Goal: Task Accomplishment & Management: Use online tool/utility

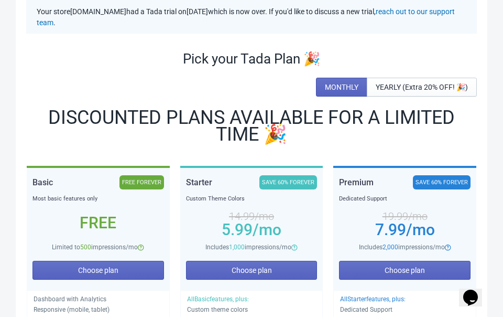
scroll to position [56, 0]
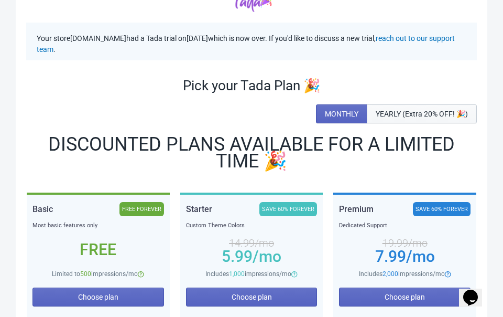
click at [399, 116] on span "YEARLY (Extra 20% OFF! 🎉)" at bounding box center [422, 114] width 92 height 8
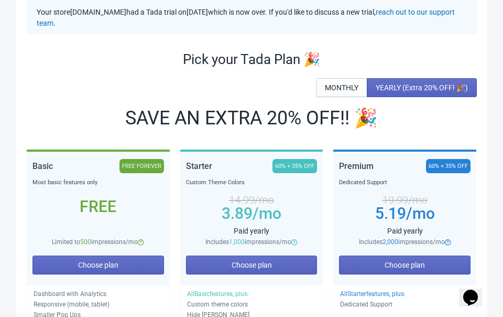
scroll to position [29, 0]
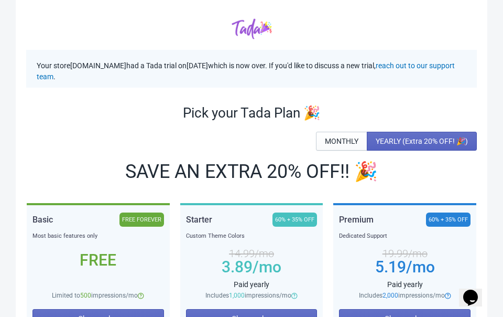
click at [334, 139] on span "MONTHLY" at bounding box center [342, 141] width 34 height 8
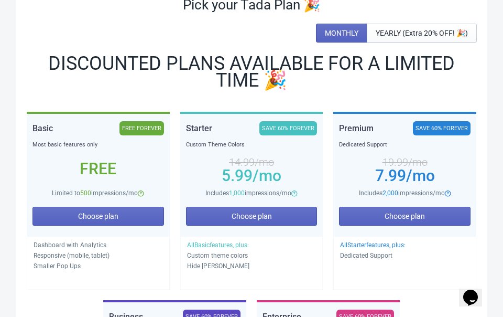
scroll to position [104, 0]
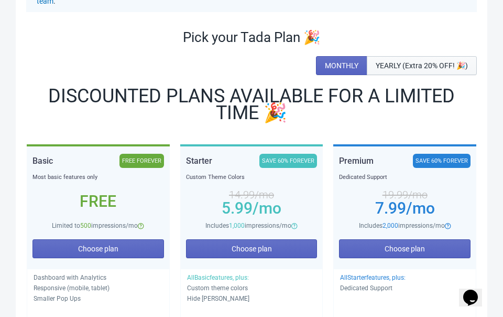
click at [409, 57] on button "YEARLY (Extra 20% OFF! 🎉)" at bounding box center [422, 65] width 110 height 19
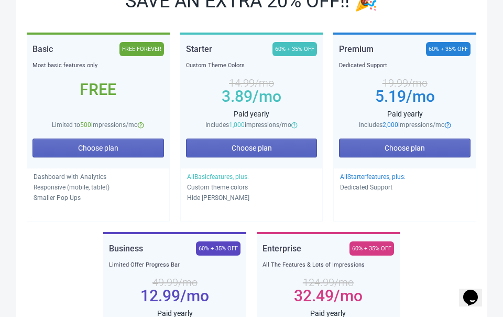
scroll to position [111, 0]
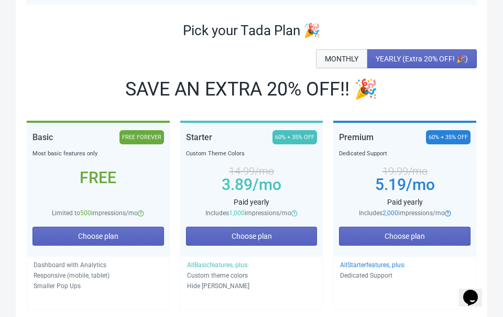
click at [335, 53] on button "MONTHLY" at bounding box center [341, 58] width 51 height 19
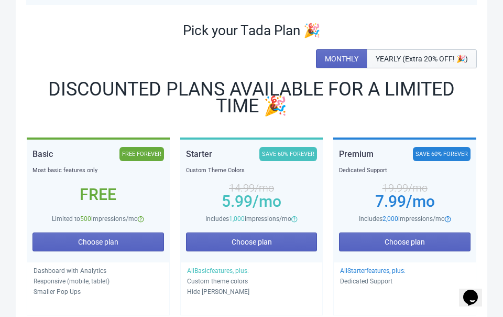
click at [397, 55] on span "YEARLY (Extra 20% OFF! 🎉)" at bounding box center [422, 59] width 92 height 8
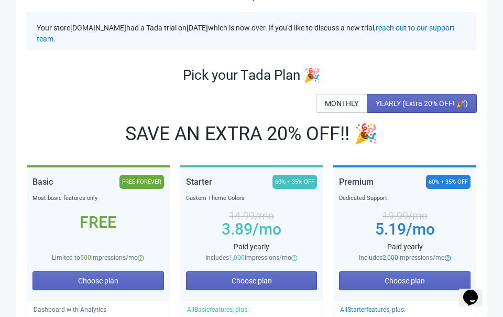
scroll to position [0, 0]
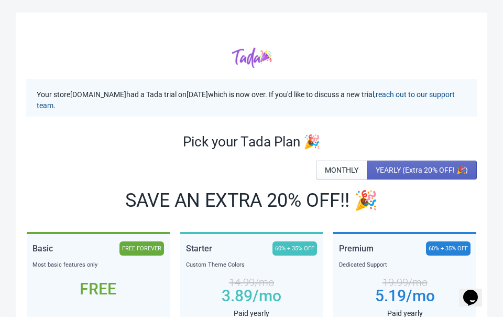
click at [133, 108] on link "reach out to our support team" at bounding box center [246, 99] width 418 height 19
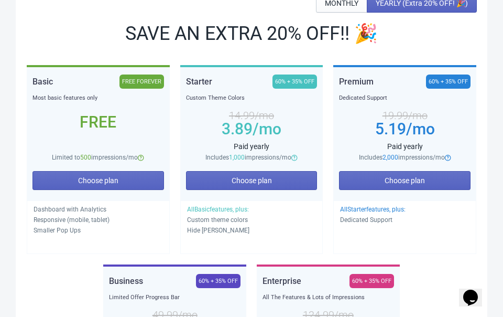
scroll to position [334, 0]
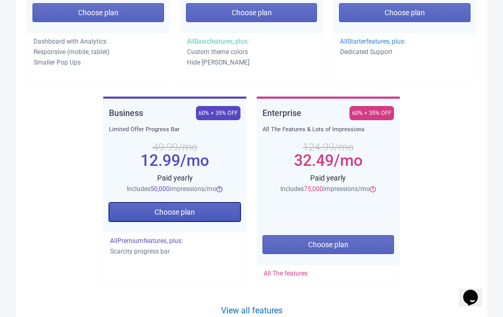
click at [152, 214] on button "Choose plan" at bounding box center [175, 211] width 132 height 19
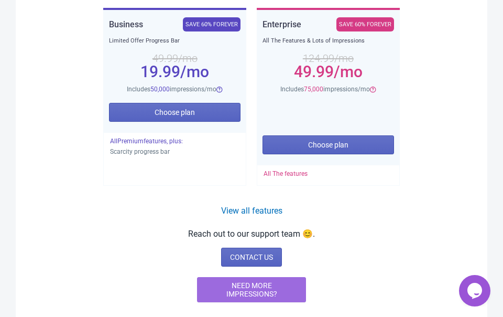
scroll to position [449, 0]
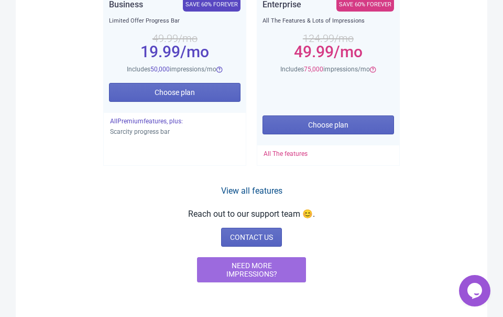
click at [239, 192] on link "View all features" at bounding box center [251, 191] width 61 height 10
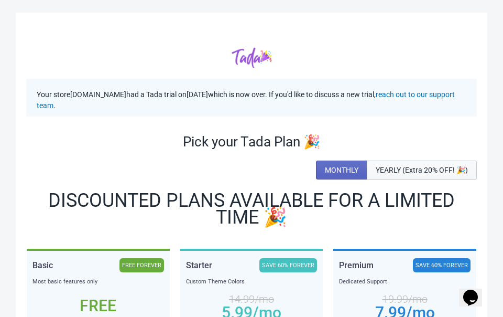
click at [440, 175] on button "YEARLY (Extra 20% OFF! 🎉)" at bounding box center [422, 169] width 110 height 19
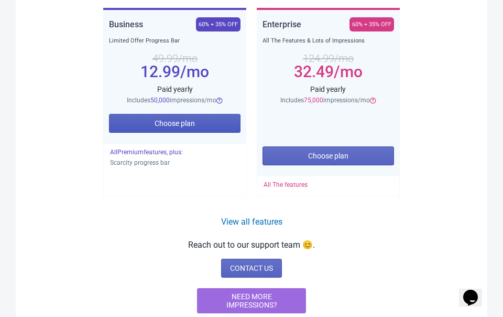
scroll to position [454, 0]
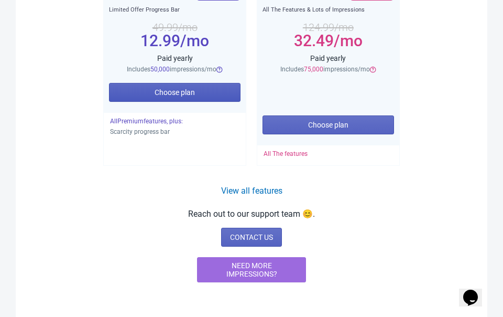
click at [188, 91] on span "Choose plan" at bounding box center [175, 92] width 40 height 8
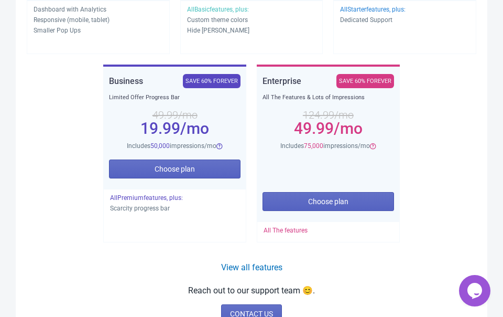
scroll to position [449, 0]
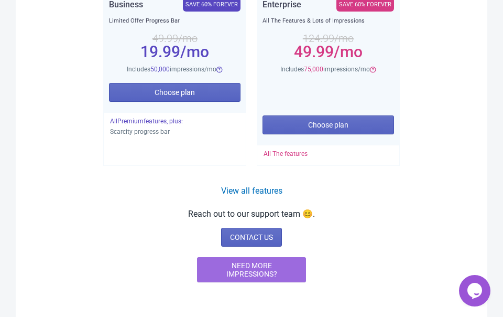
click at [234, 271] on span "NEED MORE IMPRESSIONS?" at bounding box center [251, 269] width 91 height 17
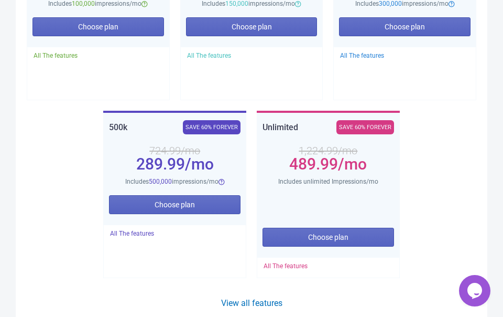
scroll to position [405, 0]
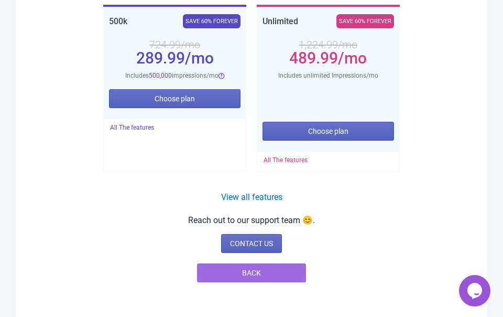
click at [243, 267] on button "BACK" at bounding box center [251, 272] width 109 height 19
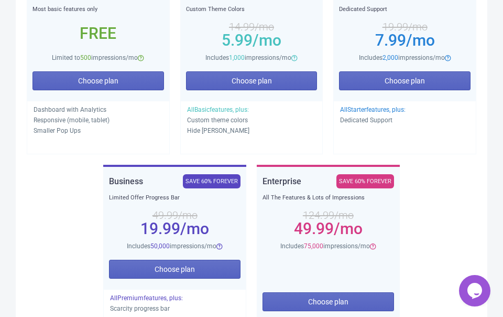
scroll to position [357, 0]
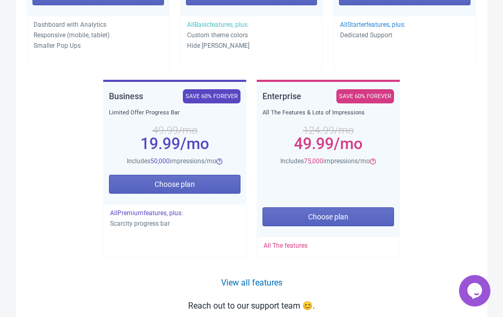
click at [190, 214] on p "All Premium features, plus:" at bounding box center [174, 213] width 129 height 10
click at [183, 213] on span "All Premium features, plus:" at bounding box center [146, 212] width 73 height 7
click at [176, 213] on span "All Premium features, plus:" at bounding box center [146, 212] width 73 height 7
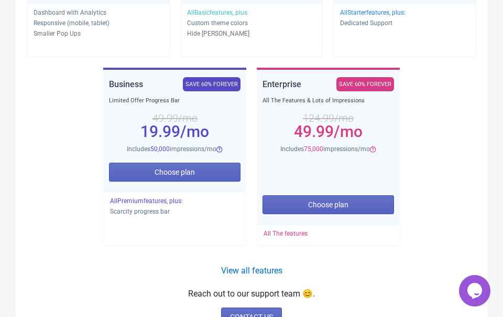
scroll to position [372, 0]
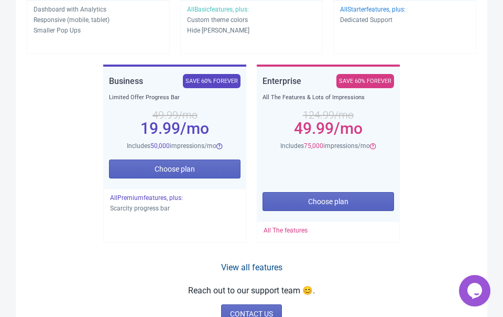
click at [237, 271] on link "View all features" at bounding box center [251, 267] width 61 height 10
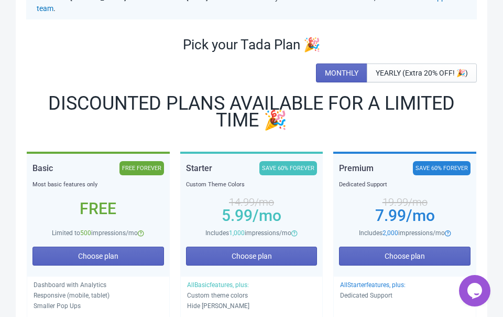
scroll to position [100, 0]
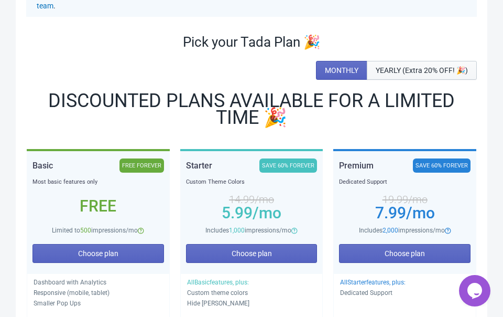
click at [394, 67] on span "YEARLY (Extra 20% OFF! 🎉)" at bounding box center [422, 70] width 92 height 8
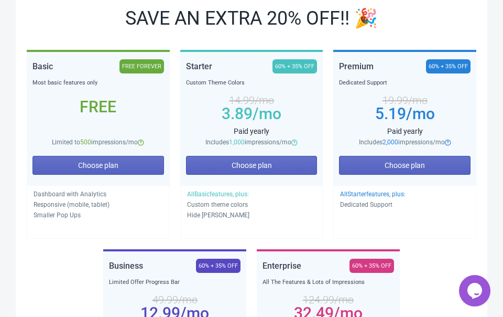
scroll to position [94, 0]
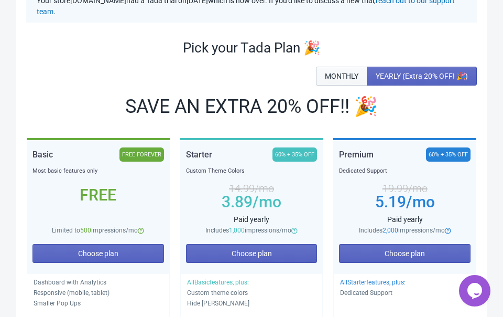
click at [335, 80] on button "MONTHLY" at bounding box center [341, 76] width 51 height 19
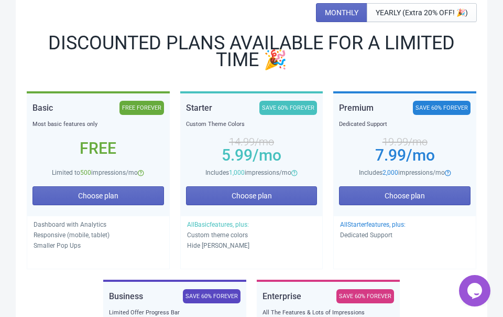
scroll to position [91, 0]
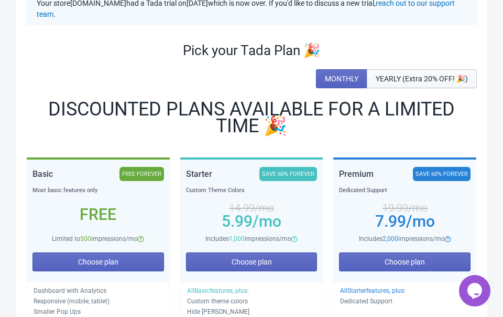
click at [414, 77] on span "YEARLY (Extra 20% OFF! 🎉)" at bounding box center [422, 78] width 92 height 8
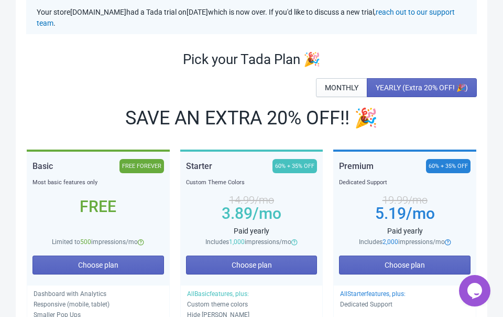
scroll to position [79, 0]
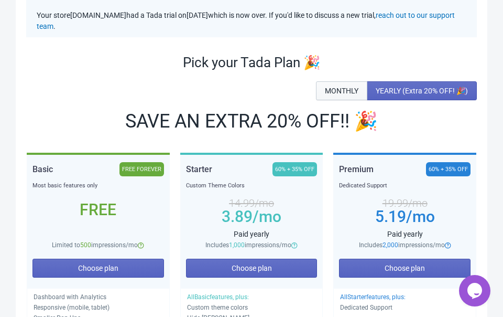
click at [343, 82] on button "MONTHLY" at bounding box center [341, 90] width 51 height 19
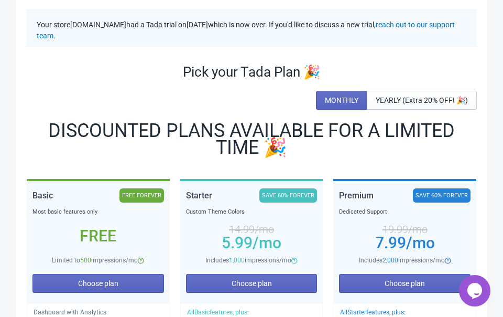
scroll to position [32, 0]
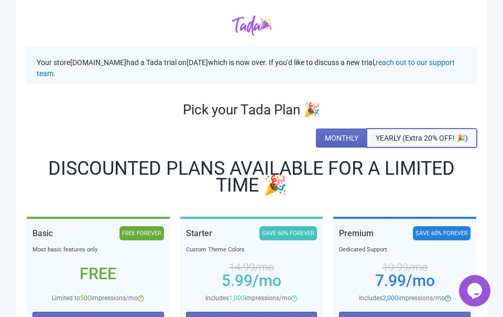
click at [402, 135] on span "YEARLY (Extra 20% OFF! 🎉)" at bounding box center [422, 138] width 92 height 8
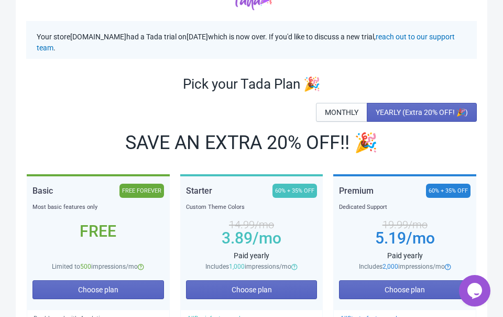
scroll to position [53, 0]
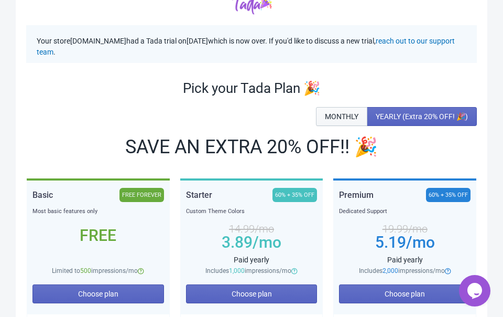
click at [340, 110] on button "MONTHLY" at bounding box center [341, 116] width 51 height 19
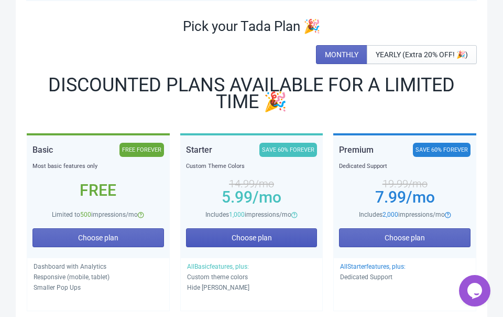
scroll to position [34, 0]
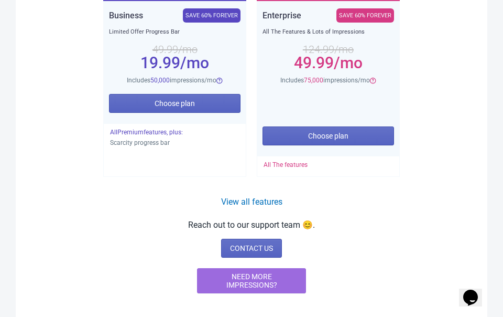
scroll to position [440, 0]
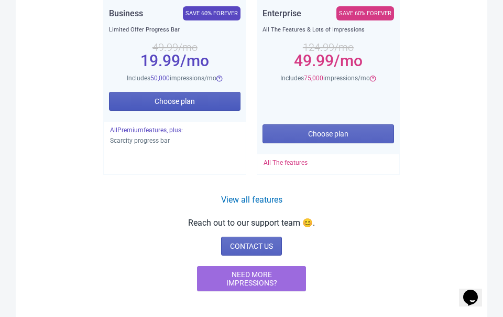
click at [135, 98] on button "Choose plan" at bounding box center [175, 101] width 132 height 19
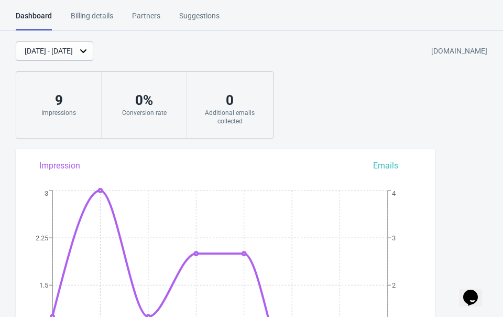
click at [73, 50] on div "[DATE] - [DATE]" at bounding box center [49, 51] width 48 height 11
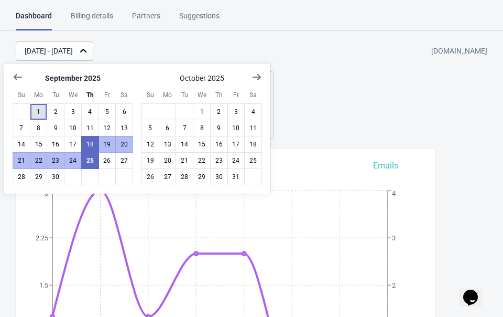
click at [42, 112] on button "1" at bounding box center [39, 111] width 18 height 17
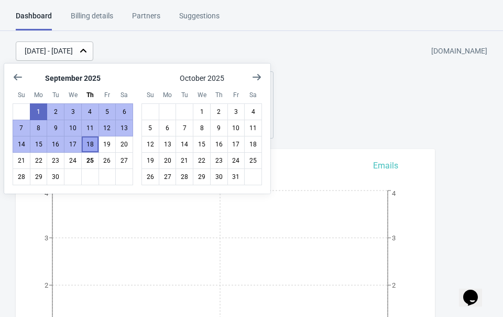
click at [89, 144] on button "18" at bounding box center [90, 144] width 18 height 17
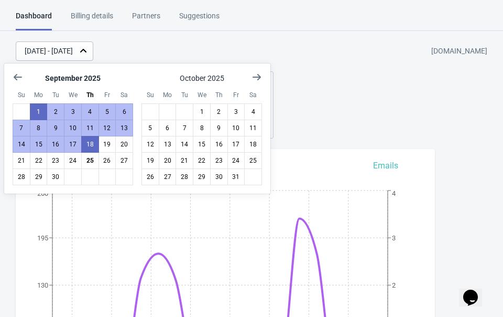
click at [311, 108] on div "[DATE] - [DATE] [DOMAIN_NAME] [DATE] Impressions 0 % Conversion rate 0 Addition…" at bounding box center [251, 89] width 503 height 97
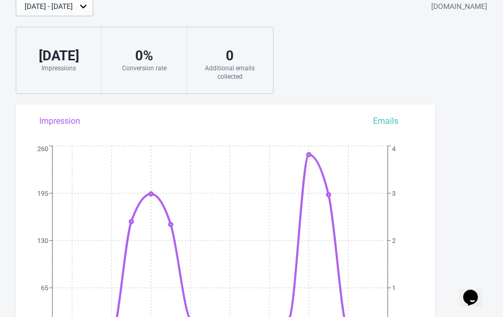
scroll to position [23, 0]
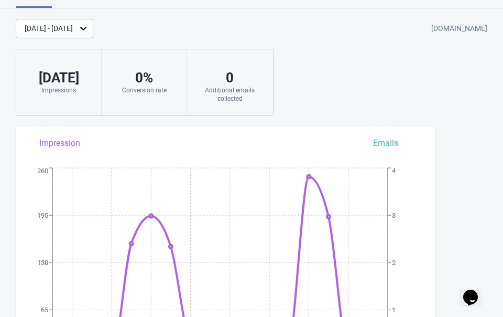
click at [73, 24] on div "[DATE] - [DATE]" at bounding box center [49, 28] width 48 height 11
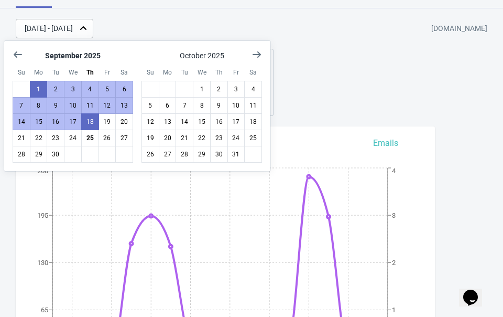
click at [288, 49] on div "[DATE] - [DATE] [DOMAIN_NAME] [DATE] Impressions 0 % Conversion rate 0 Addition…" at bounding box center [251, 67] width 503 height 97
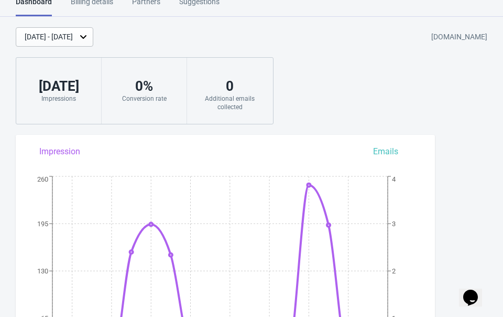
scroll to position [0, 0]
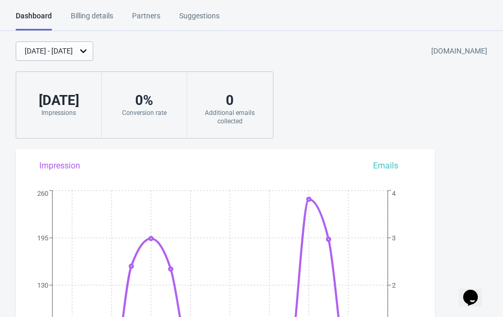
click at [106, 15] on div "Billing details" at bounding box center [92, 19] width 42 height 18
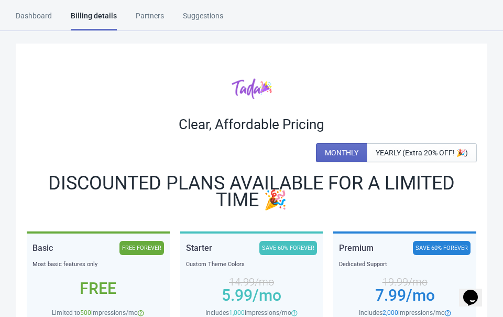
click at [144, 15] on div "Partners" at bounding box center [150, 19] width 28 height 18
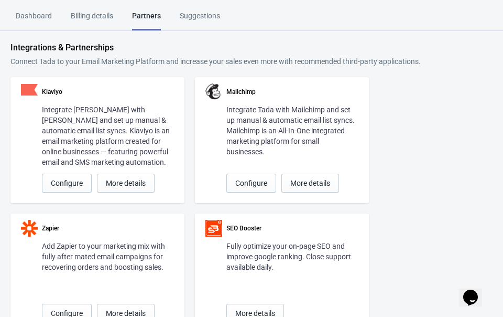
drag, startPoint x: 144, startPoint y: 15, endPoint x: 153, endPoint y: 13, distance: 9.1
click at [153, 13] on div "Partners" at bounding box center [146, 20] width 29 height 20
click at [191, 8] on html "Dashboard Billing details Partners Suggestions Dashboard Billing details Partne…" at bounding box center [251, 158] width 503 height 317
click at [202, 14] on div "Suggestions" at bounding box center [200, 19] width 40 height 18
click at [19, 13] on div "Dashboard" at bounding box center [34, 19] width 36 height 18
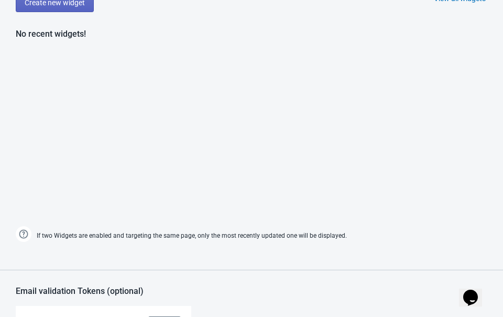
scroll to position [480, 0]
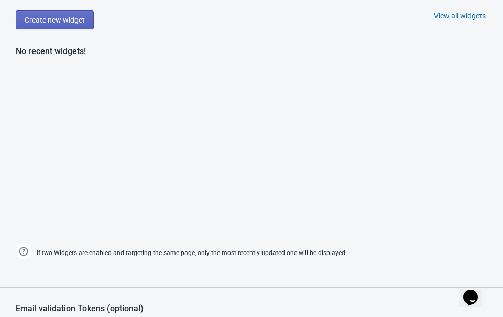
click at [472, 14] on div "View all widgets" at bounding box center [460, 15] width 52 height 10
click at [472, 18] on div "View all widgets" at bounding box center [460, 15] width 52 height 10
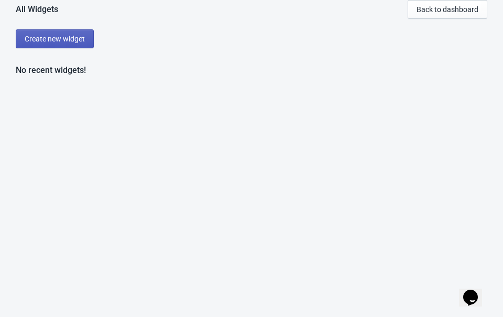
click at [64, 39] on span "Create new widget" at bounding box center [55, 39] width 60 height 8
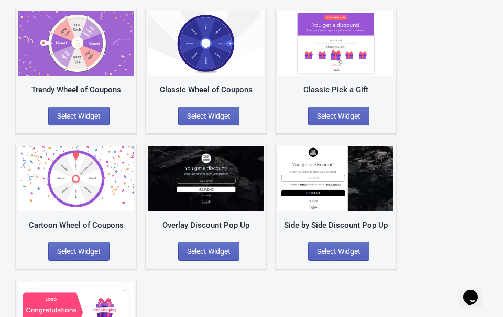
scroll to position [90, 0]
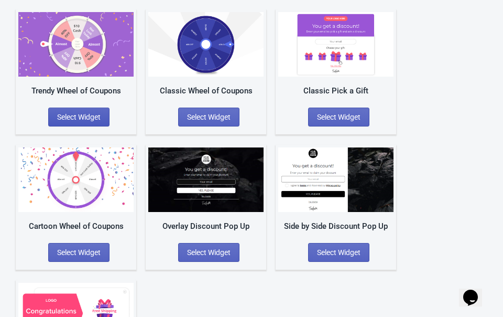
click at [72, 120] on span "Select Widget" at bounding box center [79, 117] width 44 height 8
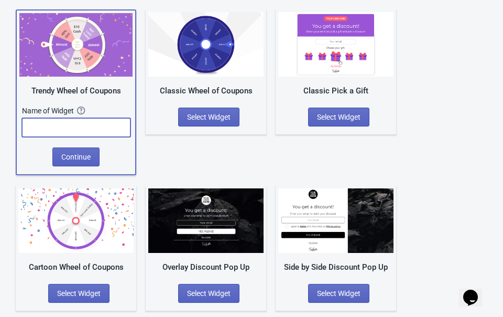
click at [72, 129] on input "text" at bounding box center [76, 127] width 109 height 19
type input "Autum"
drag, startPoint x: 73, startPoint y: 132, endPoint x: 17, endPoint y: 129, distance: 56.7
click at [17, 129] on div "Trendy Wheel of Coupons Name of Widget The name of your Widget won’t be shown t…" at bounding box center [76, 92] width 121 height 166
type input "Natia1"
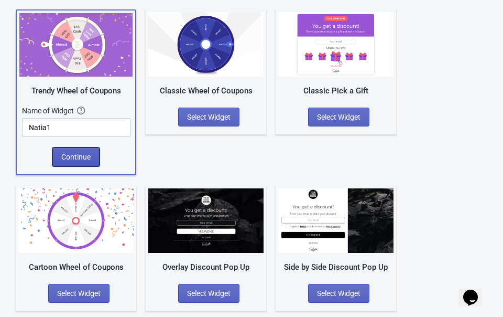
click at [88, 159] on span "Continue" at bounding box center [75, 157] width 29 height 8
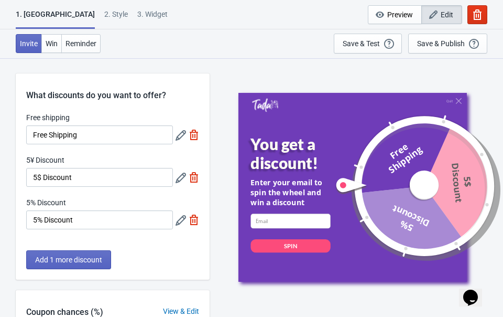
click at [265, 105] on img at bounding box center [265, 105] width 27 height 14
drag, startPoint x: 116, startPoint y: 134, endPoint x: 22, endPoint y: 129, distance: 94.5
click at [22, 129] on div "Free shipping Free Shipping 5¥ Discount 5$ Discount 5% Discount 5% Discount" at bounding box center [113, 175] width 194 height 127
click at [44, 135] on input "5%OFF" at bounding box center [99, 134] width 147 height 19
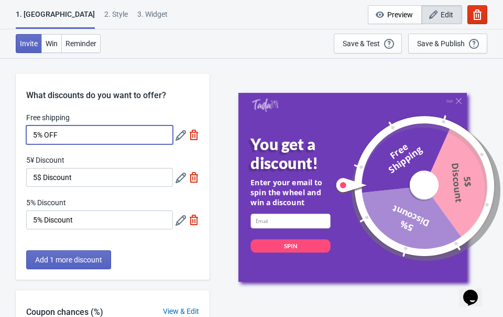
type input "5% OFF"
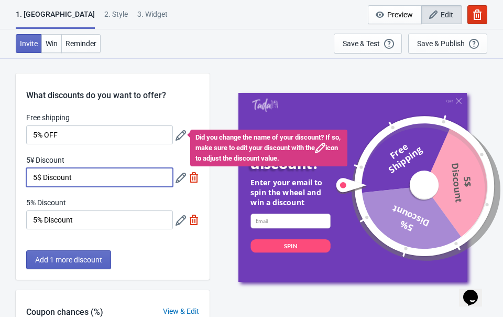
drag, startPoint x: 89, startPoint y: 179, endPoint x: 27, endPoint y: 174, distance: 62.1
click at [27, 174] on input "5$ Discount" at bounding box center [99, 177] width 147 height 19
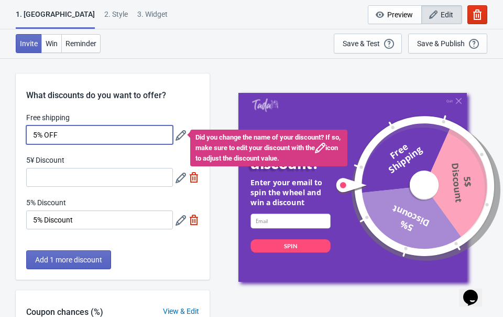
drag, startPoint x: 64, startPoint y: 131, endPoint x: 25, endPoint y: 127, distance: 39.5
click at [26, 128] on div "Free shipping 5% OFF Did you change the name of your discount? If so, make sure…" at bounding box center [113, 175] width 194 height 127
click at [41, 178] on input "5¥ Discount" at bounding box center [99, 177] width 147 height 19
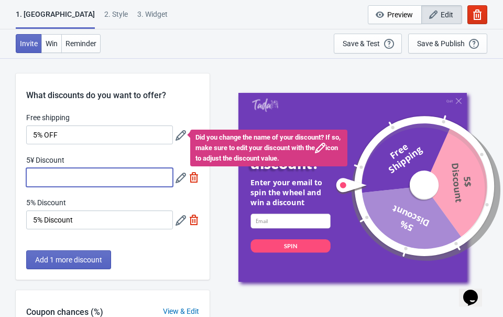
paste input "5% OFF"
click at [38, 177] on input "5% OFF" at bounding box center [99, 177] width 147 height 19
type input "10% OFF"
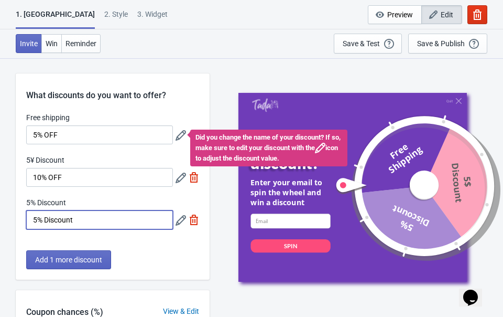
drag, startPoint x: 94, startPoint y: 221, endPoint x: 19, endPoint y: 216, distance: 74.6
click at [19, 216] on div "Free shipping 5% OFF Did you change the name of your discount? If so, make sure…" at bounding box center [113, 175] width 194 height 127
click at [55, 221] on input "¥300 OFF" at bounding box center [99, 219] width 147 height 19
type input "¥300 OFF"
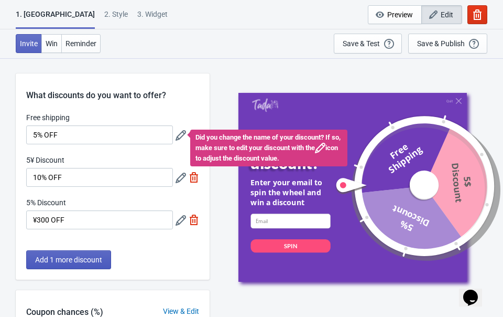
click at [84, 258] on span "Add 1 more discount" at bounding box center [68, 259] width 67 height 8
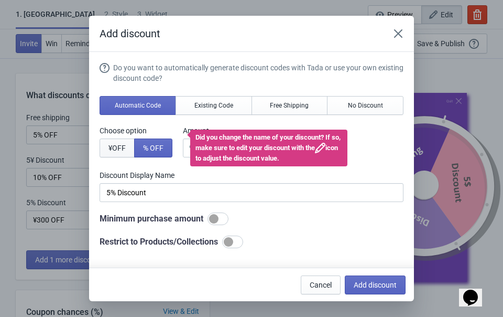
click at [124, 145] on span "¥ OFF" at bounding box center [117, 148] width 17 height 8
type input "5¥ Discount"
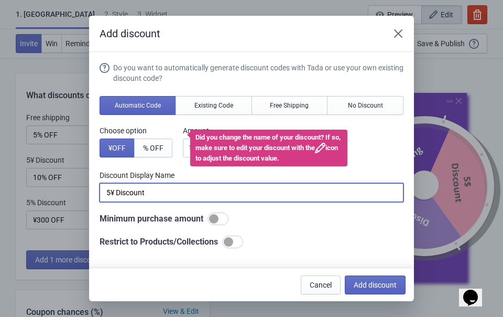
drag, startPoint x: 154, startPoint y: 193, endPoint x: 94, endPoint y: 189, distance: 60.0
click at [94, 189] on section "Do you want to automatically generate discount codes with Tada or use your own …" at bounding box center [251, 214] width 325 height 325
click at [64, 216] on div "Add discount Do you want to automatically generate discount codes with Tada or …" at bounding box center [251, 158] width 503 height 285
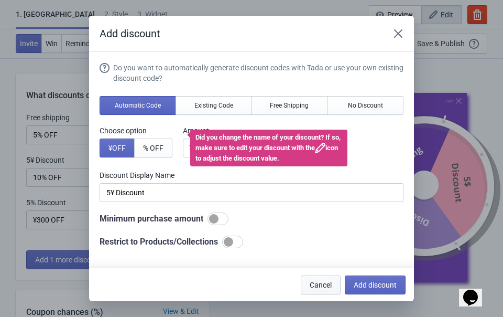
click at [321, 284] on span "Cancel" at bounding box center [321, 284] width 22 height 8
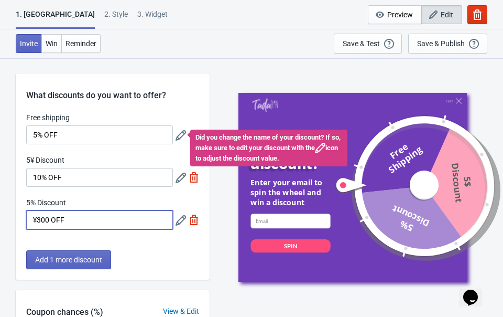
click at [93, 222] on input "¥300 OFF" at bounding box center [99, 219] width 147 height 19
drag, startPoint x: 93, startPoint y: 222, endPoint x: 22, endPoint y: 217, distance: 71.5
click at [22, 217] on div "Free shipping 5% OFF Did you change the name of your discount? If so, make sure…" at bounding box center [113, 175] width 194 height 127
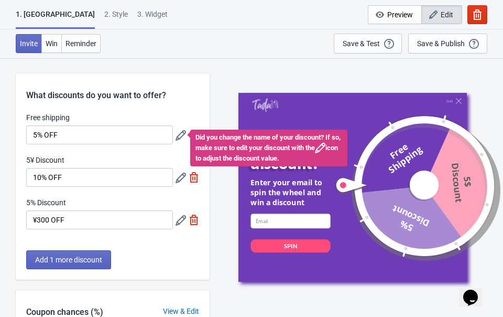
click at [30, 246] on div "What discounts do you want to offer? Free shipping 5% OFF Did you change the na…" at bounding box center [113, 176] width 194 height 206
click at [33, 257] on button "Add 1 more discount" at bounding box center [68, 259] width 85 height 19
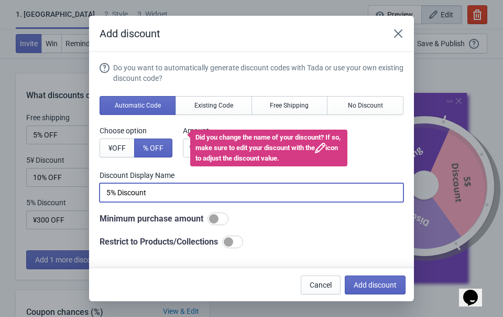
drag, startPoint x: 161, startPoint y: 191, endPoint x: 78, endPoint y: 187, distance: 83.5
click at [78, 187] on div "Add discount Do you want to automatically generate discount codes with Tada or …" at bounding box center [251, 158] width 503 height 285
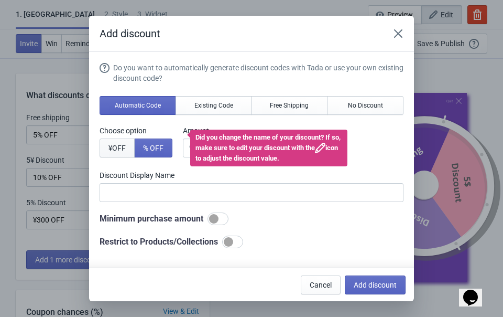
click at [107, 150] on button "¥ OFF" at bounding box center [117, 147] width 35 height 19
type input "5¥ Discount"
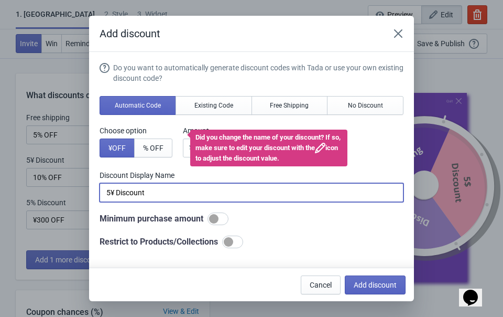
drag, startPoint x: 156, startPoint y: 193, endPoint x: 91, endPoint y: 191, distance: 65.0
click at [91, 191] on section "Do you want to automatically generate discount codes with Tada or use your own …" at bounding box center [251, 214] width 325 height 325
paste input "¥300 OFF"
drag, startPoint x: 123, startPoint y: 193, endPoint x: 112, endPoint y: 191, distance: 11.2
click at [112, 192] on input "¥300 OFF" at bounding box center [252, 192] width 304 height 19
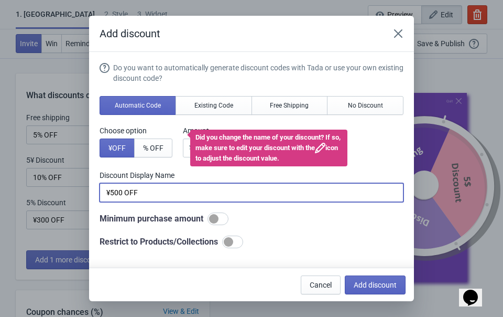
type input "¥500 OFF"
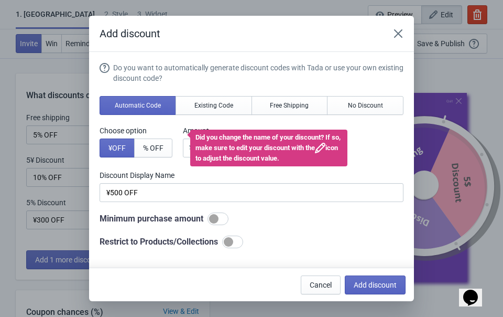
click at [219, 221] on div at bounding box center [213, 218] width 9 height 9
checkbox input "true"
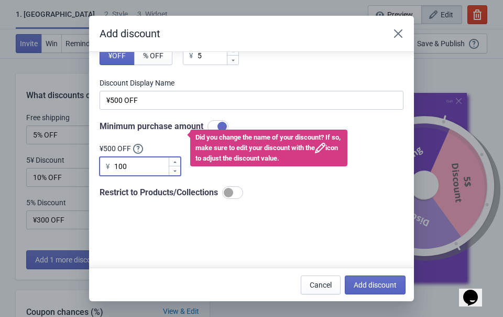
click at [150, 168] on input "100" at bounding box center [141, 166] width 55 height 19
type input "1"
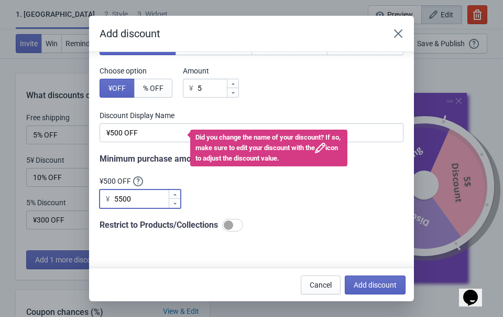
scroll to position [0, 0]
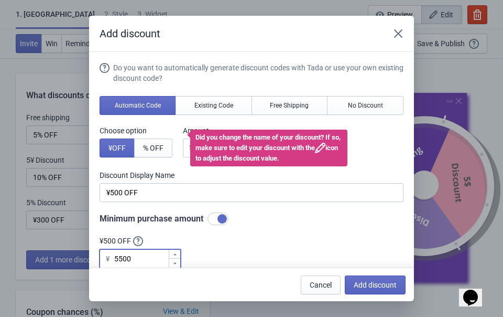
type input "5500"
click at [255, 123] on div "Do you want to automatically generate discount codes with Tada or use your own …" at bounding box center [252, 176] width 304 height 229
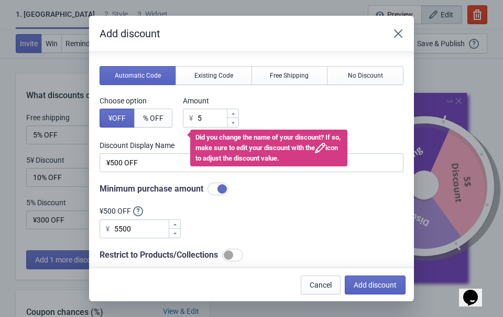
scroll to position [48, 0]
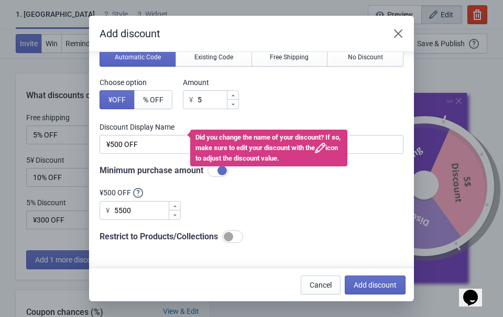
click at [315, 153] on icon at bounding box center [320, 148] width 10 height 10
click at [267, 210] on div "Do you want to automatically generate discount codes with Tada or use your own …" at bounding box center [252, 128] width 304 height 229
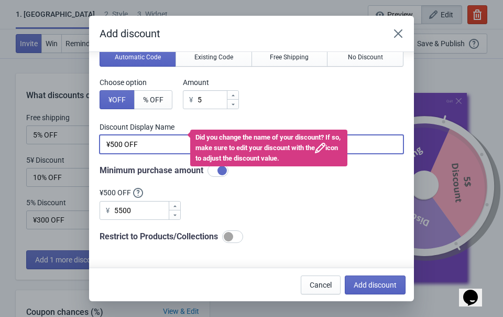
click at [169, 141] on input "¥500 OFF" at bounding box center [252, 144] width 304 height 19
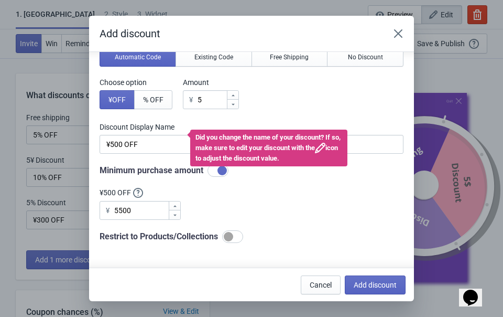
click at [315, 153] on icon at bounding box center [320, 148] width 10 height 10
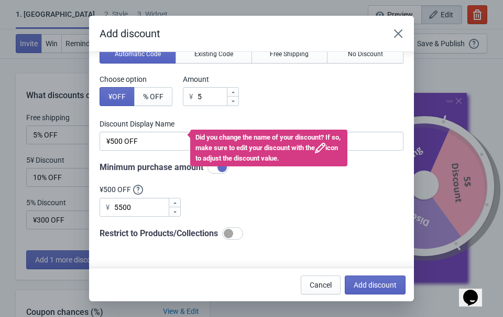
scroll to position [34, 0]
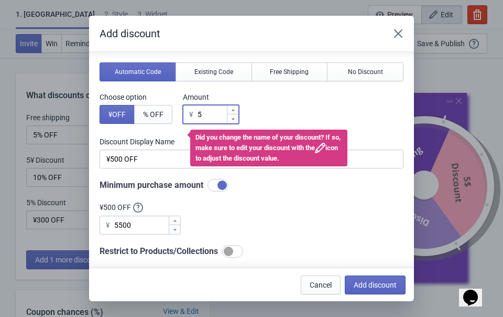
click at [217, 118] on input "5" at bounding box center [211, 114] width 29 height 19
type input "¥ Discount"
type input "5"
type input "5¥ Discount"
type input "50"
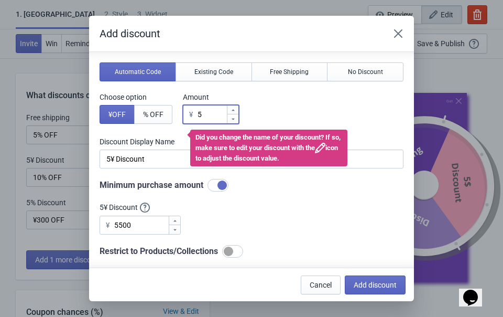
type input "50¥ Discount"
type input "500"
type input "500¥ Discount"
type input "500"
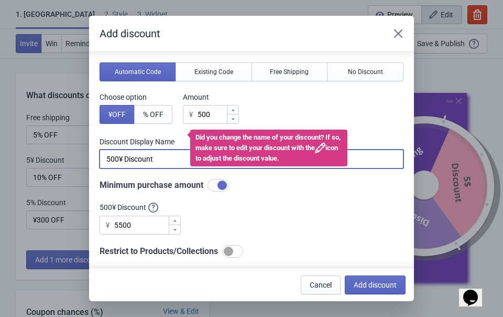
drag, startPoint x: 168, startPoint y: 157, endPoint x: 120, endPoint y: 154, distance: 48.9
click at [120, 154] on input "500¥ Discount" at bounding box center [252, 158] width 304 height 19
click at [108, 160] on input "500" at bounding box center [252, 158] width 304 height 19
click at [136, 163] on input "¥500" at bounding box center [252, 158] width 304 height 19
click at [131, 155] on input "¥500　OFF" at bounding box center [252, 158] width 304 height 19
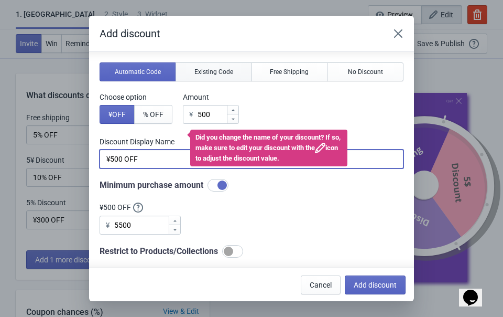
type input "¥500 OFF"
click at [196, 81] on button "Existing Code" at bounding box center [214, 71] width 77 height 19
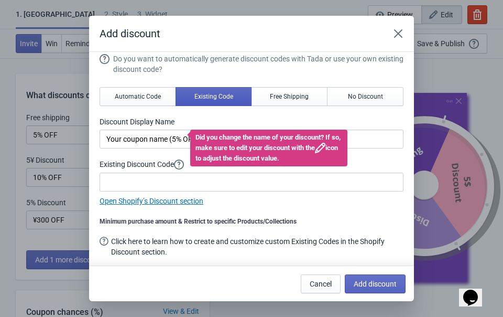
scroll to position [0, 0]
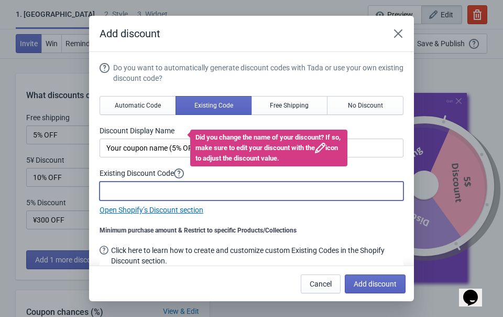
click at [165, 185] on input at bounding box center [252, 190] width 304 height 19
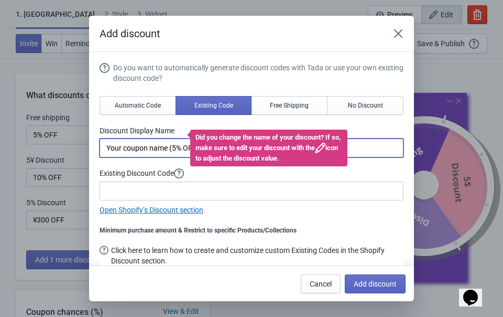
click at [165, 150] on input "Your coupon name (5% OFF for example)" at bounding box center [252, 147] width 304 height 19
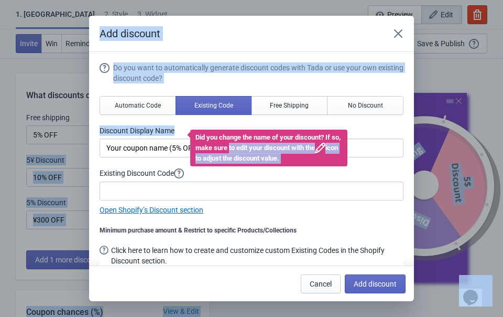
drag, startPoint x: 251, startPoint y: 152, endPoint x: 100, endPoint y: 143, distance: 150.7
click at [99, 143] on body "1. Coupon 2 . Style 3. Widget 1. Coupon 2 . Style 3. Widget Cancel Widget Previ…" at bounding box center [251, 158] width 503 height 317
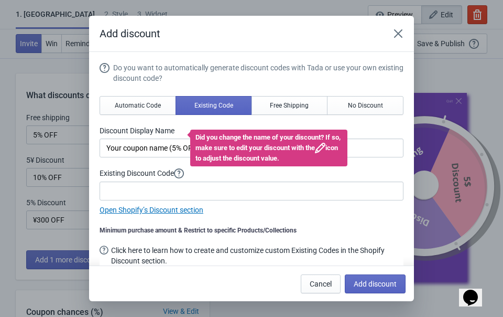
click at [115, 158] on div "Do you want to automatically generate discount codes with Tada or use your own …" at bounding box center [252, 138] width 304 height 153
click at [218, 148] on div "Did you change the name of your discount? If so, make sure to edit your discoun…" at bounding box center [268, 147] width 157 height 37
click at [368, 280] on span "Add discount" at bounding box center [375, 283] width 43 height 8
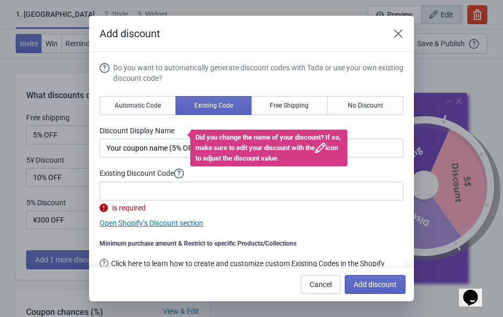
click at [273, 177] on label "Existing Discount Code" at bounding box center [252, 173] width 304 height 11
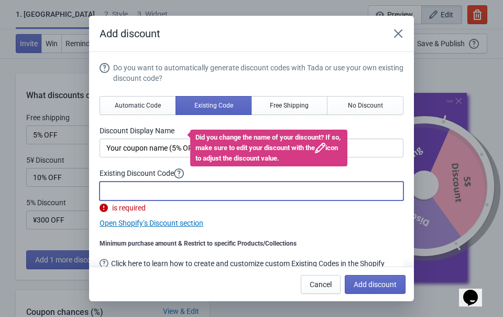
click at [273, 189] on input at bounding box center [252, 190] width 304 height 19
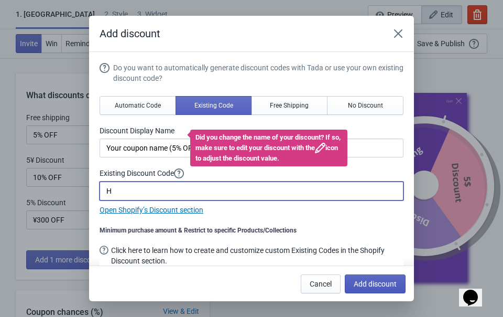
type input "H"
click at [359, 287] on span "Add discount" at bounding box center [375, 283] width 43 height 8
type input "25"
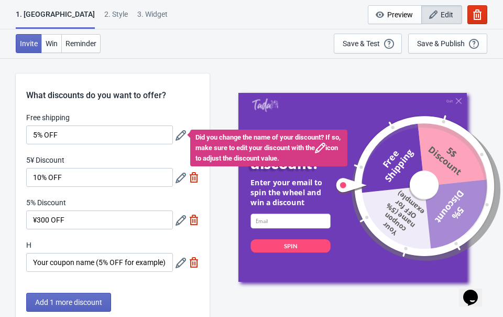
click at [198, 133] on div "Did you change the name of your discount? If so, make sure to edit your discoun…" at bounding box center [268, 147] width 157 height 37
click at [179, 123] on div "Free shipping 5% OFF Did you change the name of your discount? If so, make sure…" at bounding box center [112, 128] width 173 height 32
click at [180, 134] on icon at bounding box center [181, 135] width 10 height 10
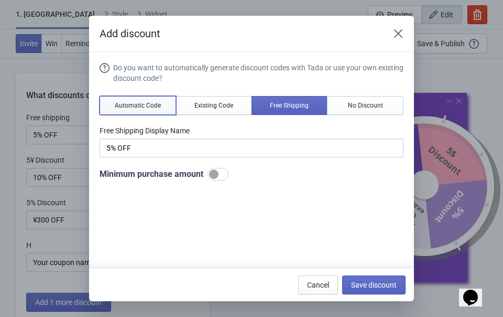
click at [154, 107] on span "Automatic Code" at bounding box center [138, 105] width 46 height 8
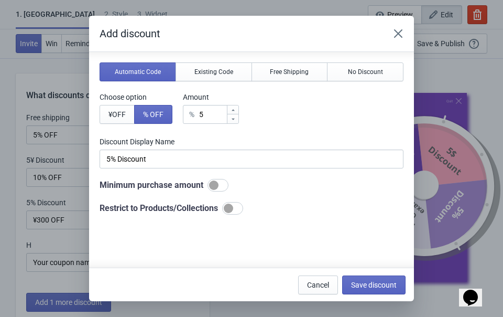
scroll to position [45, 0]
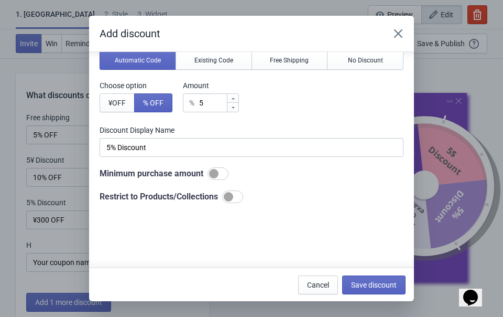
click at [219, 173] on div at bounding box center [213, 173] width 9 height 9
checkbox input "true"
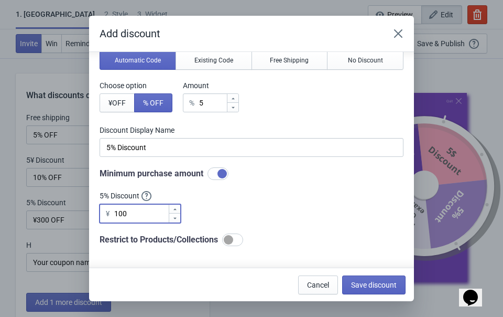
click at [139, 213] on input "100" at bounding box center [141, 213] width 55 height 19
type input "1"
type input "4500"
click at [220, 66] on button "Existing Code" at bounding box center [214, 60] width 77 height 19
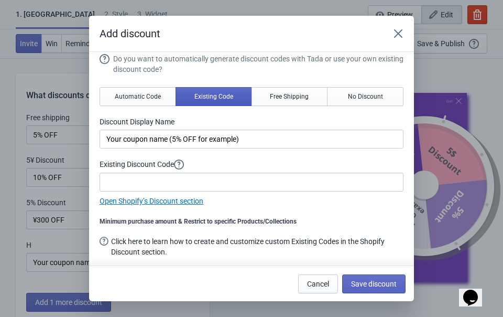
scroll to position [0, 0]
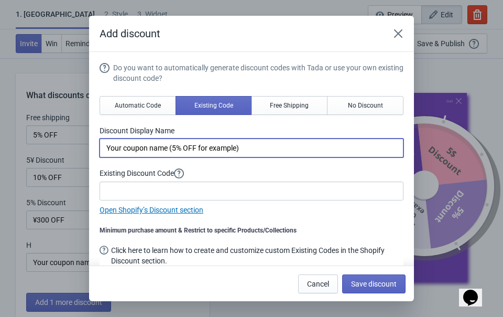
drag, startPoint x: 256, startPoint y: 152, endPoint x: 72, endPoint y: 132, distance: 185.0
click at [72, 132] on div "Add discount Do you want to automatically generate discount codes with Tada or …" at bounding box center [251, 158] width 503 height 285
type input "5%"
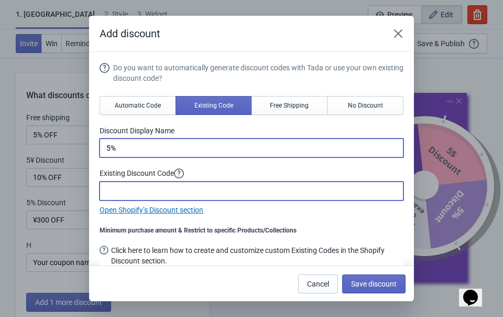
click at [122, 195] on input at bounding box center [252, 190] width 304 height 19
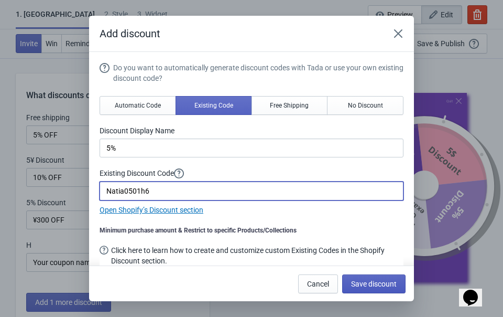
type input "Natia0501h6"
click at [380, 280] on span "Save discount" at bounding box center [374, 283] width 46 height 8
type input "5%"
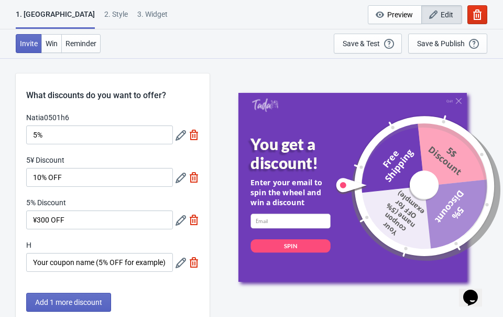
click at [176, 181] on icon at bounding box center [181, 177] width 10 height 10
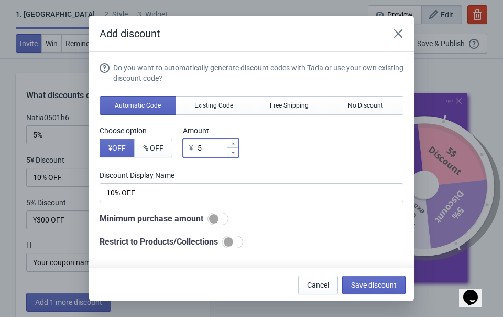
click at [212, 151] on input "5" at bounding box center [211, 147] width 29 height 19
click at [165, 154] on button "% OFF" at bounding box center [153, 147] width 38 height 19
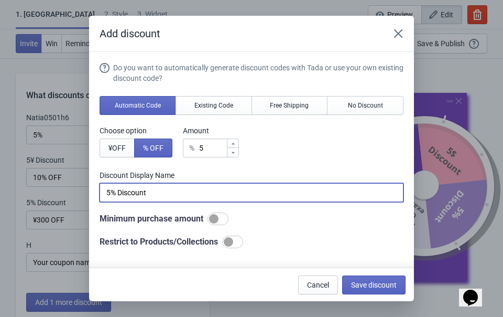
click at [112, 194] on input "5% Discount" at bounding box center [252, 192] width 304 height 19
type input "10% Discount"
click at [221, 146] on input "5" at bounding box center [213, 147] width 28 height 19
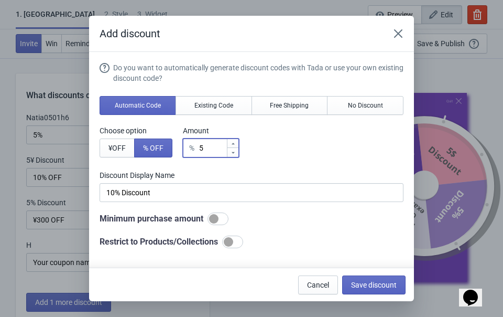
type input "% Discount"
type input "1"
type input "1% Discount"
type input "10"
type input "10% Discount"
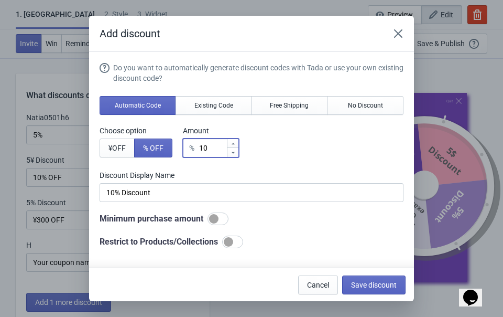
type input "10"
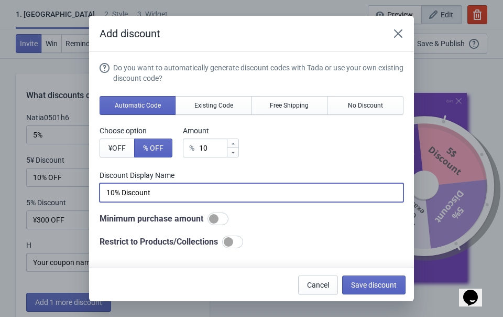
click at [159, 190] on input "10% Discount" at bounding box center [252, 192] width 304 height 19
type input "10% OFF"
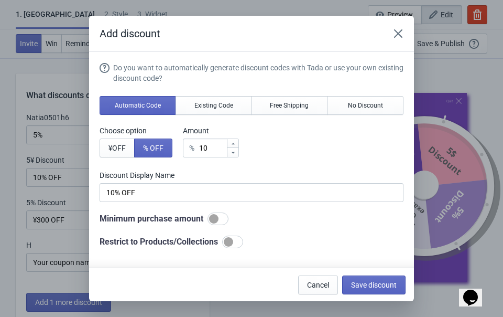
click at [219, 219] on div at bounding box center [213, 218] width 9 height 9
checkbox input "true"
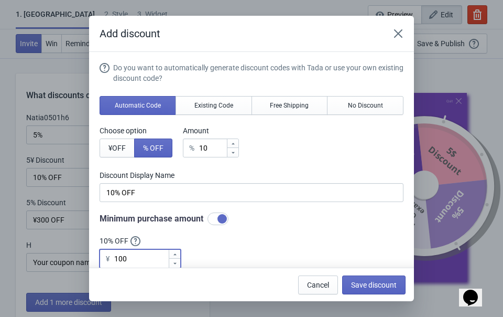
click at [132, 264] on input "100" at bounding box center [141, 258] width 55 height 19
type input "10000"
click at [216, 105] on span "Existing Code" at bounding box center [214, 105] width 39 height 8
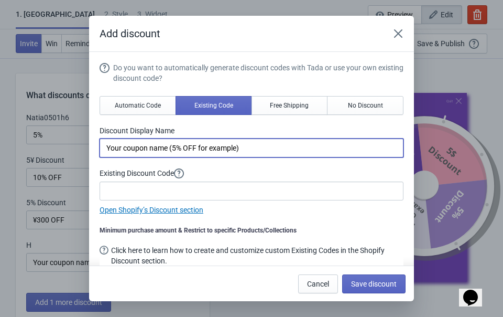
drag, startPoint x: 260, startPoint y: 146, endPoint x: 91, endPoint y: 146, distance: 168.3
click at [91, 146] on section "Do you want to automatically generate discount codes with Tada or use your own …" at bounding box center [251, 163] width 325 height 222
type input "10%"
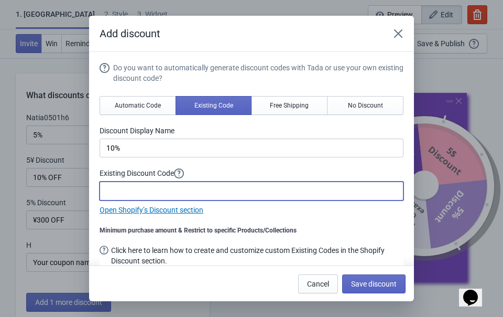
click at [111, 192] on input at bounding box center [252, 190] width 304 height 19
type input "Natia10642s"
click at [373, 282] on span "Save discount" at bounding box center [374, 283] width 46 height 8
type input "10%"
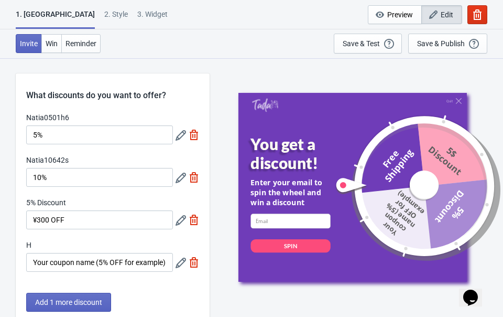
click at [180, 219] on icon at bounding box center [181, 220] width 10 height 10
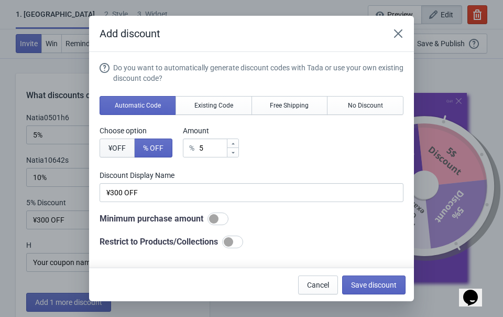
click at [117, 147] on span "¥ OFF" at bounding box center [117, 148] width 17 height 8
type input "5¥ Discount"
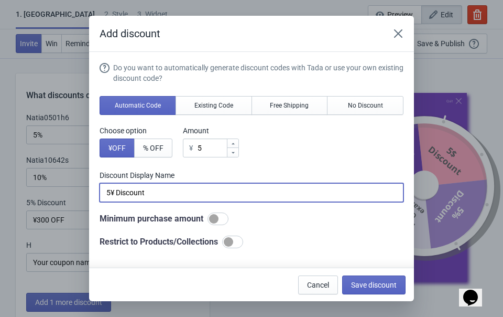
drag, startPoint x: 153, startPoint y: 195, endPoint x: 120, endPoint y: 194, distance: 32.5
click at [120, 194] on input "5¥ Discount" at bounding box center [252, 192] width 304 height 19
drag, startPoint x: 153, startPoint y: 196, endPoint x: 90, endPoint y: 194, distance: 62.4
click at [90, 194] on section "Do you want to automatically generate discount codes with Tada or use your own …" at bounding box center [251, 214] width 325 height 325
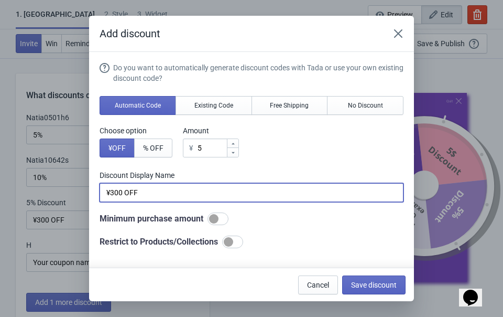
type input "¥300 OFF"
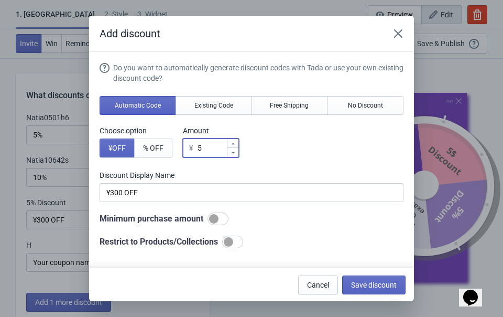
click at [210, 151] on input "5" at bounding box center [211, 147] width 29 height 19
type input "¥ Discount"
type input "3"
type input "3¥ Discount"
type input "30"
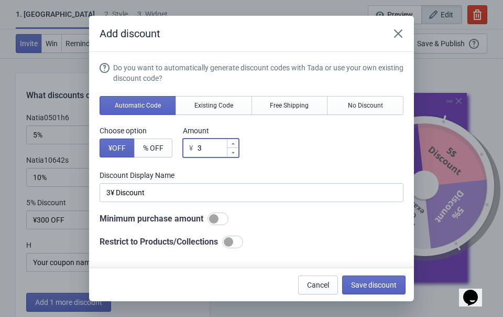
type input "30¥ Discount"
type input "300"
type input "300¥ Discount"
type input "300"
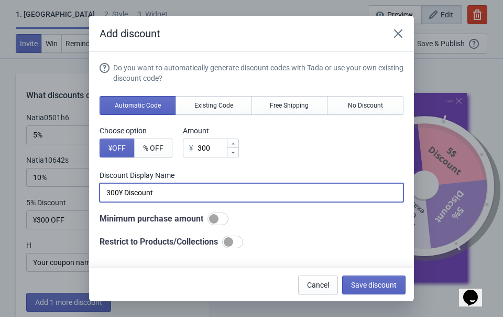
drag, startPoint x: 159, startPoint y: 195, endPoint x: 79, endPoint y: 192, distance: 80.3
click at [79, 192] on div "Add discount Do you want to automatically generate discount codes with Tada or …" at bounding box center [251, 158] width 503 height 285
click at [225, 216] on div at bounding box center [218, 218] width 21 height 13
type input "¥300 OFF"
checkbox input "true"
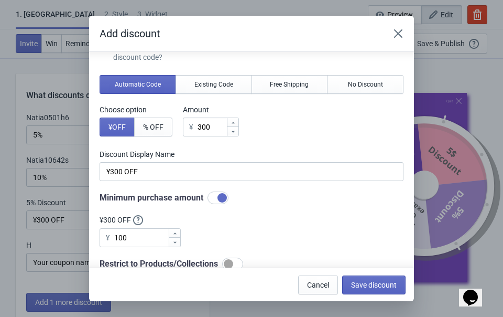
scroll to position [33, 0]
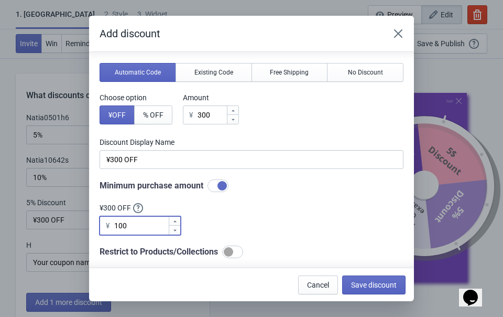
drag, startPoint x: 138, startPoint y: 225, endPoint x: 108, endPoint y: 224, distance: 29.9
click at [108, 224] on div "¥ 100" at bounding box center [140, 225] width 81 height 19
type input "4500"
click at [201, 79] on button "Existing Code" at bounding box center [214, 72] width 77 height 19
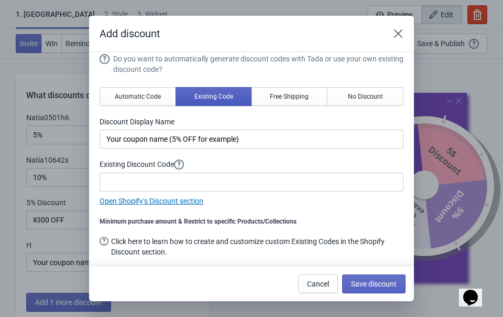
scroll to position [0, 0]
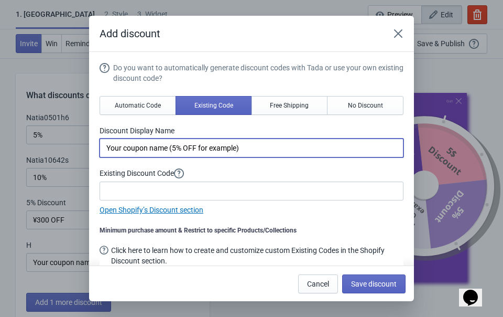
drag, startPoint x: 257, startPoint y: 150, endPoint x: 70, endPoint y: 143, distance: 186.8
click at [70, 144] on div "Add discount Do you want to automatically generate discount codes with Tada or …" at bounding box center [251, 158] width 503 height 285
type input "¥300"
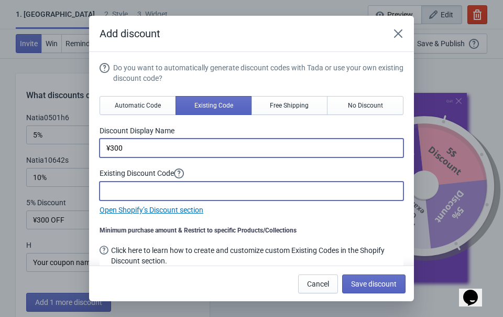
click at [130, 192] on input at bounding box center [252, 190] width 304 height 19
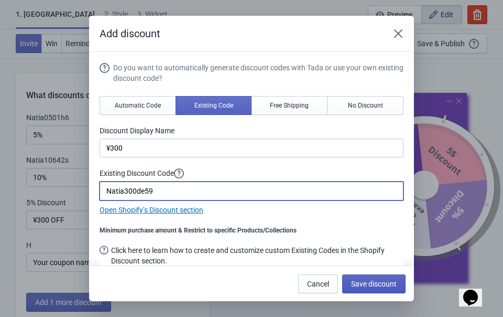
type input "Natia300de59"
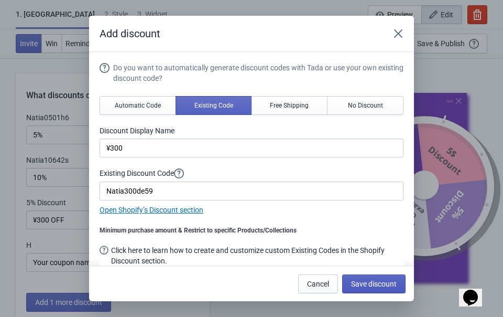
click at [368, 280] on span "Save discount" at bounding box center [374, 283] width 46 height 8
type input "¥300"
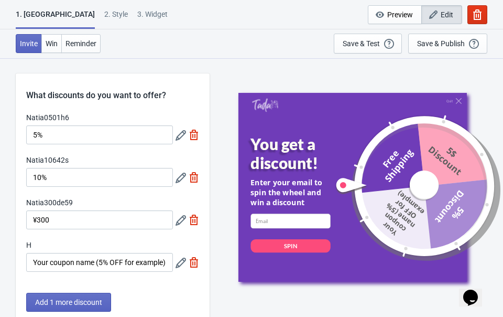
click at [179, 176] on icon at bounding box center [181, 177] width 10 height 10
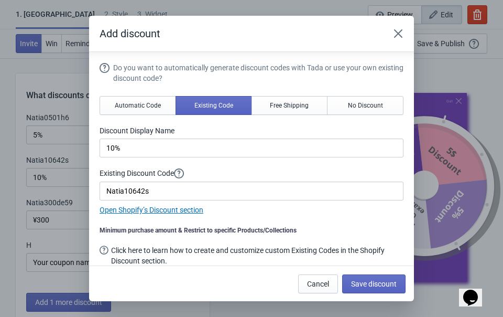
scroll to position [9, 0]
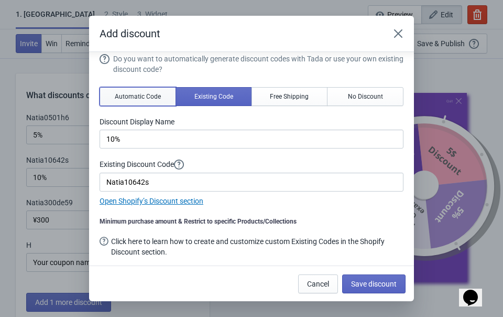
click at [136, 98] on span "Automatic Code" at bounding box center [138, 96] width 46 height 8
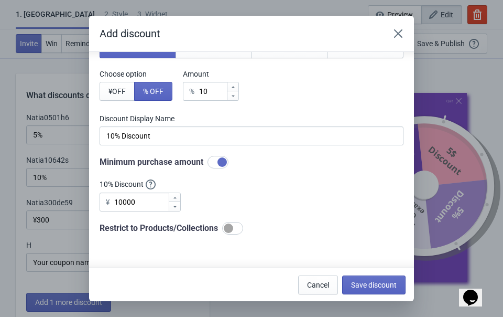
scroll to position [74, 0]
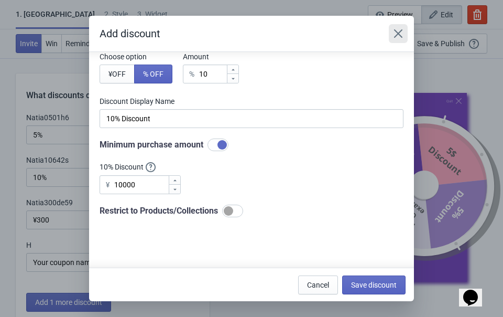
click at [402, 33] on icon "Close" at bounding box center [398, 33] width 10 height 10
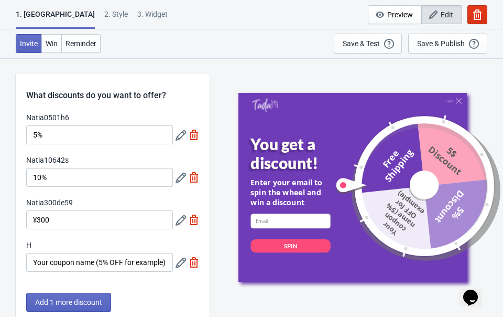
click at [184, 137] on icon at bounding box center [181, 135] width 10 height 10
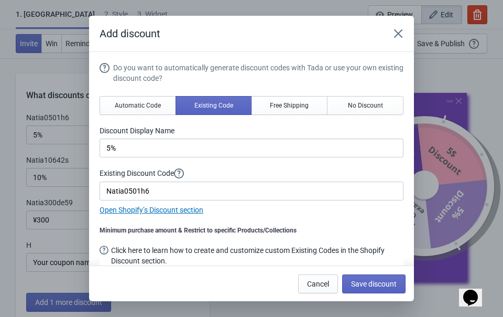
scroll to position [9, 0]
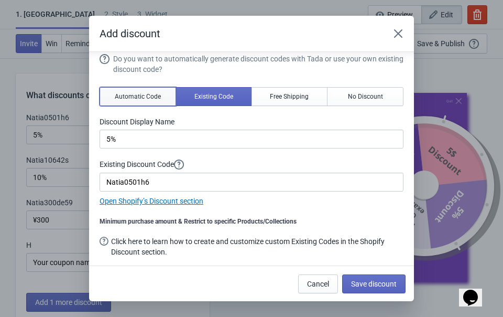
click at [126, 95] on span "Automatic Code" at bounding box center [138, 96] width 46 height 8
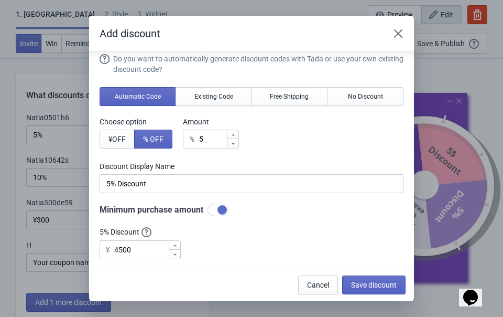
click at [397, 24] on div "Add discount" at bounding box center [251, 34] width 325 height 36
click at [397, 30] on icon "Close" at bounding box center [398, 33] width 10 height 10
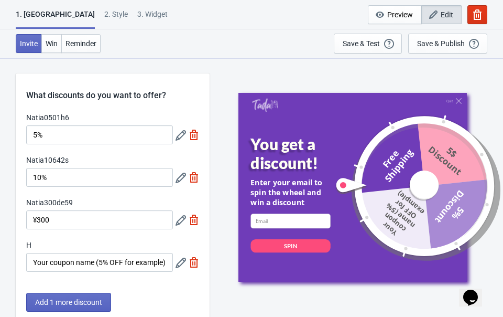
click at [177, 264] on icon at bounding box center [181, 262] width 10 height 10
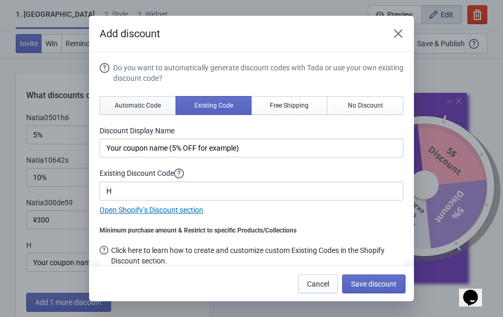
click at [141, 105] on span "Automatic Code" at bounding box center [138, 105] width 46 height 8
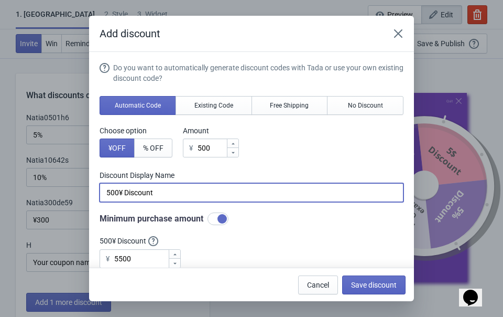
drag, startPoint x: 163, startPoint y: 192, endPoint x: 118, endPoint y: 188, distance: 44.8
click at [118, 188] on input "500¥ Discount" at bounding box center [252, 192] width 304 height 19
click at [107, 191] on input "500" at bounding box center [252, 192] width 304 height 19
click at [134, 192] on input "¥500" at bounding box center [252, 192] width 304 height 19
click at [131, 193] on input "¥500　OFF" at bounding box center [252, 192] width 304 height 19
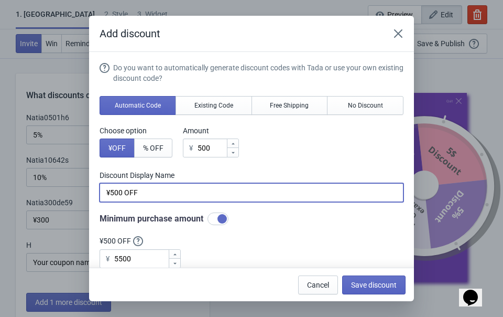
type input "¥500 OFF"
click at [223, 94] on div "Do you want to automatically generate discount codes with Tada or use your own …" at bounding box center [252, 176] width 304 height 229
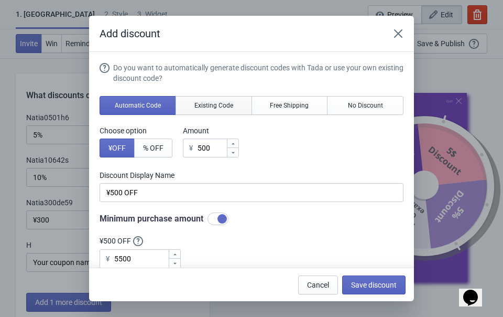
click at [223, 103] on span "Existing Code" at bounding box center [214, 105] width 39 height 8
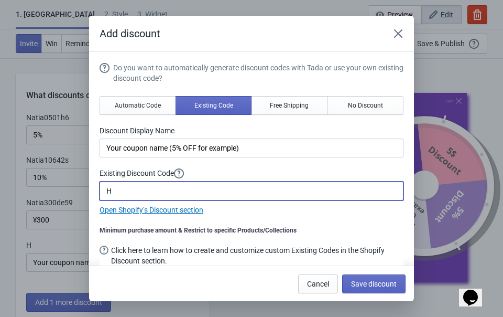
drag, startPoint x: 134, startPoint y: 192, endPoint x: 88, endPoint y: 187, distance: 46.4
click at [88, 187] on div "Add discount Do you want to automatically generate discount codes with Tada or …" at bounding box center [251, 158] width 503 height 285
type input "Natia5002f1k"
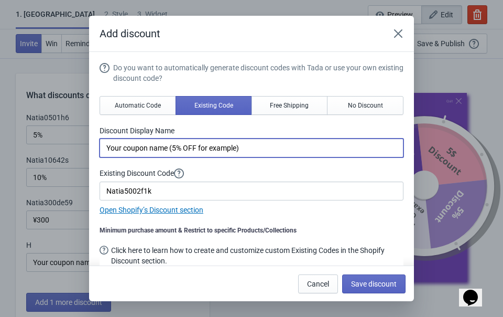
drag, startPoint x: 261, startPoint y: 150, endPoint x: 88, endPoint y: 138, distance: 172.9
click at [88, 138] on div "Add discount Do you want to automatically generate discount codes with Tada or …" at bounding box center [251, 158] width 503 height 285
type input "10%OFF"
click at [360, 282] on span "Save discount" at bounding box center [374, 283] width 46 height 8
type input "10%OFF"
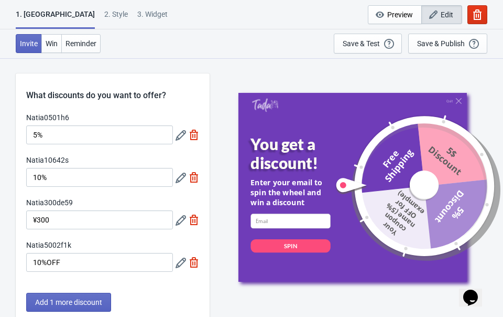
click at [176, 215] on icon at bounding box center [181, 220] width 10 height 10
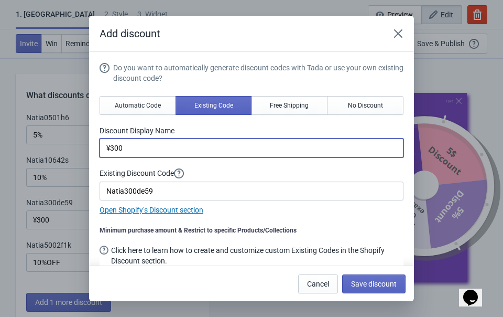
click at [164, 143] on input "¥300" at bounding box center [252, 147] width 304 height 19
type input "¥300 OFF"
click at [391, 283] on span "Save discount" at bounding box center [374, 283] width 46 height 8
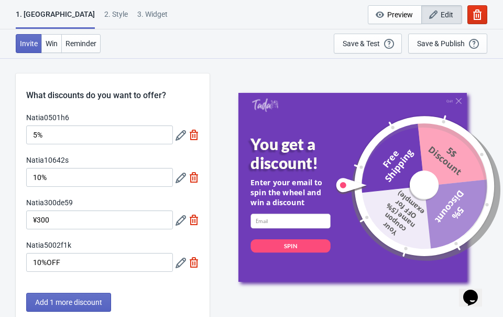
type input "¥300 OFF"
click at [179, 178] on icon at bounding box center [181, 177] width 10 height 10
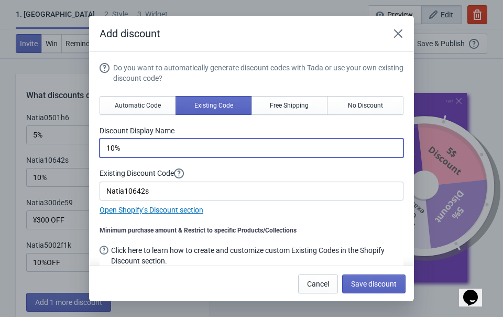
click at [157, 155] on input "10%" at bounding box center [252, 147] width 304 height 19
type input "10% OFF"
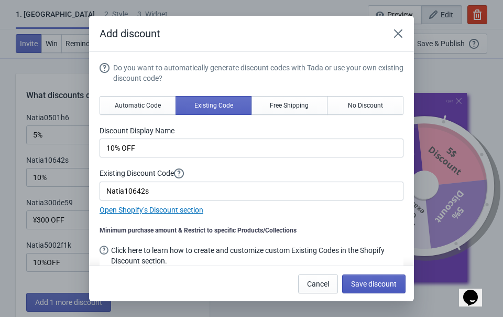
click at [359, 284] on span "Save discount" at bounding box center [374, 283] width 46 height 8
type input "10% OFF"
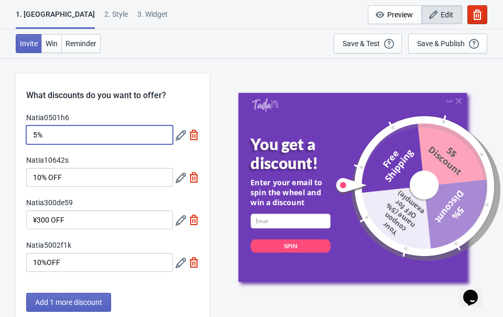
click at [77, 132] on input "5%" at bounding box center [99, 134] width 147 height 19
type input "5% OFF"
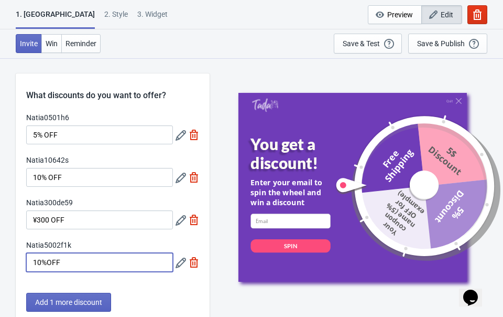
click at [74, 264] on input "10%OFF" at bounding box center [99, 262] width 147 height 19
click at [180, 266] on icon at bounding box center [181, 262] width 10 height 10
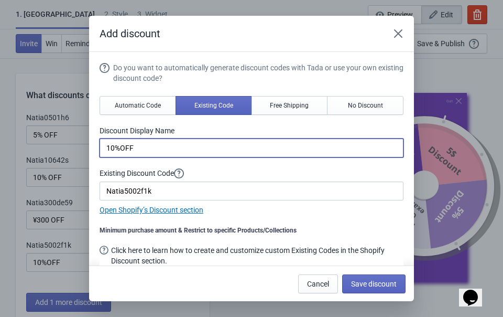
drag, startPoint x: 157, startPoint y: 146, endPoint x: 78, endPoint y: 144, distance: 79.7
click at [78, 144] on div "Add discount Do you want to automatically generate discount codes with Tada or …" at bounding box center [251, 158] width 503 height 285
type input "¥500 OFF"
click at [378, 280] on span "Save discount" at bounding box center [374, 283] width 46 height 8
type input "¥500 OFF"
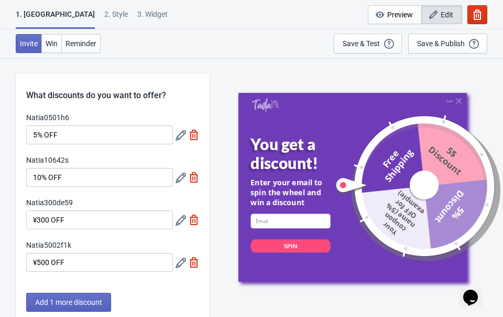
click at [181, 266] on icon at bounding box center [181, 262] width 10 height 10
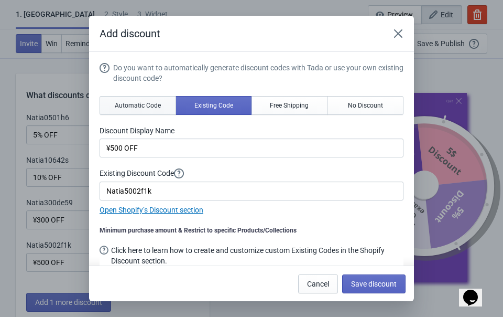
click at [134, 109] on span "Automatic Code" at bounding box center [138, 105] width 46 height 8
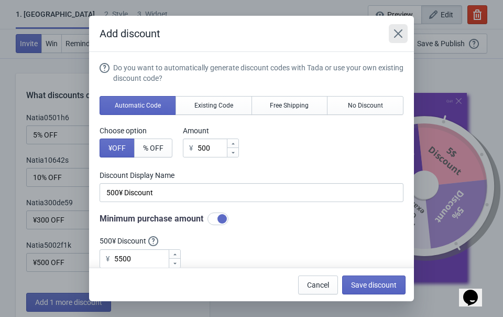
click at [397, 34] on icon "Close" at bounding box center [398, 33] width 8 height 8
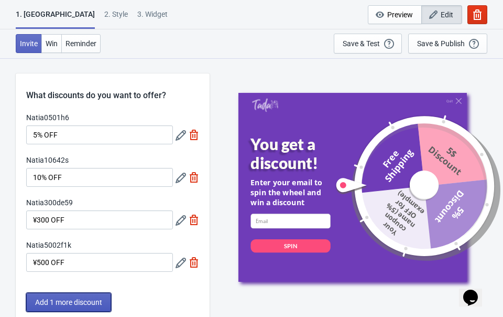
click at [64, 305] on span "Add 1 more discount" at bounding box center [68, 302] width 67 height 8
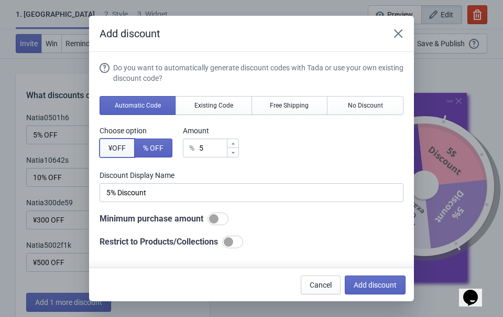
click at [117, 146] on span "¥ OFF" at bounding box center [117, 148] width 17 height 8
type input "5¥ Discount"
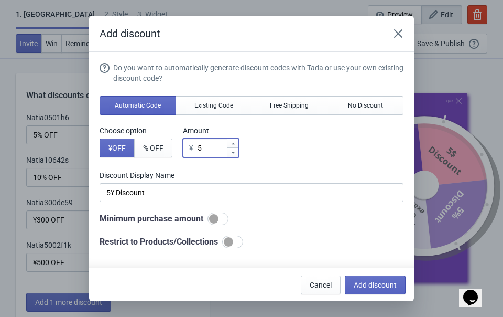
click at [217, 146] on input "5" at bounding box center [211, 147] width 29 height 19
type input "¥ Discount"
type input "7"
type input "7¥ Discount"
type input "70"
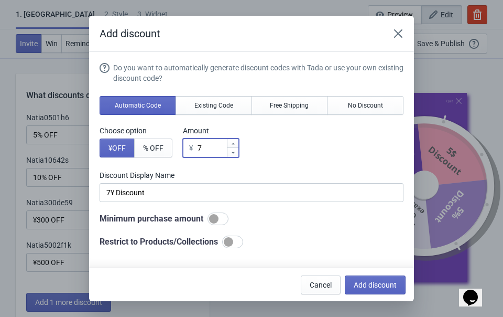
type input "70¥ Discount"
type input "700"
type input "700¥ Discount"
type input "700"
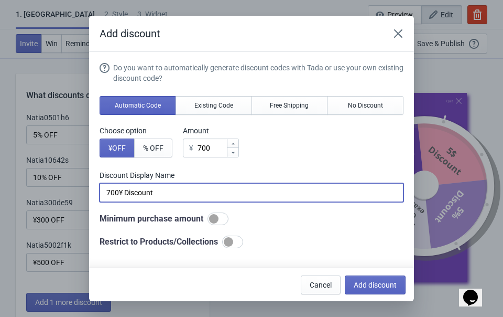
drag, startPoint x: 160, startPoint y: 195, endPoint x: 118, endPoint y: 191, distance: 42.1
click at [118, 192] on input "700¥ Discount" at bounding box center [252, 192] width 304 height 19
click at [103, 190] on input "700" at bounding box center [252, 192] width 304 height 19
click at [128, 198] on input "¥700" at bounding box center [252, 192] width 304 height 19
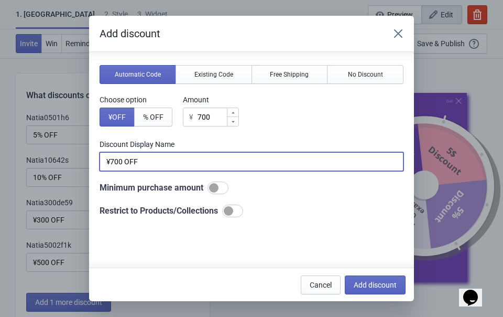
scroll to position [37, 0]
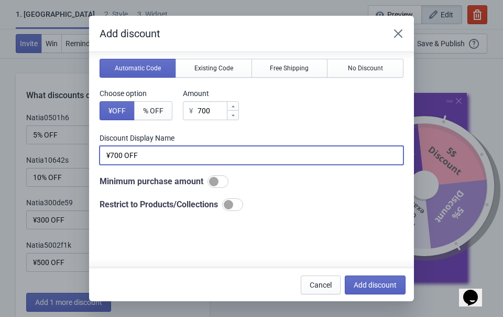
type input "¥700 OFF"
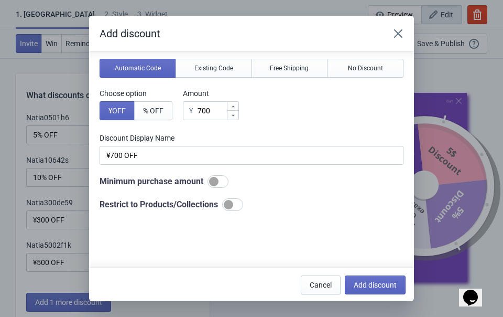
click at [219, 179] on div at bounding box center [213, 181] width 9 height 9
checkbox input "true"
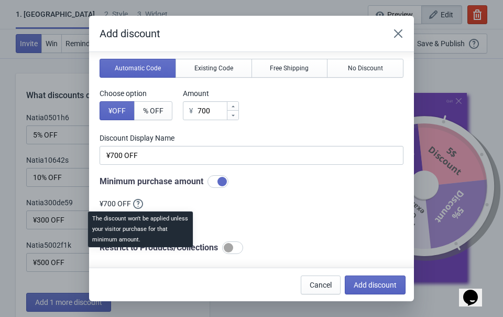
click at [138, 216] on div "The discount won't be applied unless your visitor purchase for that minimum amo…" at bounding box center [141, 232] width 122 height 46
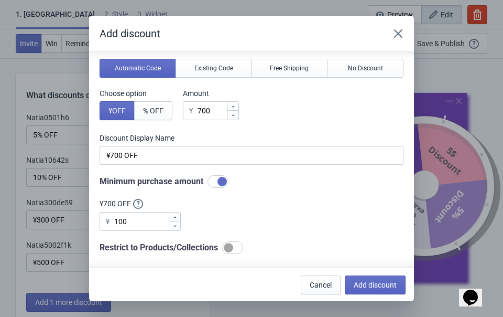
click at [215, 224] on div "Do you want to automatically generate discount codes with Tada or use your own …" at bounding box center [252, 139] width 304 height 229
click at [151, 223] on input "100" at bounding box center [141, 221] width 55 height 19
type input "1"
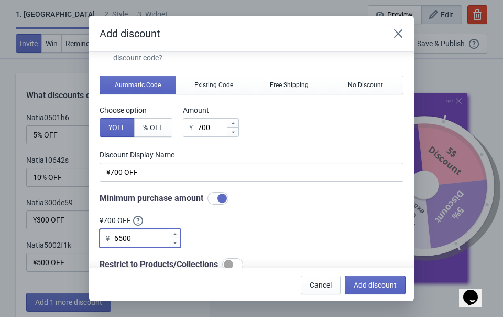
scroll to position [19, 0]
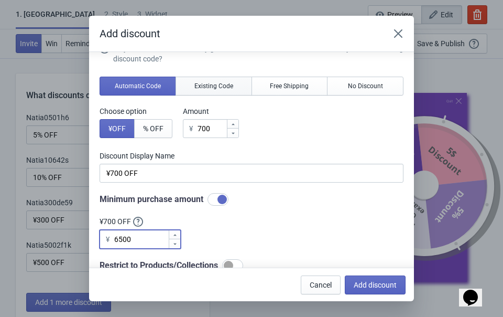
type input "6500"
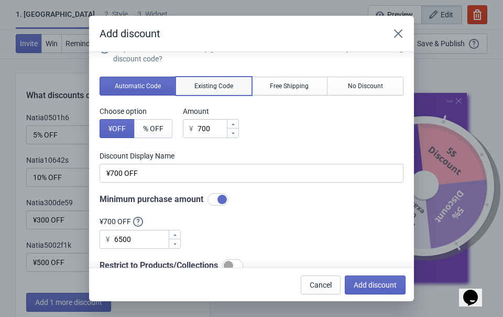
click at [209, 84] on span "Existing Code" at bounding box center [214, 86] width 39 height 8
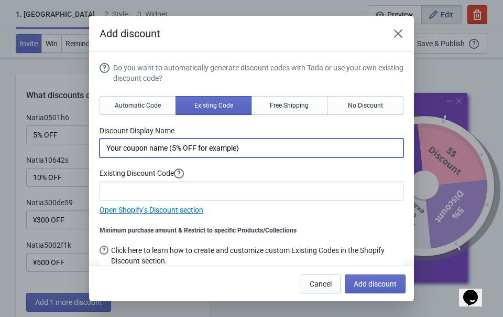
drag, startPoint x: 260, startPoint y: 155, endPoint x: 69, endPoint y: 132, distance: 192.2
click at [69, 132] on div "Add discount Do you want to automatically generate discount codes with Tada or …" at bounding box center [251, 158] width 503 height 285
type input "¥700 OFF"
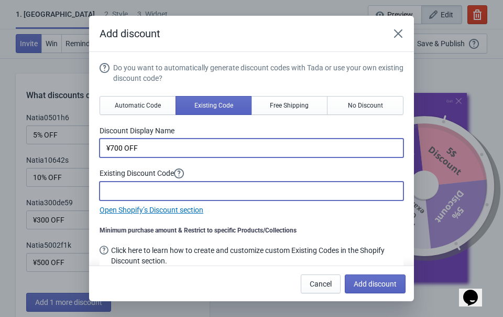
click at [112, 193] on input at bounding box center [252, 190] width 304 height 19
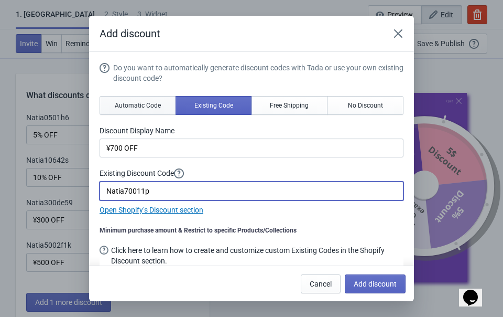
type input "Natia70011p"
click at [144, 98] on button "Automatic Code" at bounding box center [138, 105] width 77 height 19
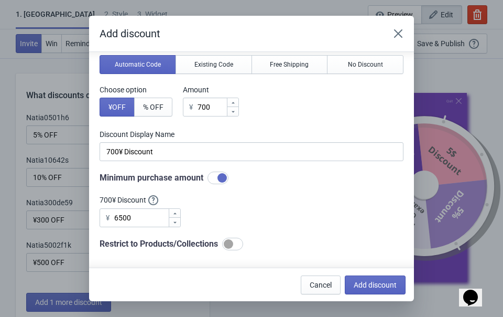
scroll to position [109, 0]
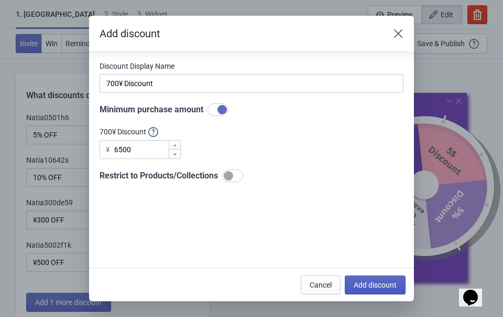
click at [385, 284] on span "Add discount" at bounding box center [375, 284] width 43 height 8
type input "20"
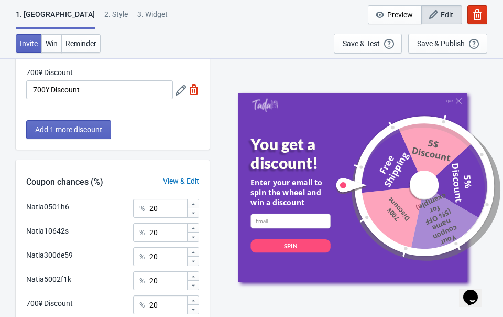
scroll to position [152, 0]
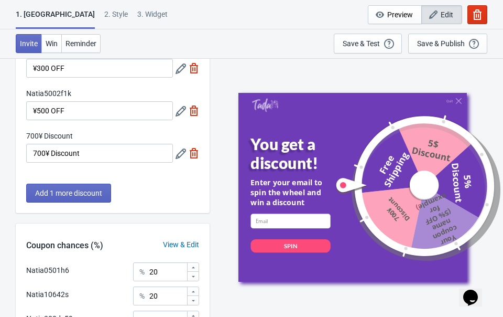
click at [180, 154] on icon at bounding box center [181, 153] width 10 height 10
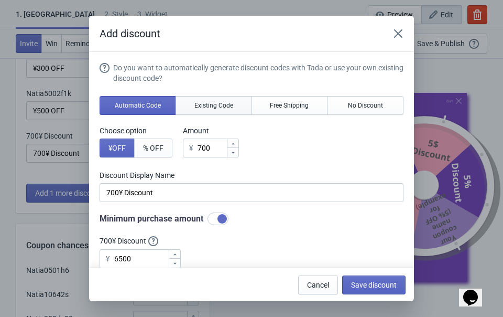
click at [208, 107] on span "Existing Code" at bounding box center [214, 105] width 39 height 8
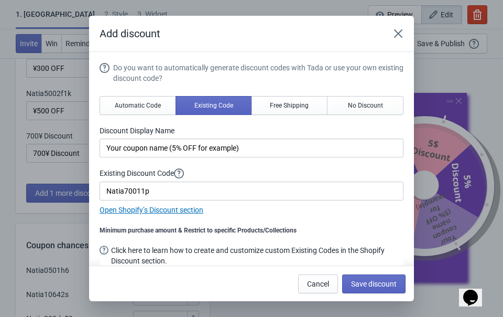
drag, startPoint x: 259, startPoint y: 159, endPoint x: 222, endPoint y: 156, distance: 37.3
click at [222, 156] on div "Do you want to automatically generate discount codes with Tada or use your own …" at bounding box center [252, 138] width 304 height 153
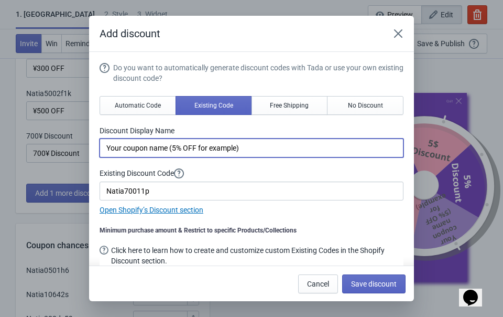
drag, startPoint x: 256, startPoint y: 152, endPoint x: 73, endPoint y: 141, distance: 182.8
click at [73, 141] on div "Add discount Do you want to automatically generate discount codes with Tada or …" at bounding box center [251, 158] width 503 height 285
type input "¥700 OFF"
click at [390, 287] on span "Save discount" at bounding box center [374, 283] width 46 height 8
type input "¥700 OFF"
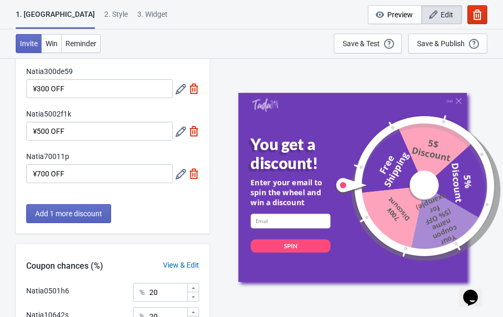
scroll to position [118, 0]
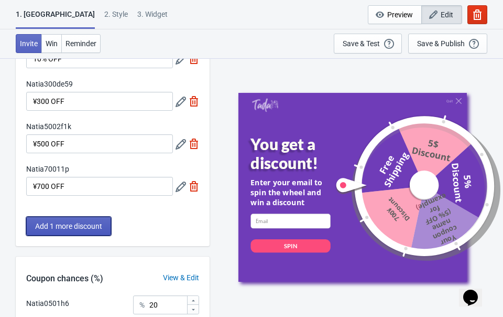
click at [93, 225] on span "Add 1 more discount" at bounding box center [68, 226] width 67 height 8
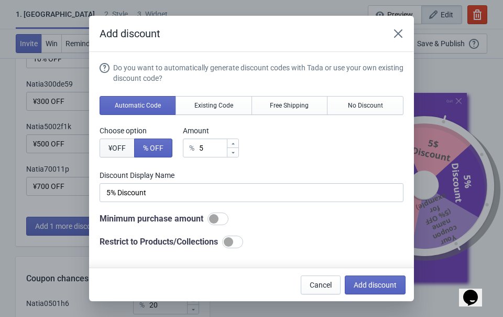
click at [123, 147] on span "¥ OFF" at bounding box center [117, 148] width 17 height 8
type input "5¥ Discount"
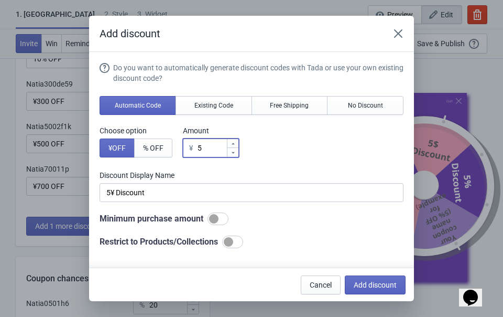
click at [214, 148] on input "5" at bounding box center [211, 147] width 29 height 19
type input "¥ Discount"
type input "1"
type input "1¥ Discount"
type input "10"
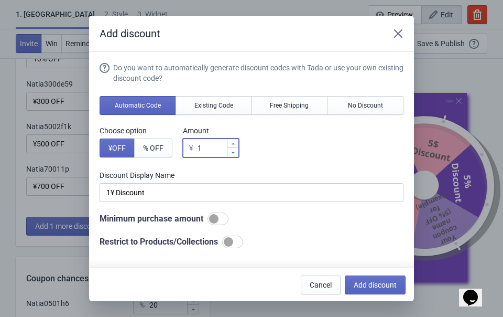
type input "10¥ Discount"
type input "100"
type input "100¥ Discount"
type input "1000"
type input "1000¥ Discount"
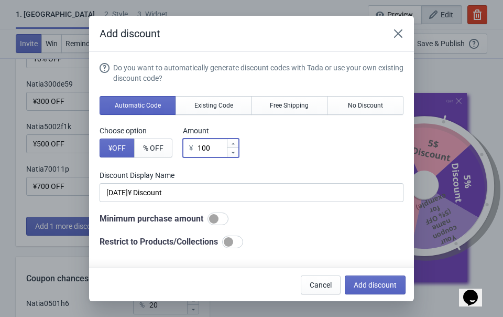
type input "1000"
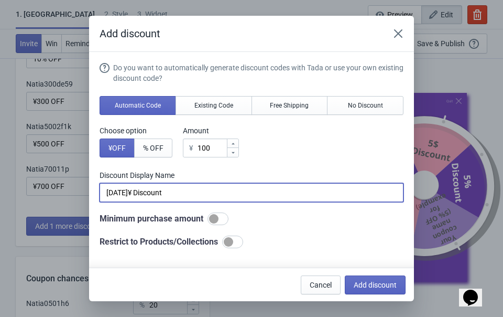
drag, startPoint x: 204, startPoint y: 187, endPoint x: 121, endPoint y: 186, distance: 83.4
click at [121, 186] on input "1000¥ Discount" at bounding box center [252, 192] width 304 height 19
drag, startPoint x: 147, startPoint y: 187, endPoint x: 94, endPoint y: 185, distance: 53.5
click at [94, 185] on section "Do you want to automatically generate discount codes with Tada or use your own …" at bounding box center [251, 214] width 325 height 325
type input "¥1000 OFF"
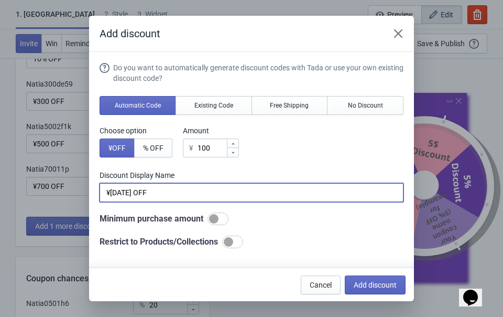
click at [276, 161] on div "Do you want to automatically generate discount codes with Tada or use your own …" at bounding box center [252, 155] width 304 height 186
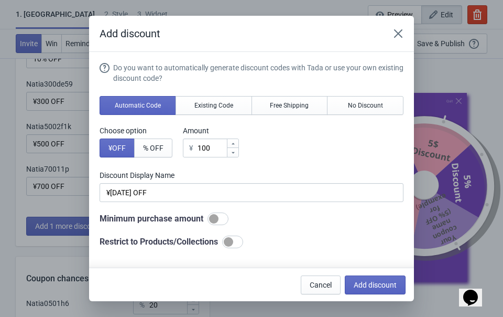
scroll to position [50, 0]
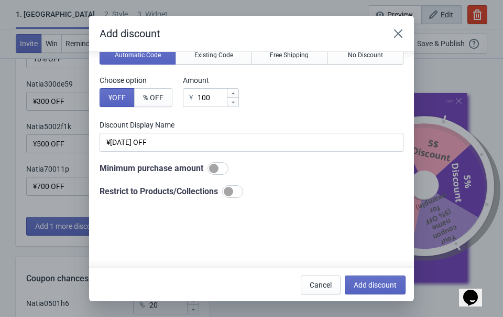
click at [219, 166] on div at bounding box center [213, 168] width 9 height 9
checkbox input "true"
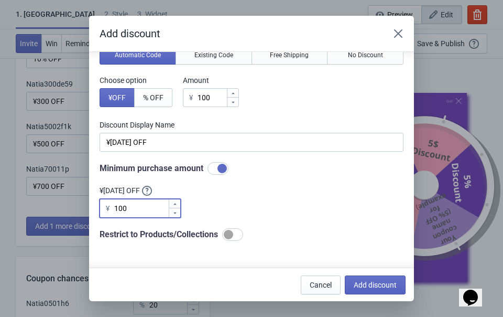
click at [150, 209] on input "100" at bounding box center [141, 208] width 55 height 19
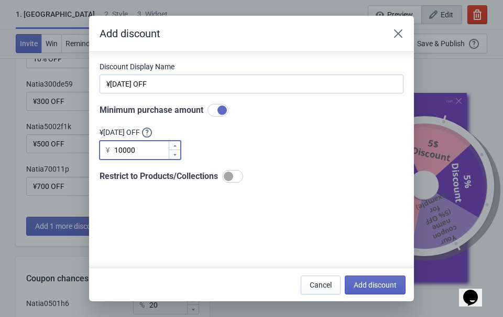
scroll to position [37, 0]
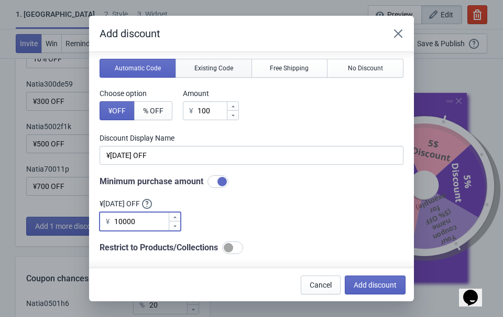
type input "10000"
click at [211, 71] on span "Existing Code" at bounding box center [214, 68] width 39 height 8
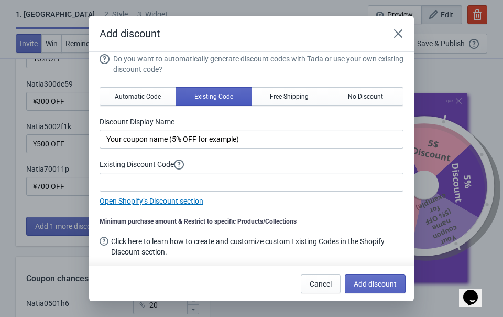
scroll to position [0, 0]
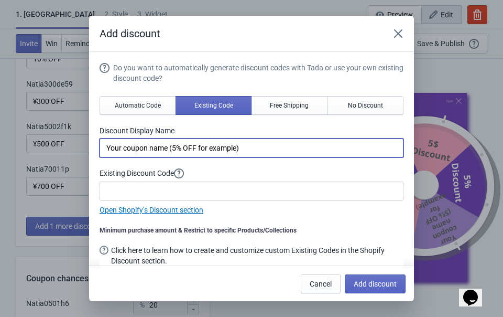
drag, startPoint x: 255, startPoint y: 152, endPoint x: 87, endPoint y: 143, distance: 169.1
click at [87, 143] on div "Add discount Do you want to automatically generate discount codes with Tada or …" at bounding box center [251, 158] width 503 height 285
paste input "¥1000 OFF"
type input "¥1000 OFF"
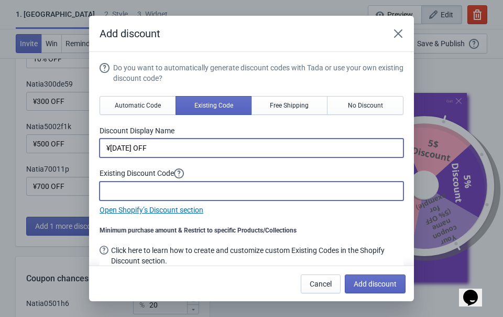
click at [182, 192] on input at bounding box center [252, 190] width 304 height 19
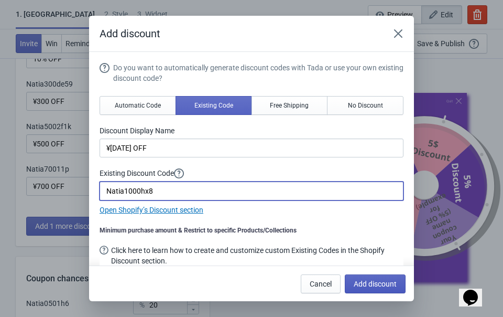
type input "Natia1000hx8"
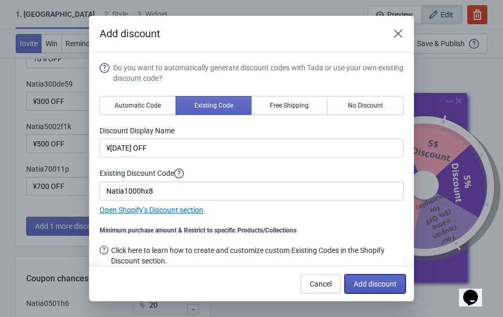
click at [381, 277] on button "Add discount" at bounding box center [375, 283] width 61 height 19
type input "16"
type input "17"
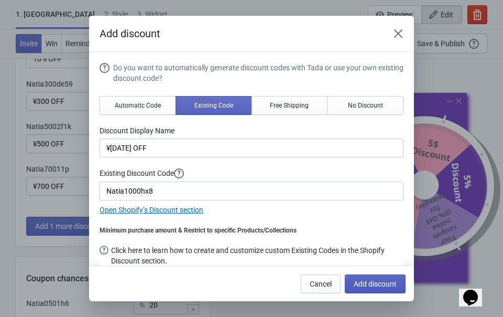
type input "17"
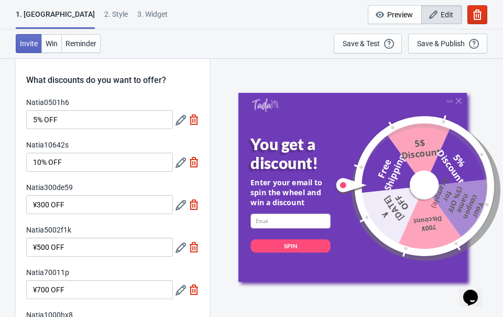
scroll to position [29, 0]
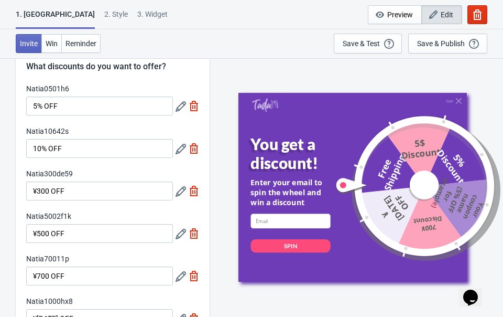
click at [181, 113] on div at bounding box center [188, 105] width 24 height 19
click at [181, 106] on icon at bounding box center [181, 106] width 10 height 10
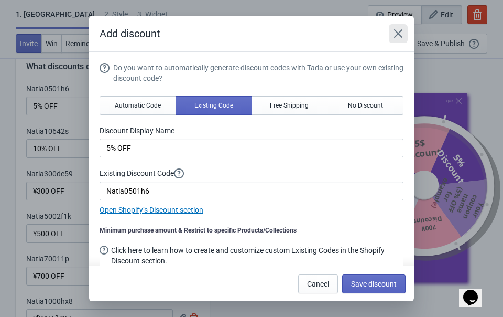
click at [403, 27] on button "Close" at bounding box center [398, 33] width 19 height 19
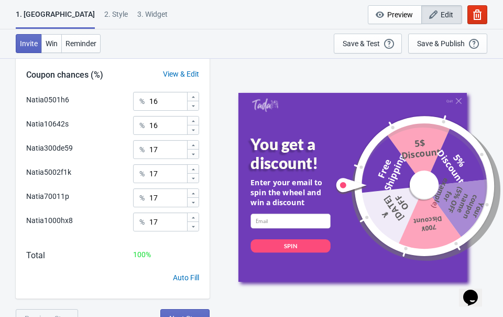
scroll to position [365, 0]
click at [169, 105] on input "16" at bounding box center [168, 100] width 38 height 19
type input "1"
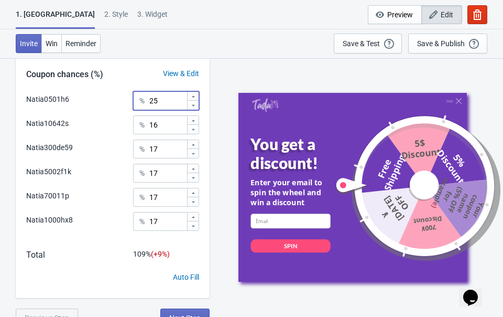
type input "25"
click at [172, 129] on input "16" at bounding box center [168, 124] width 38 height 19
type input "1"
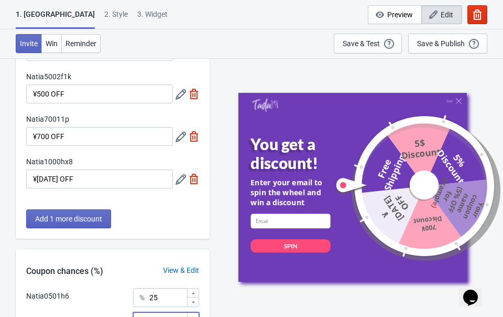
scroll to position [282, 0]
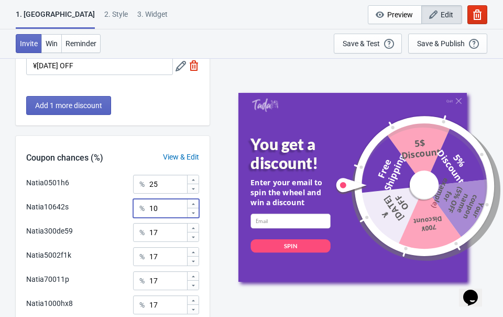
type input "10"
click at [173, 239] on input "17" at bounding box center [168, 232] width 38 height 19
type input "1"
type input "25"
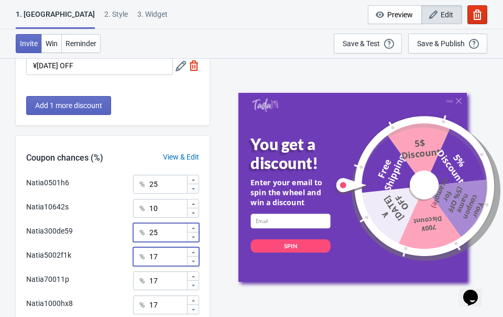
click at [176, 261] on input "17" at bounding box center [168, 256] width 38 height 19
type input "1"
type input "20"
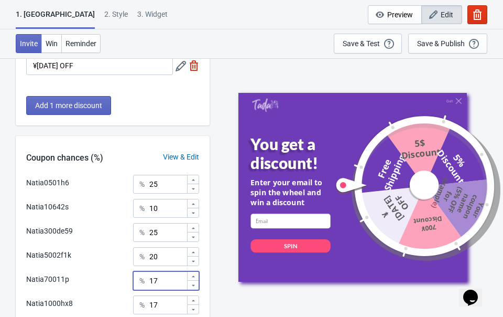
click at [178, 285] on input "17" at bounding box center [168, 280] width 38 height 19
type input "1"
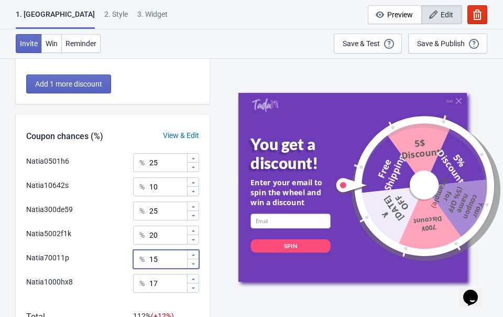
scroll to position [314, 0]
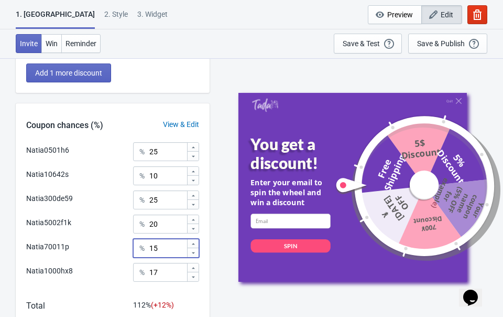
type input "15"
click at [169, 275] on input "17" at bounding box center [168, 272] width 38 height 19
type input "1"
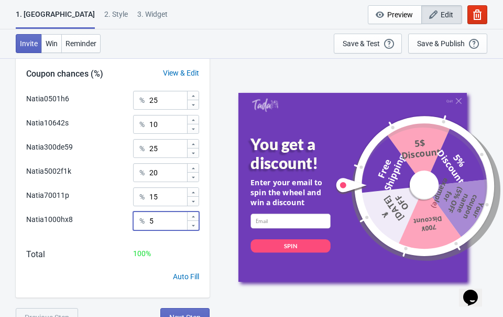
scroll to position [366, 0]
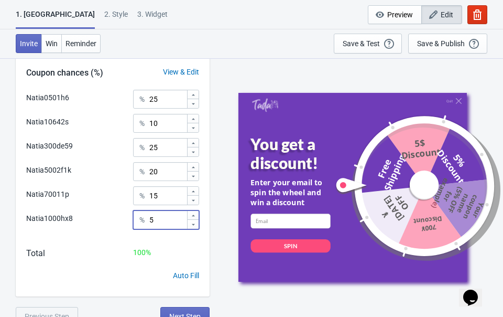
type input "5"
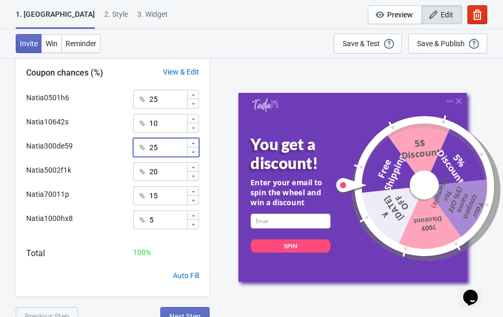
click at [172, 152] on input "25" at bounding box center [168, 147] width 38 height 19
type input "2"
type input "30"
click at [169, 123] on input "10" at bounding box center [168, 123] width 38 height 19
type input "1"
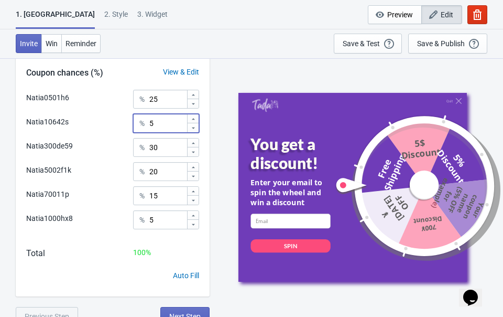
type input "5"
click at [110, 148] on div "Natia300de59 % 30" at bounding box center [112, 145] width 173 height 14
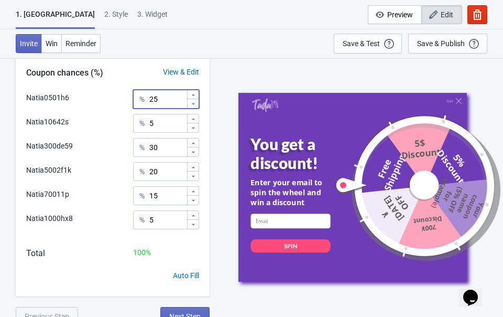
click at [175, 101] on input "25" at bounding box center [168, 99] width 38 height 19
type input "20"
click at [174, 148] on input "30" at bounding box center [168, 147] width 38 height 19
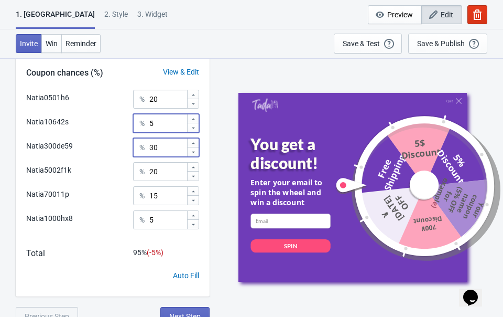
click at [175, 128] on input "5" at bounding box center [168, 123] width 38 height 19
type input "6"
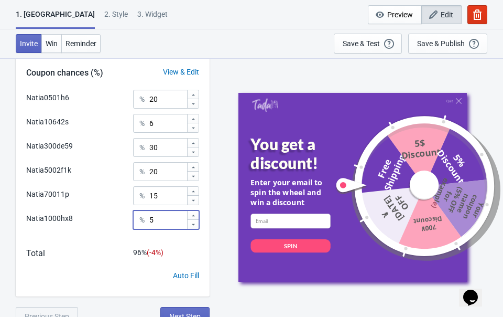
click at [165, 220] on input "5" at bounding box center [168, 219] width 38 height 19
type input "6"
click at [176, 197] on input "15" at bounding box center [168, 195] width 38 height 19
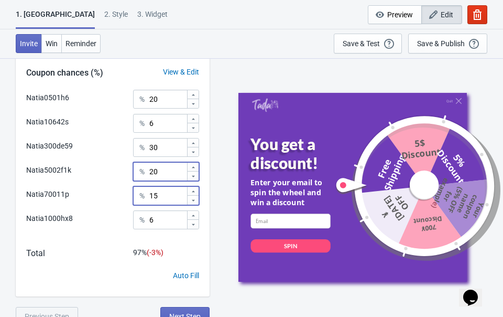
click at [175, 173] on input "20" at bounding box center [168, 171] width 38 height 19
type input "23"
click at [150, 252] on span "100 %" at bounding box center [142, 252] width 18 height 8
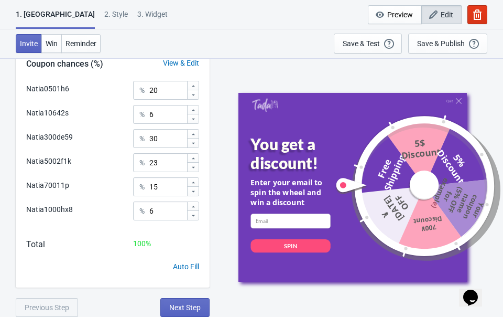
scroll to position [375, 0]
click at [172, 137] on input "30" at bounding box center [168, 138] width 38 height 19
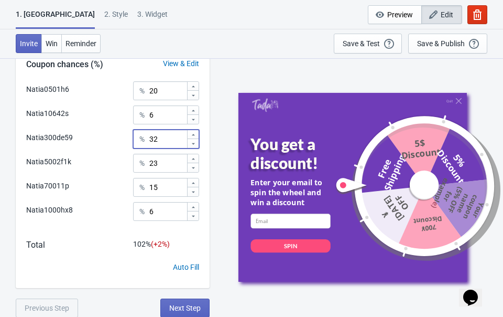
type input "32"
click at [174, 115] on input "6" at bounding box center [168, 114] width 38 height 19
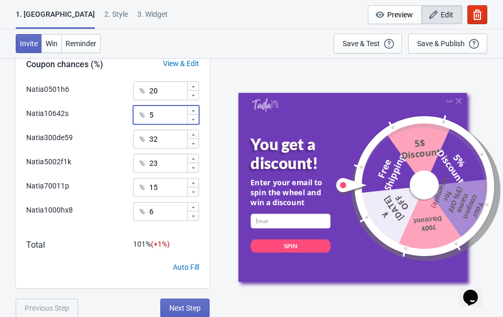
type input "5"
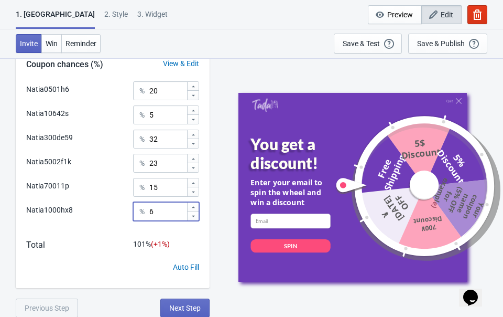
click at [166, 217] on input "6" at bounding box center [168, 211] width 38 height 19
type input "5"
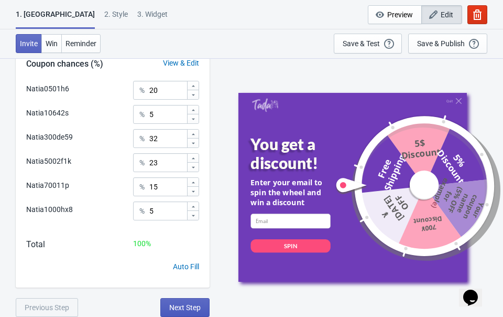
click at [175, 304] on span "Next Step" at bounding box center [184, 307] width 31 height 8
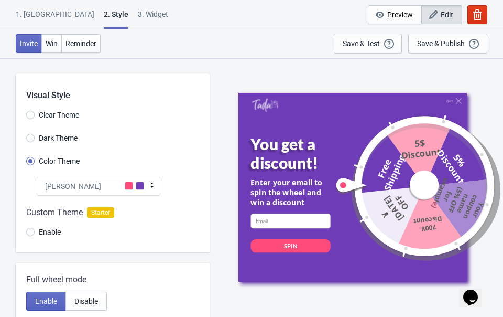
click at [138, 178] on div "Tada" at bounding box center [99, 186] width 124 height 19
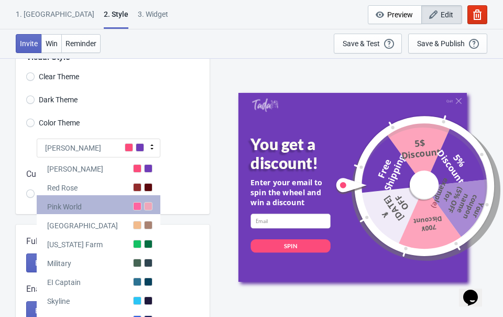
scroll to position [88, 0]
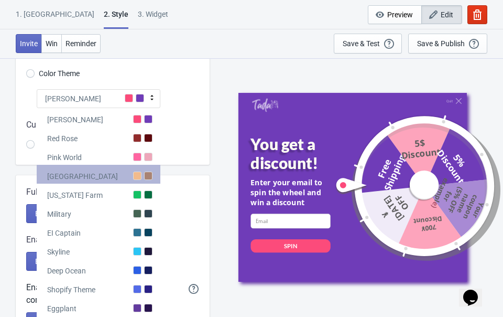
click at [139, 178] on div at bounding box center [137, 175] width 8 height 8
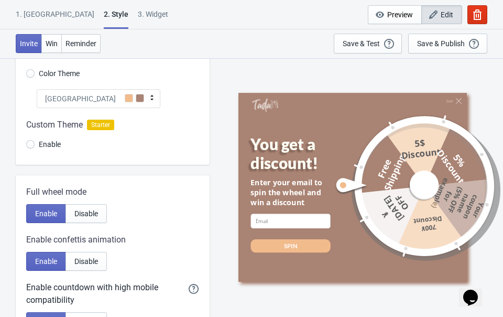
click at [135, 102] on div "Miami Beach" at bounding box center [99, 98] width 124 height 19
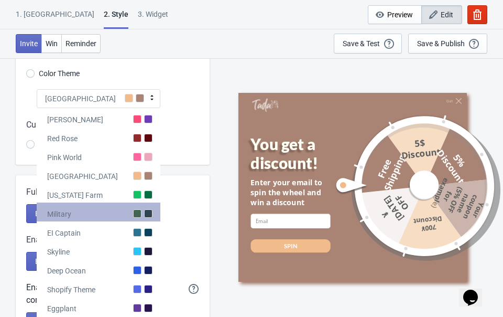
scroll to position [90, 0]
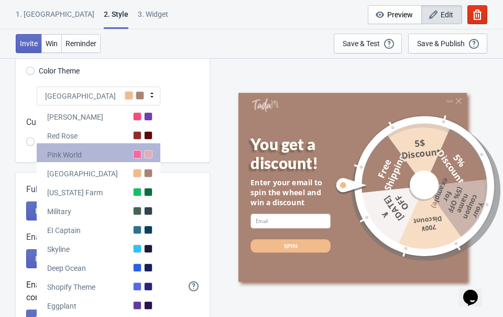
click at [143, 156] on div "Pink World" at bounding box center [99, 152] width 124 height 19
radio input "true"
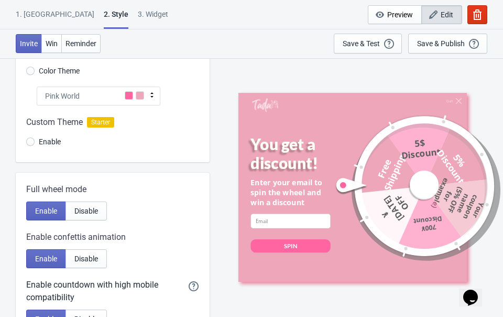
scroll to position [0, 0]
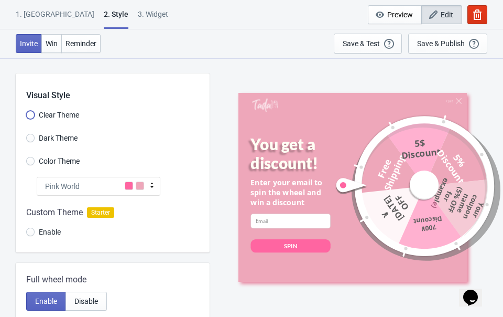
click at [28, 115] on input "Clear Theme" at bounding box center [30, 120] width 8 height 19
radio input "true"
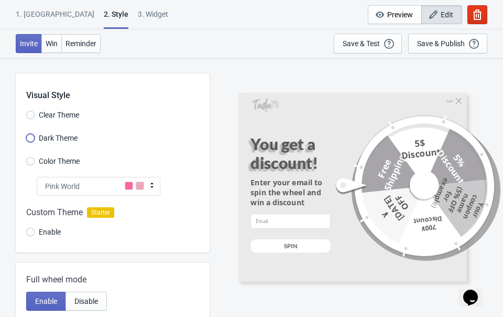
click at [30, 136] on input "Dark Theme" at bounding box center [30, 143] width 8 height 19
radio input "true"
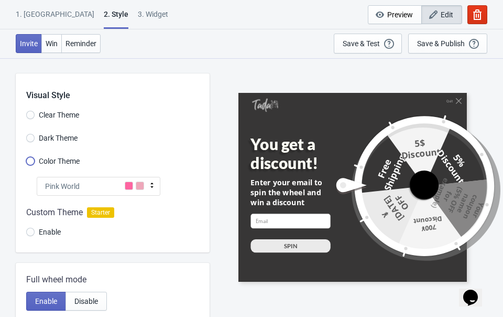
click at [33, 159] on input "Color Theme" at bounding box center [30, 166] width 8 height 19
radio input "true"
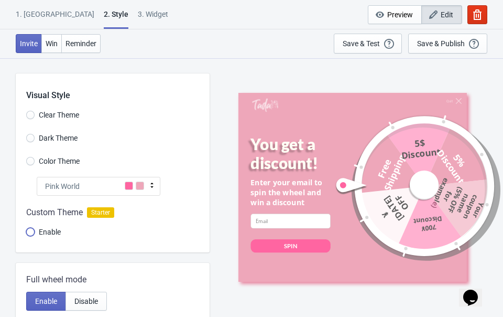
click at [30, 229] on input "Enable" at bounding box center [30, 237] width 8 height 19
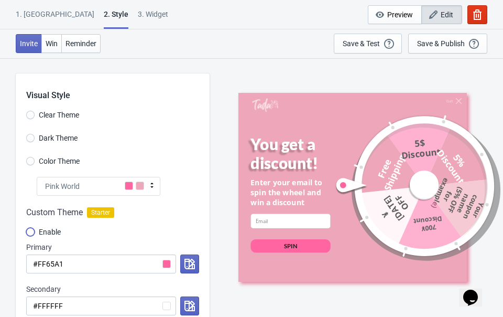
click at [31, 229] on input "Enable" at bounding box center [30, 237] width 8 height 19
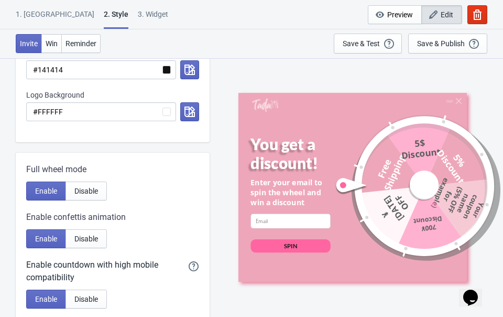
scroll to position [362, 0]
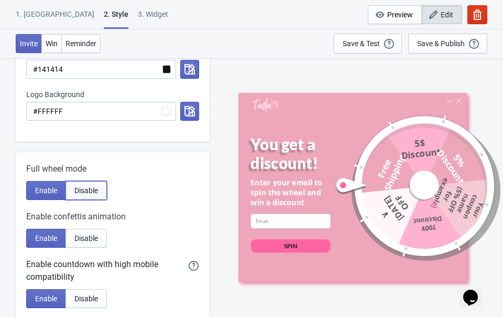
click at [87, 193] on span "Disable" at bounding box center [86, 190] width 24 height 8
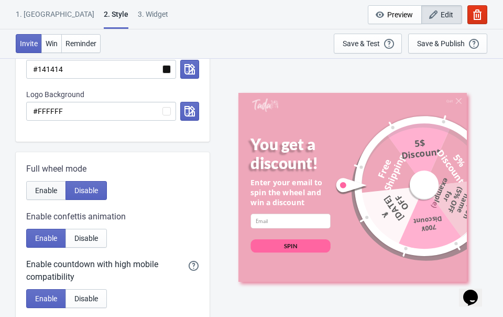
click at [53, 193] on span "Enable" at bounding box center [46, 190] width 22 height 8
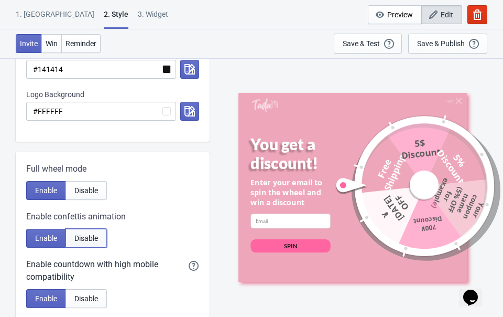
click at [82, 236] on span "Disable" at bounding box center [86, 238] width 24 height 8
click at [50, 237] on span "Enable" at bounding box center [46, 238] width 22 height 8
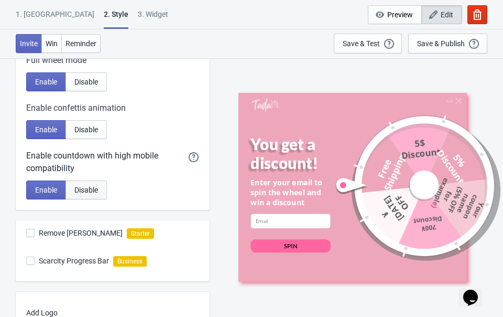
click at [75, 187] on span "Disable" at bounding box center [86, 190] width 24 height 8
click at [47, 187] on span "Enable" at bounding box center [46, 190] width 22 height 8
radio input "true"
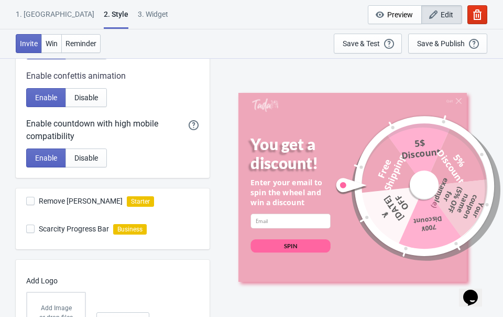
scroll to position [534, 0]
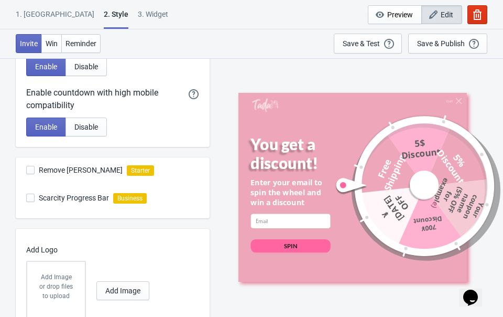
click at [29, 170] on span at bounding box center [30, 170] width 8 height 8
click at [27, 170] on input "Remove Tada Branding" at bounding box center [26, 175] width 1 height 19
checkbox input "true"
radio input "true"
click at [34, 198] on span at bounding box center [30, 197] width 8 height 8
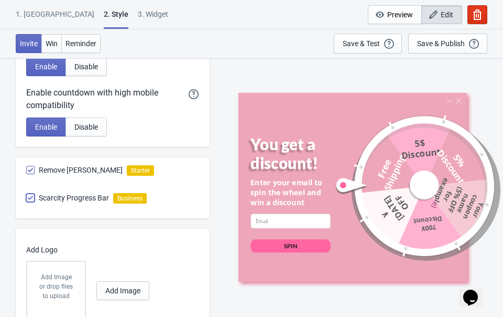
click at [27, 198] on input "Scarcity Progress Bar" at bounding box center [26, 202] width 1 height 19
checkbox input "true"
radio input "true"
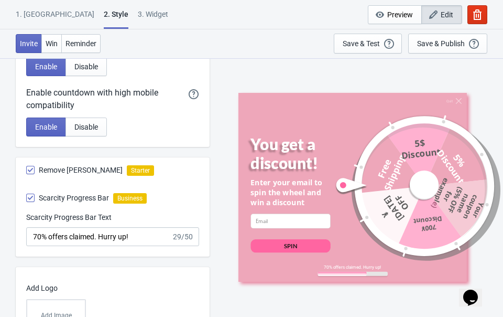
click at [34, 198] on span at bounding box center [30, 197] width 8 height 8
click at [27, 198] on input "Scarcity Progress Bar" at bounding box center [26, 202] width 1 height 19
checkbox input "false"
radio input "true"
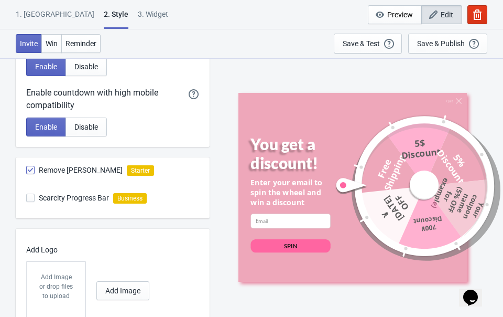
click at [34, 198] on span at bounding box center [30, 197] width 8 height 8
click at [27, 198] on input "Scarcity Progress Bar" at bounding box center [26, 202] width 1 height 19
checkbox input "true"
radio input "true"
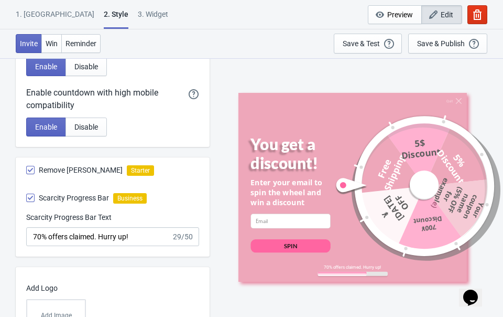
click at [33, 197] on span at bounding box center [30, 197] width 8 height 8
click at [27, 197] on input "Scarcity Progress Bar" at bounding box center [26, 202] width 1 height 19
checkbox input "false"
radio input "true"
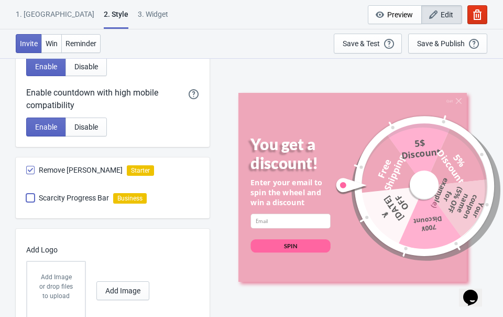
scroll to position [577, 0]
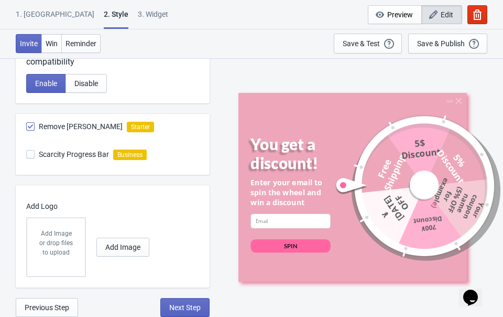
click at [64, 239] on div "or drop files to upload" at bounding box center [56, 247] width 37 height 19
click at [107, 241] on button "Add Image" at bounding box center [122, 246] width 53 height 19
click at [180, 304] on span "Next Step" at bounding box center [184, 307] width 31 height 8
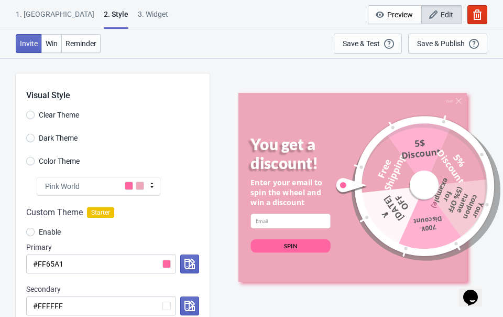
select select "once"
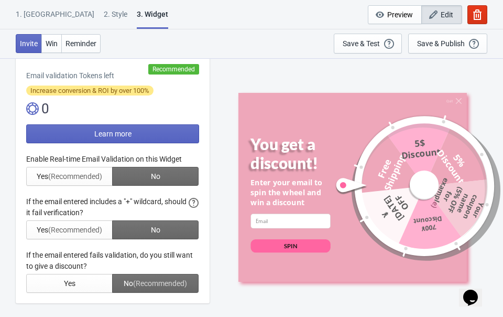
scroll to position [215, 0]
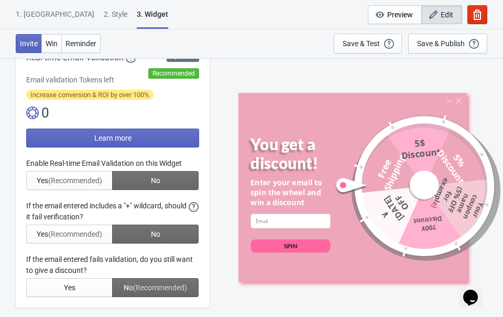
click at [83, 182] on div at bounding box center [112, 227] width 173 height 139
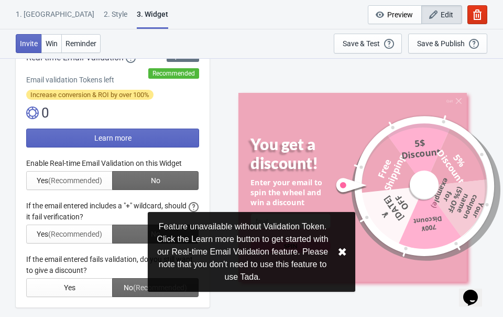
click at [342, 245] on button "✖︎" at bounding box center [342, 251] width 9 height 13
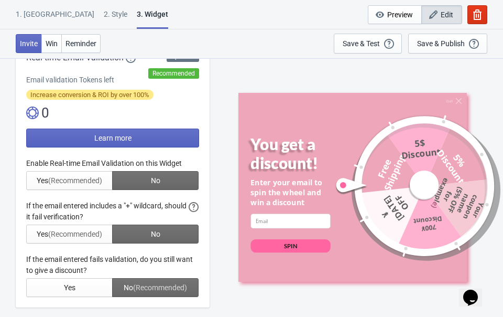
scroll to position [237, 0]
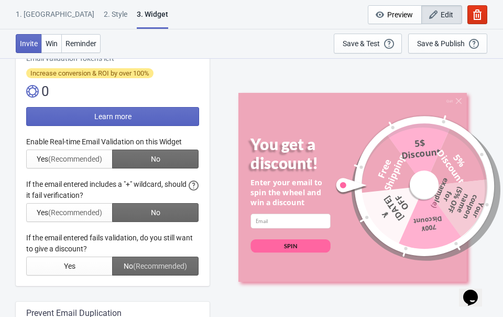
click at [135, 267] on div at bounding box center [112, 205] width 173 height 139
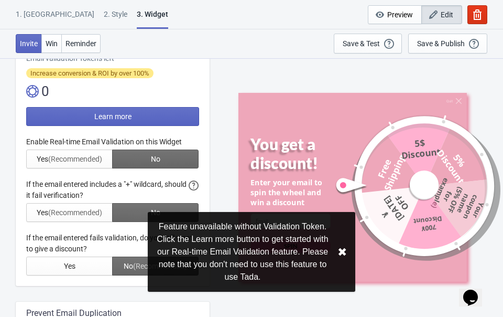
click at [338, 246] on button "✖︎" at bounding box center [342, 251] width 9 height 13
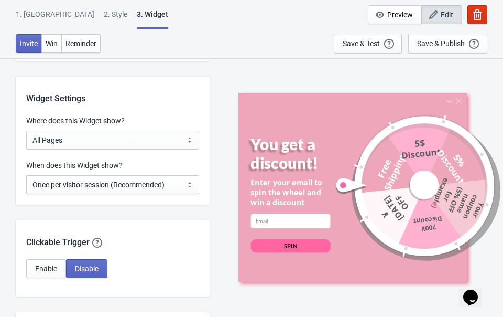
scroll to position [814, 0]
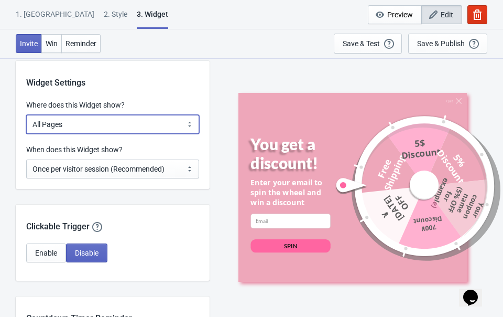
click at [136, 123] on select "All Pages All Product Pages All Blog Pages All Static Pages Specific Product(s)…" at bounding box center [112, 124] width 173 height 19
click at [134, 122] on select "All Pages All Product Pages All Blog Pages All Static Pages Specific Product(s)…" at bounding box center [112, 124] width 173 height 19
click at [139, 128] on select "All Pages All Product Pages All Blog Pages All Static Pages Specific Product(s)…" at bounding box center [112, 124] width 173 height 19
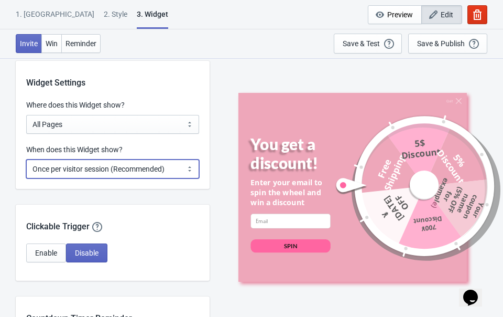
click at [147, 167] on select "Every new visit of page Once every period of time Once per visitor session (Rec…" at bounding box center [112, 168] width 173 height 19
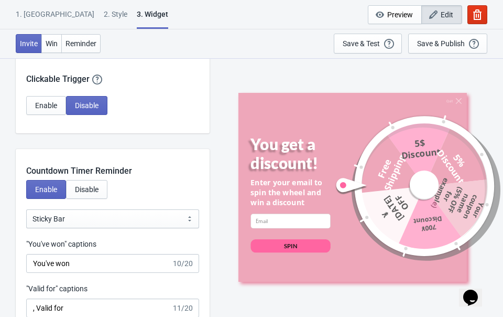
scroll to position [946, 0]
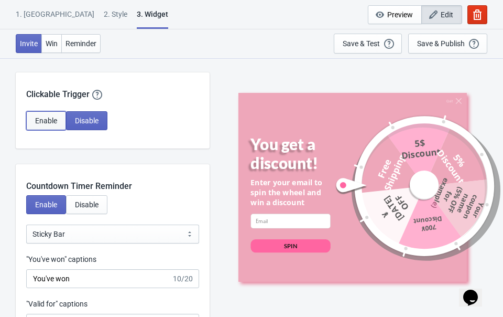
click at [54, 116] on span "Enable" at bounding box center [46, 120] width 22 height 8
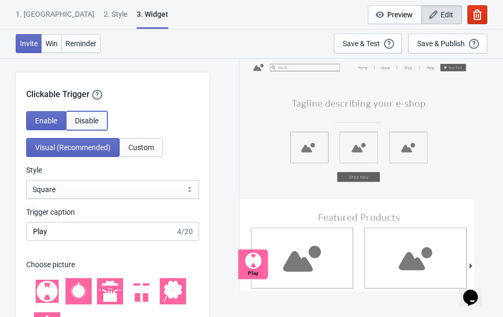
click at [81, 119] on span "Disable" at bounding box center [87, 120] width 24 height 8
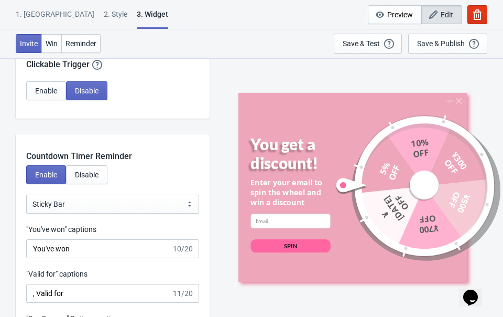
scroll to position [1010, 0]
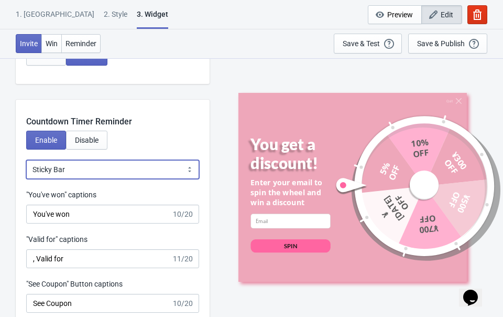
click at [93, 169] on select "Bubble Sticky Bar" at bounding box center [112, 169] width 173 height 19
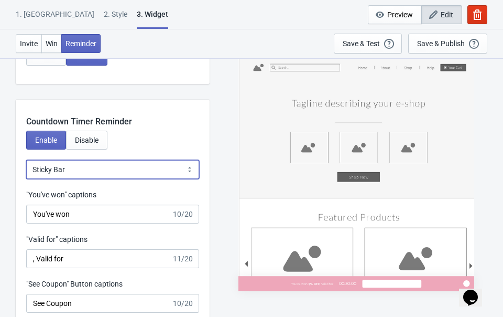
select select "0"
click at [26, 160] on select "Bubble Sticky Bar" at bounding box center [112, 169] width 173 height 19
type input "left"
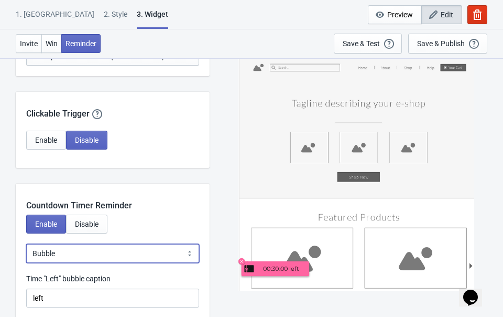
scroll to position [926, 0]
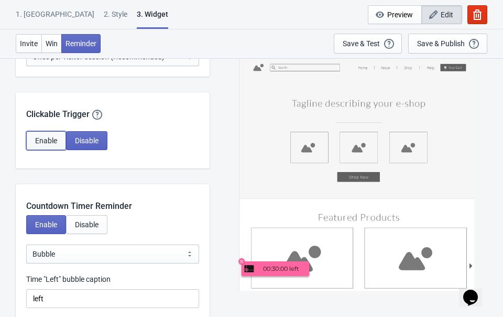
click at [51, 138] on span "Enable" at bounding box center [46, 140] width 22 height 8
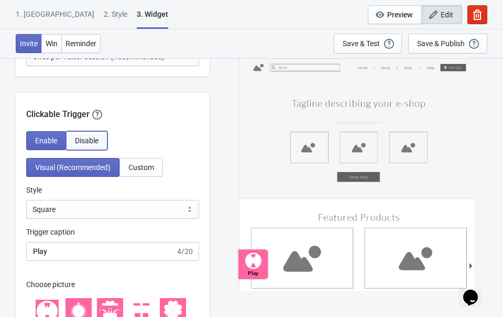
click at [82, 141] on span "Disable" at bounding box center [87, 140] width 24 height 8
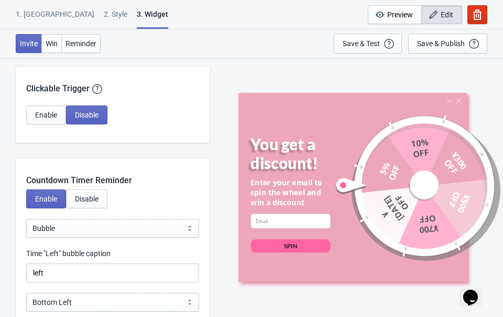
scroll to position [960, 0]
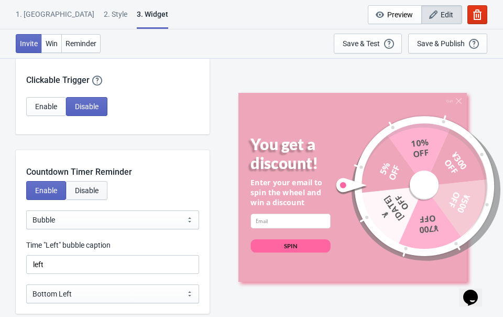
click at [94, 185] on button "Disable" at bounding box center [86, 190] width 41 height 19
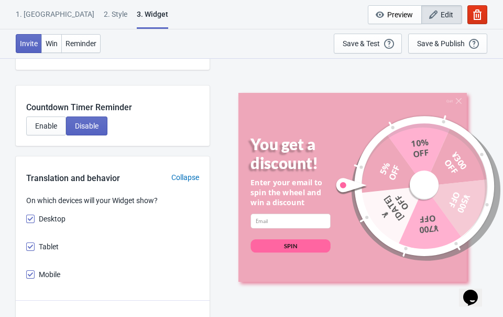
scroll to position [1009, 0]
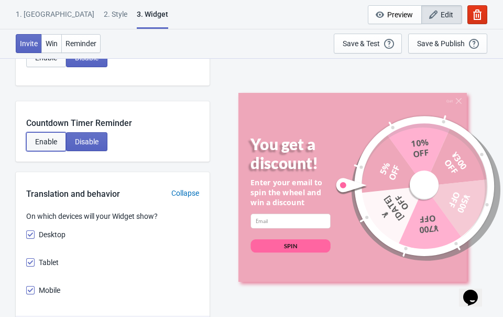
click at [50, 146] on button "Enable" at bounding box center [46, 141] width 40 height 19
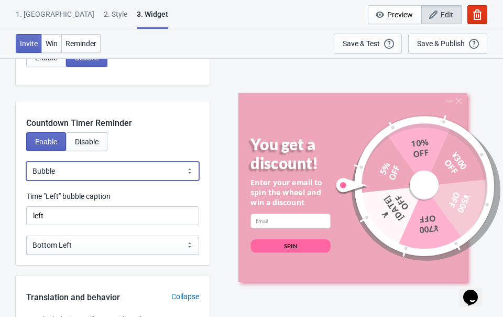
click at [80, 170] on select "Bubble Sticky Bar" at bounding box center [112, 170] width 173 height 19
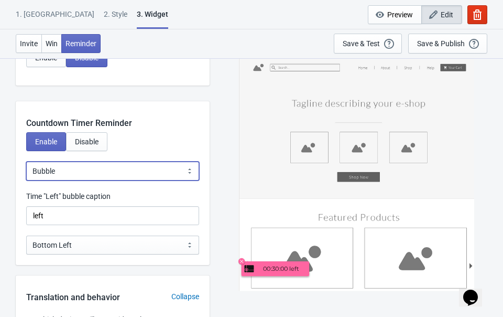
select select "1"
click at [26, 161] on select "Bubble Sticky Bar" at bounding box center [112, 170] width 173 height 19
type input ", Valid for"
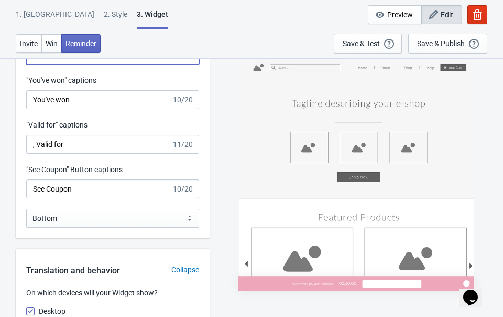
scroll to position [1111, 0]
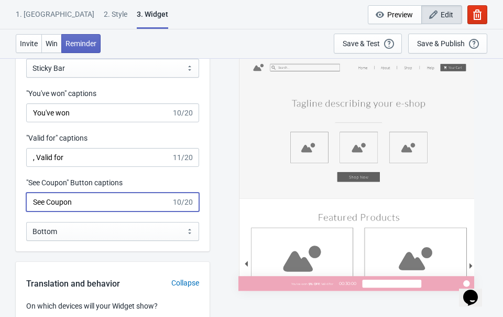
drag, startPoint x: 103, startPoint y: 200, endPoint x: -1, endPoint y: 195, distance: 103.4
type input "クーポンを確認"
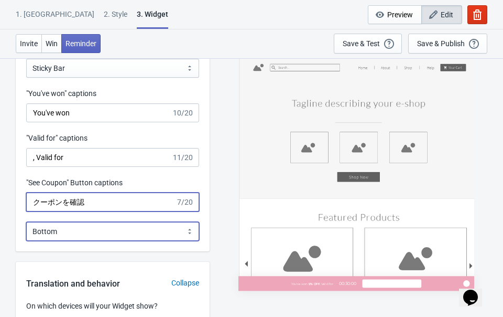
click at [167, 222] on select "Bottom Top" at bounding box center [112, 231] width 173 height 19
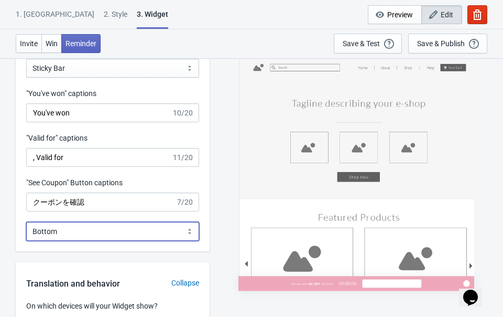
click at [26, 222] on select "Bottom Top" at bounding box center [112, 231] width 173 height 19
click at [166, 229] on select "Bottom Top" at bounding box center [112, 231] width 173 height 19
click at [26, 222] on select "Bottom Top" at bounding box center [112, 231] width 173 height 19
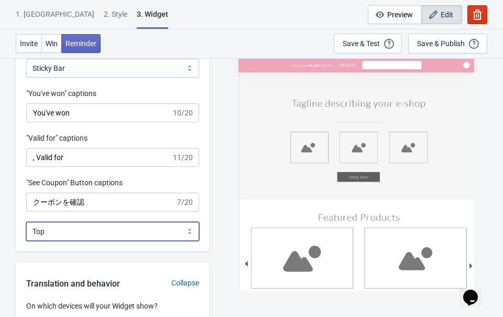
click at [163, 230] on select "Bottom Top" at bounding box center [112, 231] width 173 height 19
select select "0"
click at [26, 222] on select "Bottom Top" at bounding box center [112, 231] width 173 height 19
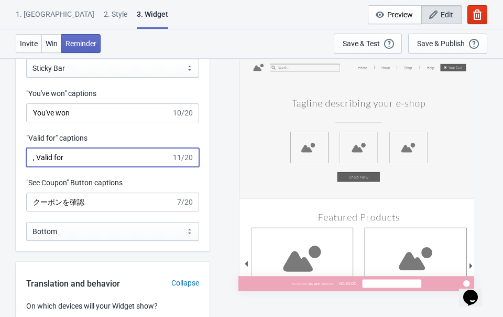
drag, startPoint x: 144, startPoint y: 161, endPoint x: 11, endPoint y: 154, distance: 133.4
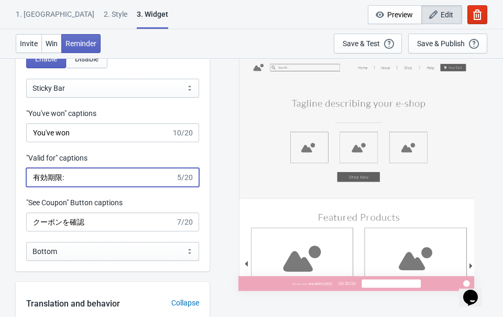
scroll to position [1090, 0]
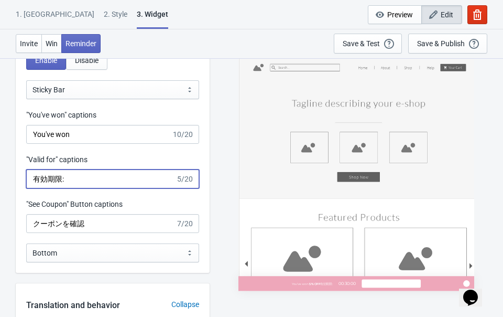
type input "有効期限:"
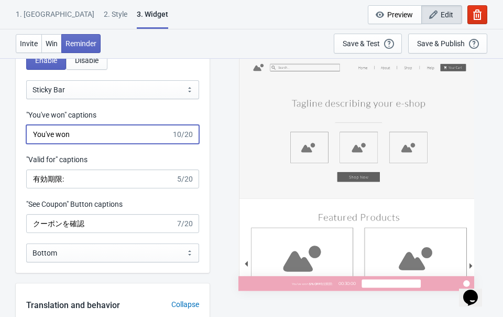
drag, startPoint x: 103, startPoint y: 141, endPoint x: 9, endPoint y: 136, distance: 94.0
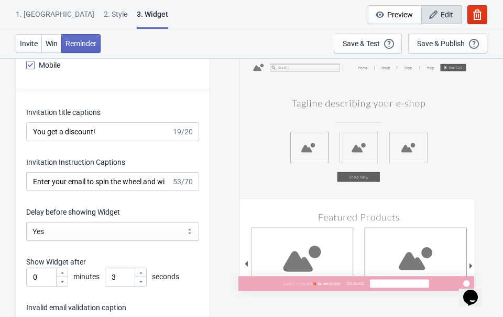
scroll to position [1408, 0]
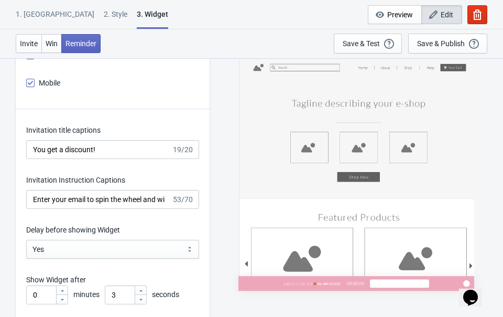
type input "おめでとうございます🎁"
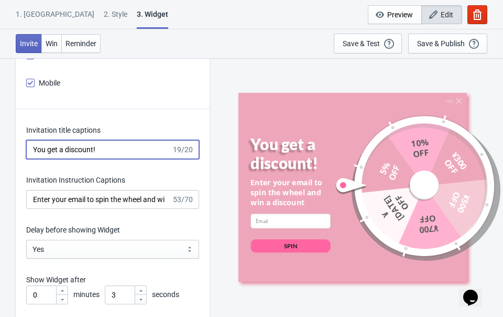
click at [132, 152] on input "You get a discount!" at bounding box center [98, 149] width 145 height 19
drag, startPoint x: 132, startPoint y: 151, endPoint x: 2, endPoint y: 145, distance: 130.7
click at [2, 145] on div "What information do you want to collect? Ask visitors for to fill in our questi…" at bounding box center [251, 148] width 503 height 2998
type input "クーポンが当たる"
drag, startPoint x: 91, startPoint y: 148, endPoint x: -14, endPoint y: 142, distance: 105.0
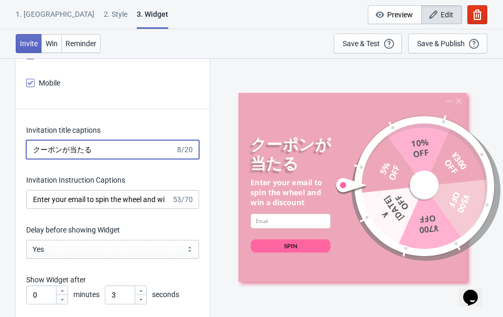
type input "Spin＆Win🎁"
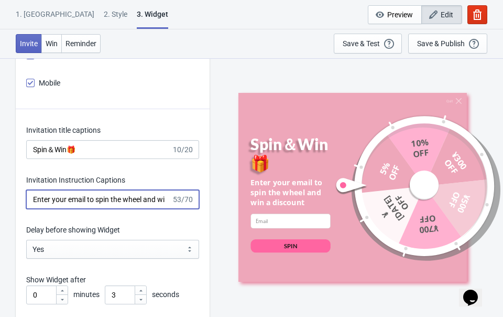
drag, startPoint x: 161, startPoint y: 200, endPoint x: 16, endPoint y: 183, distance: 145.7
type input "win a discount"
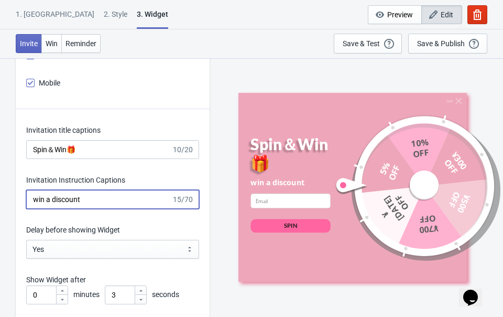
drag, startPoint x: 89, startPoint y: 199, endPoint x: 15, endPoint y: 191, distance: 74.3
click at [15, 191] on div "What information do you want to collect? Ask visitors for to fill in our questi…" at bounding box center [251, 148] width 503 height 2998
click at [104, 196] on input "メールアドレスを" at bounding box center [100, 199] width 149 height 19
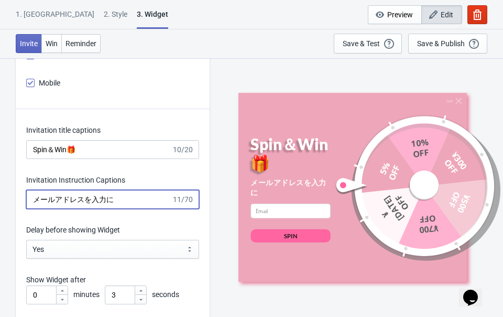
click at [129, 198] on input "メールアドレスを入力に" at bounding box center [98, 199] width 145 height 19
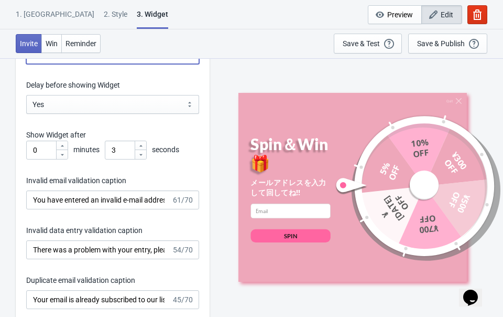
scroll to position [1555, 0]
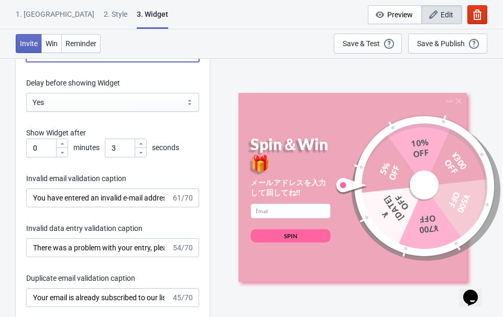
type input "メールアドレスを入力して回してね!!"
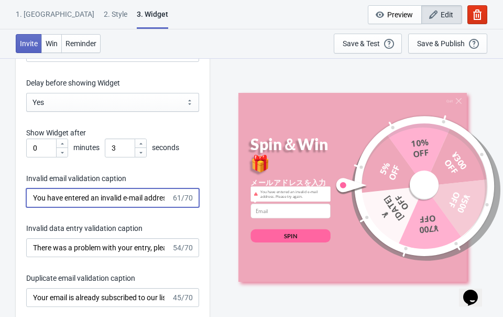
drag, startPoint x: 166, startPoint y: 199, endPoint x: 9, endPoint y: 193, distance: 156.9
click at [9, 194] on div "What information do you want to collect? Ask visitors for to fill in our questi…" at bounding box center [251, 2] width 503 height 2998
type input "ess. Please try again."
drag, startPoint x: 112, startPoint y: 196, endPoint x: -6, endPoint y: 190, distance: 118.1
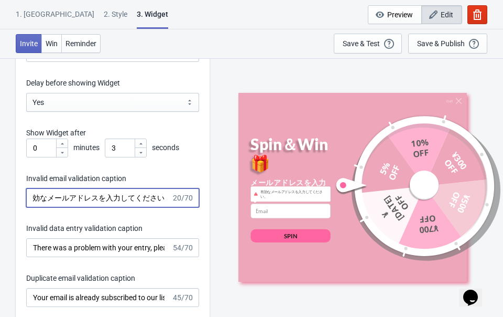
scroll to position [0, 5]
type input "有効なメールアドレスを入力してください"
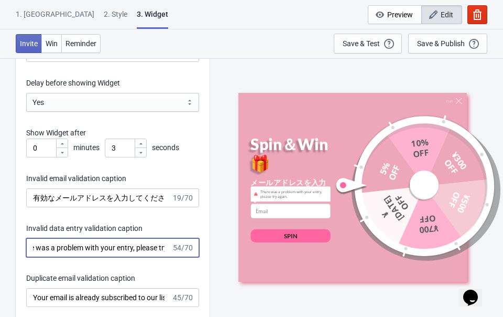
scroll to position [0, 0]
drag, startPoint x: 168, startPoint y: 250, endPoint x: -33, endPoint y: 246, distance: 201.4
type input "ase try again."
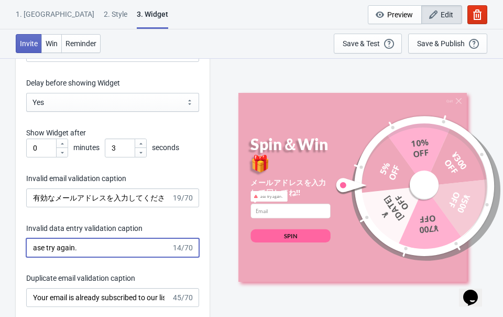
drag, startPoint x: 87, startPoint y: 245, endPoint x: -1, endPoint y: 242, distance: 87.1
click at [0, 242] on div "What information do you want to collect? Ask visitors for to fill in our questi…" at bounding box center [251, 2] width 503 height 2998
click at [71, 249] on input "入力に" at bounding box center [100, 247] width 149 height 19
click at [49, 245] on input "入力に誤りがあ" at bounding box center [100, 247] width 149 height 19
click at [115, 251] on input "入力内容に誤りがあ" at bounding box center [100, 247] width 149 height 19
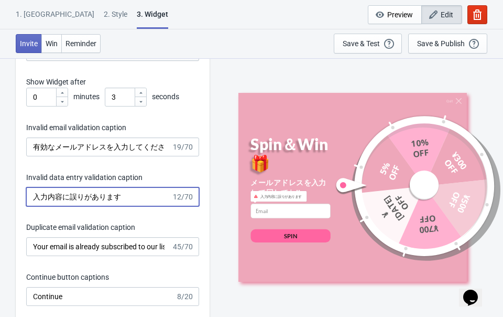
scroll to position [1607, 0]
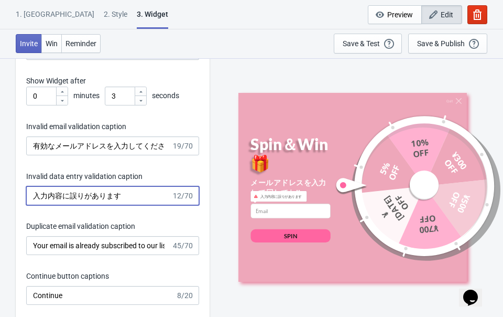
type input "入力内容に誤りがあります"
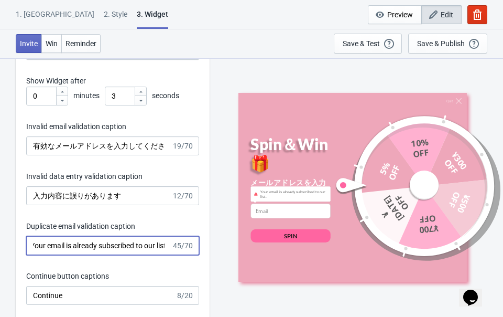
scroll to position [0, 0]
drag, startPoint x: 166, startPoint y: 244, endPoint x: 2, endPoint y: 242, distance: 164.6
type input "list."
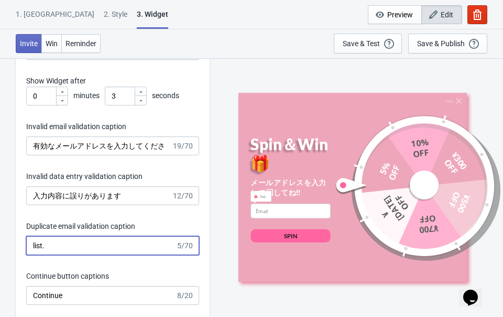
drag, startPoint x: 53, startPoint y: 245, endPoint x: 13, endPoint y: 237, distance: 41.2
click at [104, 247] on input "このメールアドレス" at bounding box center [100, 245] width 149 height 19
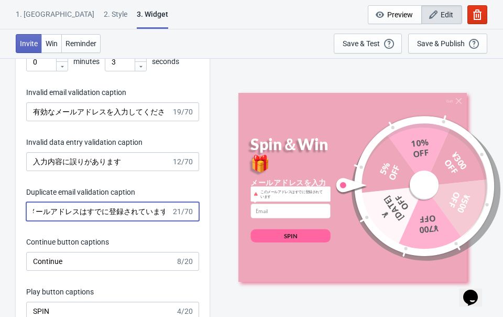
scroll to position [1658, 0]
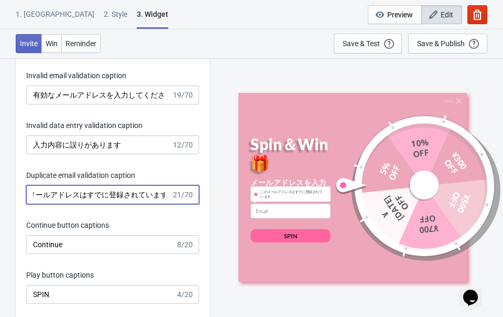
type input "このメールアドレスはすでに登録されています"
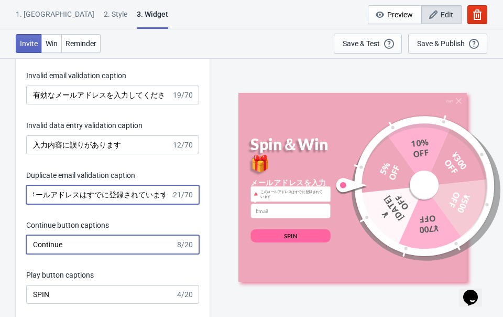
scroll to position [0, 0]
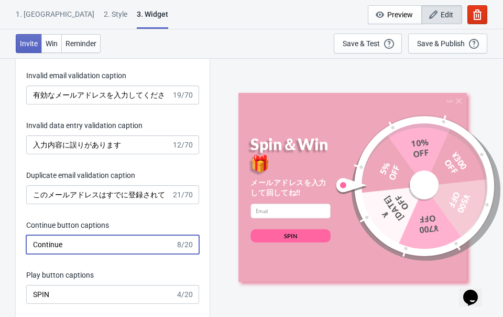
drag, startPoint x: 68, startPoint y: 240, endPoint x: 1, endPoint y: 231, distance: 67.8
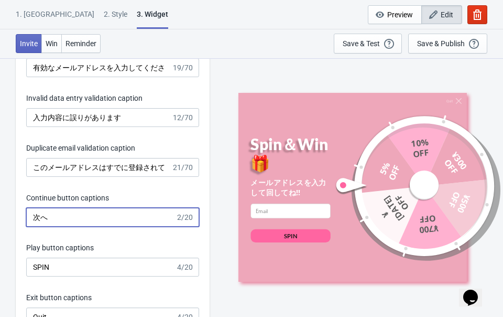
scroll to position [1716, 0]
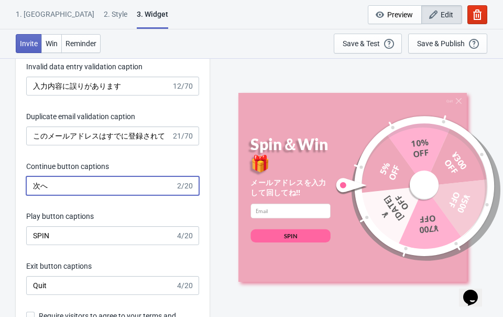
type input "次へ"
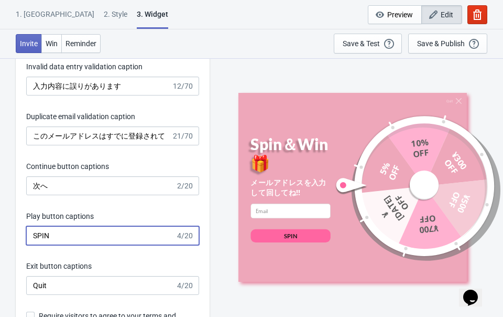
drag, startPoint x: 85, startPoint y: 230, endPoint x: 15, endPoint y: 226, distance: 70.3
type input "回"
type input "S"
drag, startPoint x: 50, startPoint y: 234, endPoint x: 29, endPoint y: 233, distance: 20.5
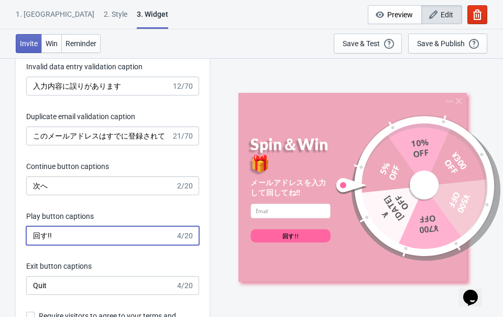
click at [29, 233] on input "回す!!" at bounding box center [100, 235] width 149 height 19
click at [60, 236] on input "スピン!" at bounding box center [100, 235] width 149 height 19
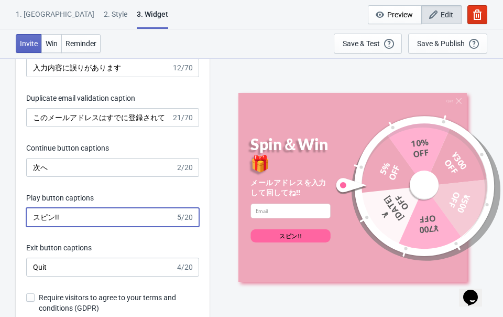
scroll to position [1764, 0]
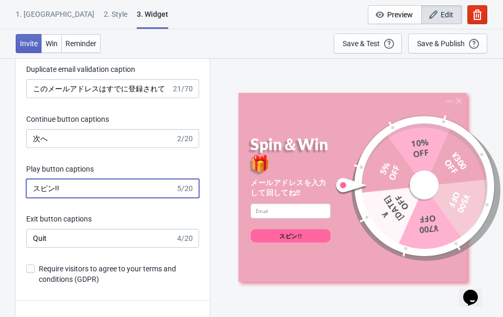
type input "スピン!!"
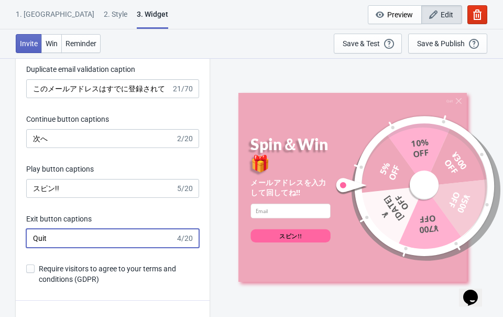
drag, startPoint x: 66, startPoint y: 242, endPoint x: -7, endPoint y: 234, distance: 73.2
type input "閉じる"
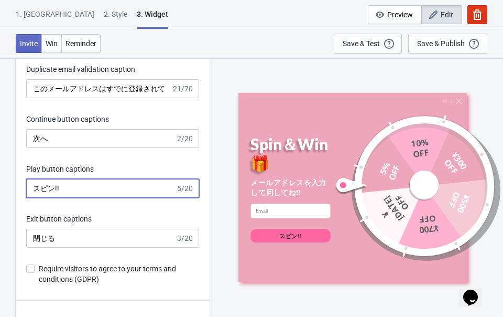
click at [79, 187] on input "スピン!!" at bounding box center [100, 188] width 149 height 19
type input "スピン!!"
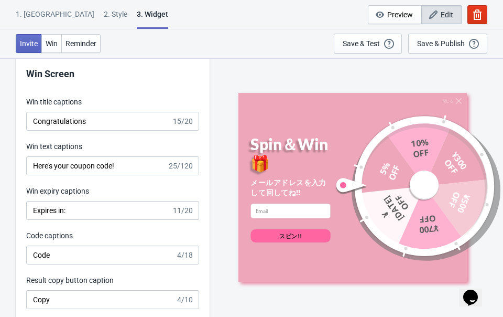
scroll to position [2026, 0]
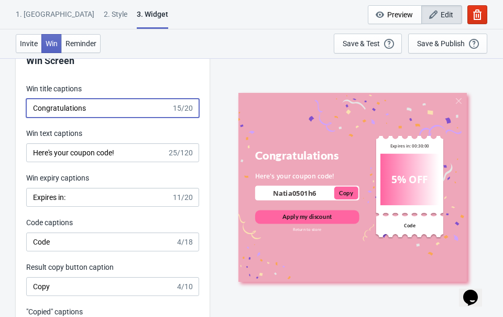
drag, startPoint x: 99, startPoint y: 107, endPoint x: -6, endPoint y: 103, distance: 104.9
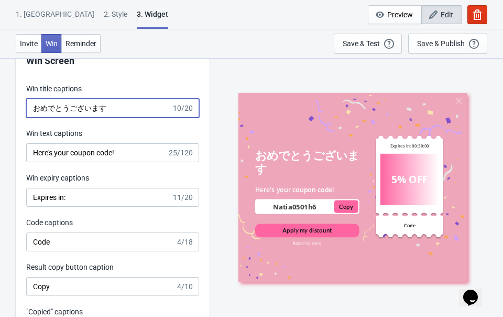
type input "おめでとうございま"
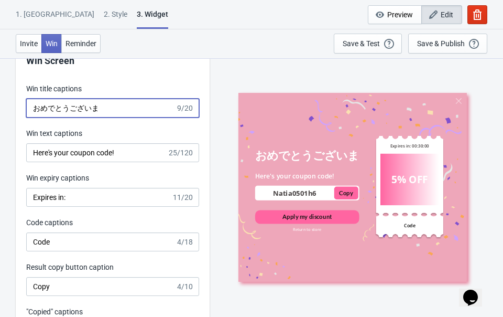
drag, startPoint x: 114, startPoint y: 109, endPoint x: 18, endPoint y: 103, distance: 96.1
click at [18, 103] on div "Win Screen Win title captions おめでとうございま 9/20 Win text captions Here's your coup…" at bounding box center [113, 239] width 194 height 403
click at [99, 107] on input "Congratulations" at bounding box center [98, 108] width 145 height 19
type input "Congratulations🎉"
click at [126, 81] on div "Win Screen Win title captions Congratulations🎉 17/20 Win text captions Here's y…" at bounding box center [113, 239] width 194 height 403
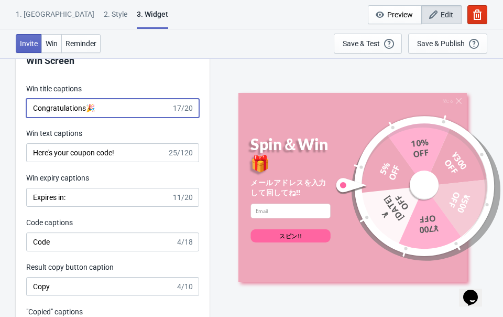
click at [122, 110] on input "Congratulations🎉" at bounding box center [98, 108] width 145 height 19
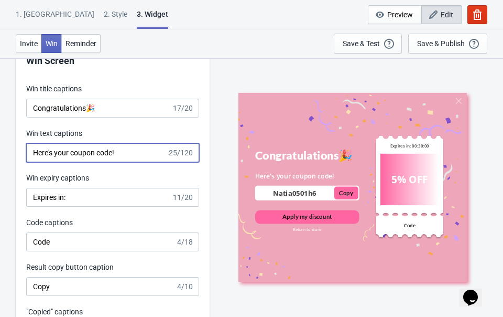
drag, startPoint x: 135, startPoint y: 152, endPoint x: 4, endPoint y: 149, distance: 131.1
click at [101, 149] on input "クーポンコードは" at bounding box center [98, 152] width 145 height 19
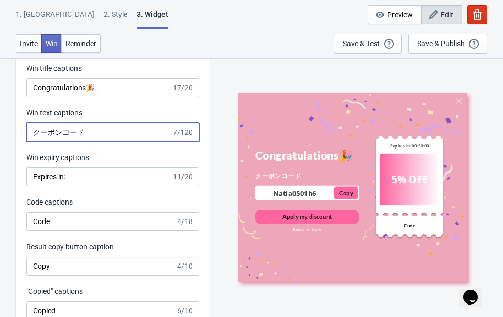
scroll to position [2047, 0]
type input "クーポンコード"
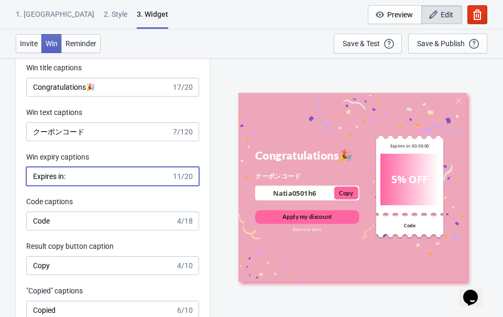
drag, startPoint x: 95, startPoint y: 174, endPoint x: 14, endPoint y: 165, distance: 82.3
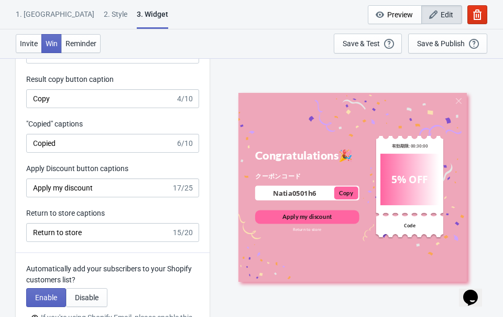
scroll to position [2234, 0]
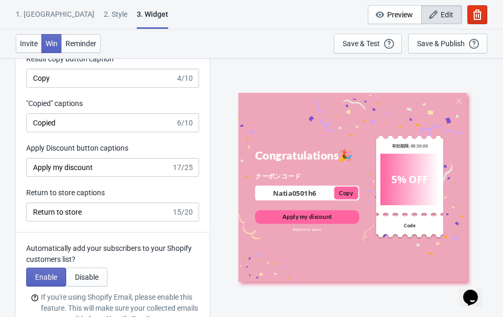
type input "有効期限:"
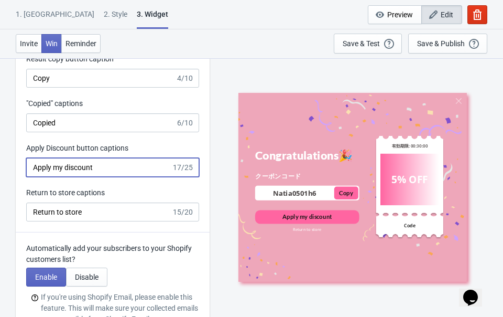
drag, startPoint x: 107, startPoint y: 169, endPoint x: 28, endPoint y: 168, distance: 79.2
click at [28, 168] on input "Apply my discount" at bounding box center [98, 167] width 145 height 19
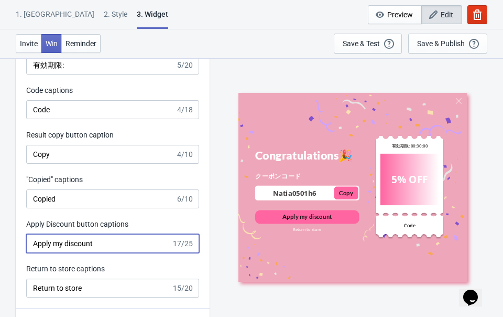
scroll to position [2158, 0]
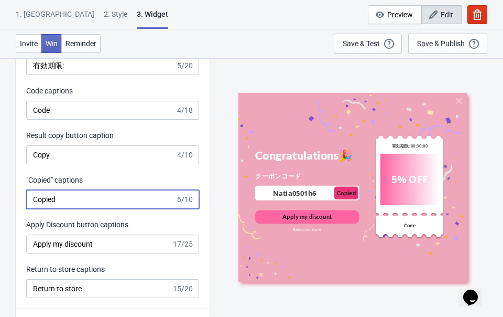
drag, startPoint x: 99, startPoint y: 203, endPoint x: 16, endPoint y: 193, distance: 83.5
click at [16, 193] on div "Win Screen Win title captions Congratulations🎉 17/20 Win text captions クーポンコード …" at bounding box center [113, 107] width 194 height 403
type input "こ"
type input "Copied"
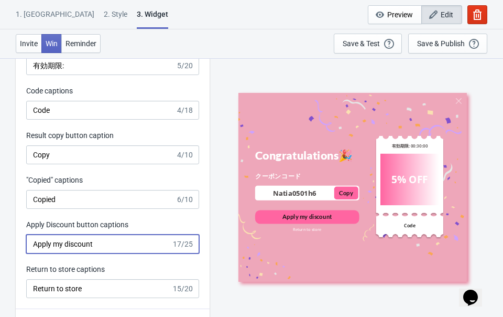
click at [105, 250] on input "Apply my discount" at bounding box center [98, 243] width 145 height 19
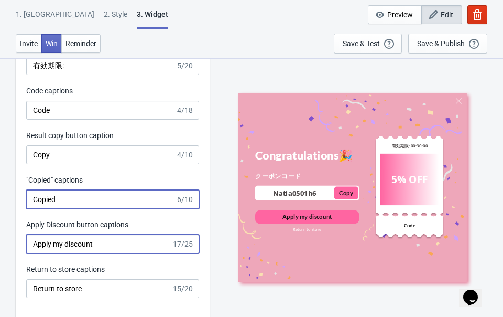
click at [93, 195] on input "Copied" at bounding box center [100, 199] width 149 height 19
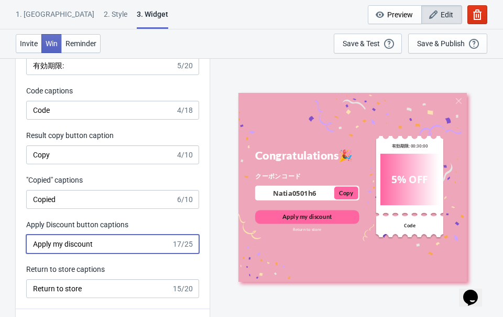
drag, startPoint x: 112, startPoint y: 249, endPoint x: 2, endPoint y: 231, distance: 111.5
type input "k"
type input "クーポンを使う"
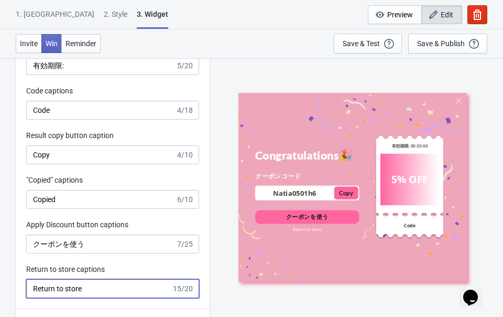
drag, startPoint x: 105, startPoint y: 290, endPoint x: 3, endPoint y: 285, distance: 102.3
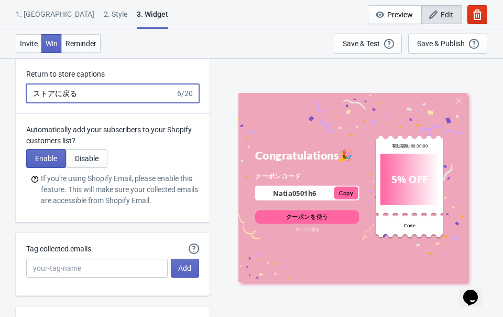
scroll to position [2363, 0]
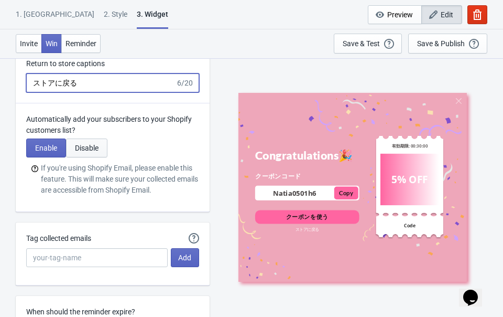
type input "ストアに戻る"
click at [83, 149] on span "Disable" at bounding box center [87, 148] width 24 height 8
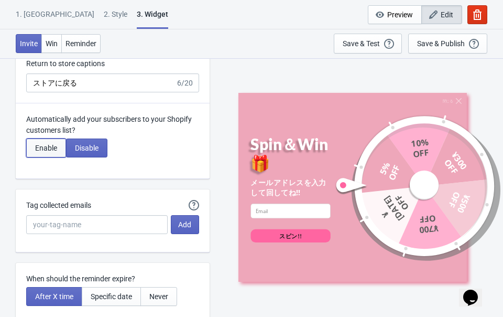
click at [53, 150] on span "Enable" at bounding box center [46, 148] width 22 height 8
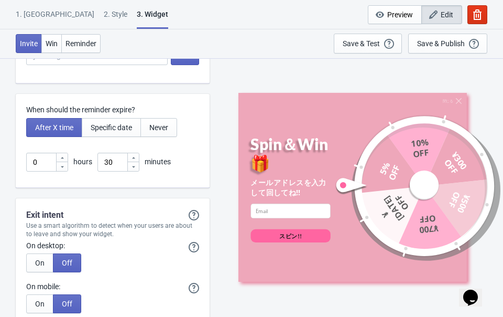
scroll to position [2565, 0]
click at [50, 159] on input "0" at bounding box center [40, 162] width 29 height 19
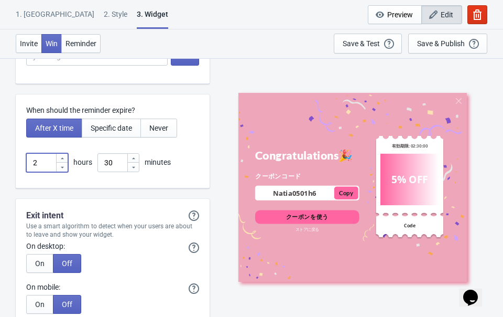
type input "2"
drag, startPoint x: 124, startPoint y: 160, endPoint x: 101, endPoint y: 158, distance: 23.2
click at [101, 158] on input "30" at bounding box center [112, 162] width 29 height 19
type input "00"
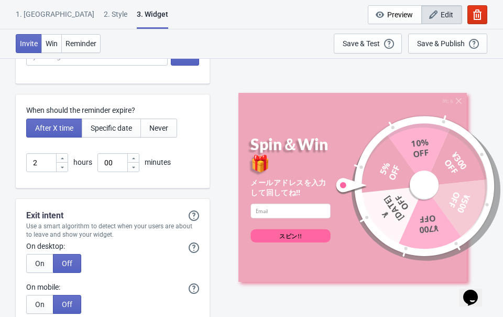
click at [165, 180] on div "When should the reminder expire? After X time Specific date Never 2 hours 00 mi…" at bounding box center [113, 141] width 194 height 94
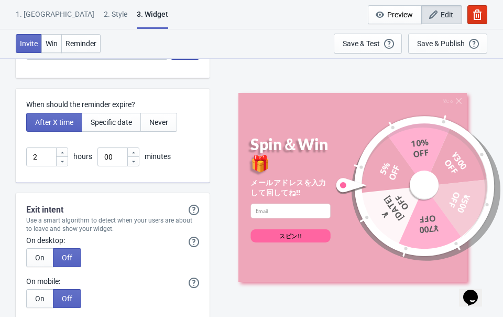
scroll to position [2571, 0]
click at [117, 126] on button "Specific date" at bounding box center [111, 121] width 59 height 19
type input "Expires on"
type input ", Valid until"
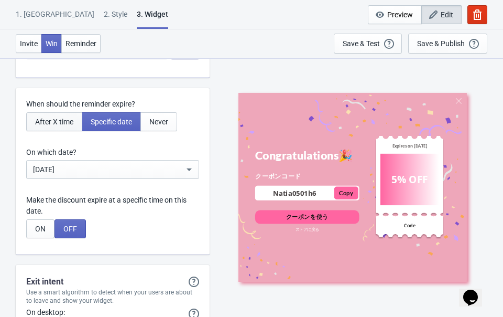
click at [62, 117] on span "After X time" at bounding box center [54, 121] width 38 height 8
type input "Expires in:"
type input ", Valid for"
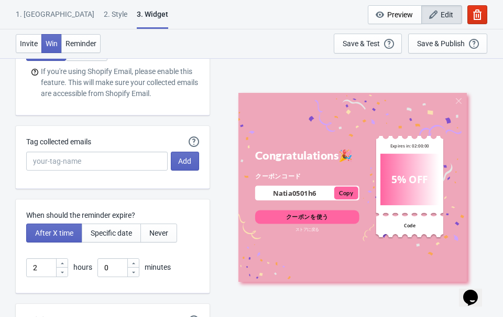
scroll to position [2446, 0]
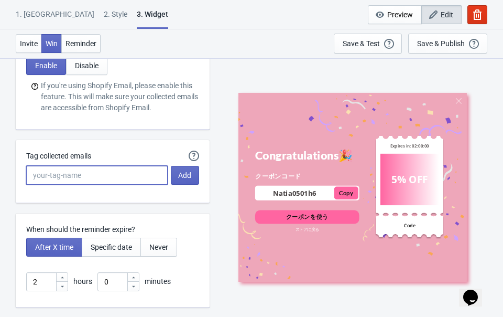
click at [109, 179] on input "Tag collected emails" at bounding box center [97, 175] width 142 height 19
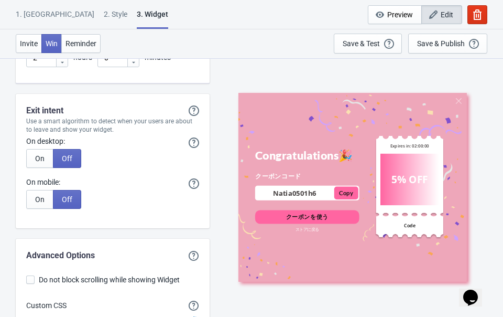
scroll to position [2682, 0]
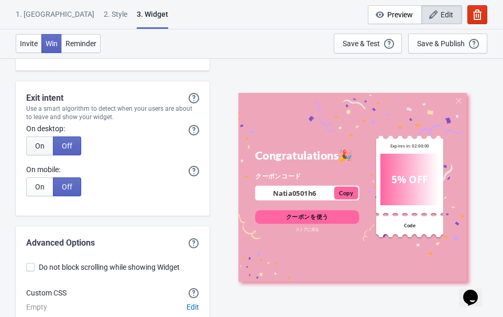
click at [39, 143] on span "On" at bounding box center [39, 146] width 9 height 8
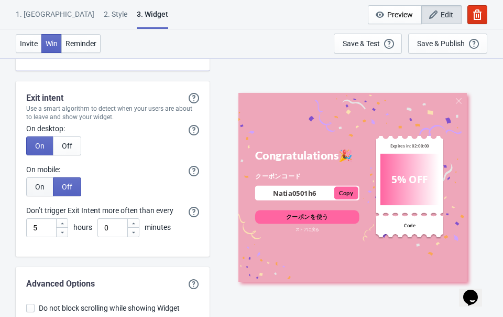
click at [42, 180] on button "On" at bounding box center [39, 186] width 27 height 19
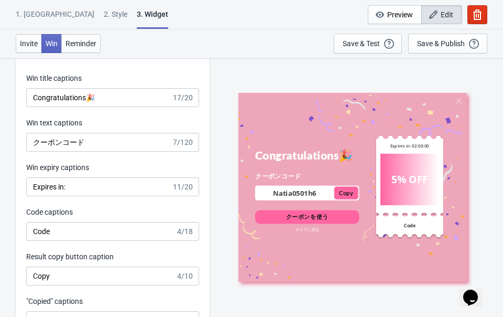
scroll to position [2061, 0]
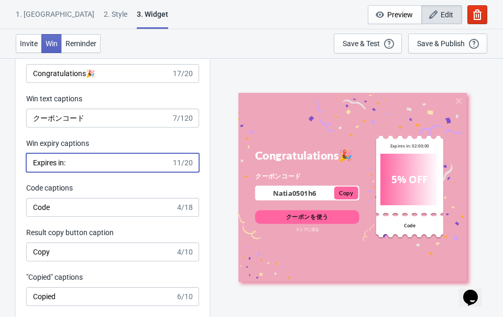
drag, startPoint x: 105, startPoint y: 165, endPoint x: -9, endPoint y: 163, distance: 113.8
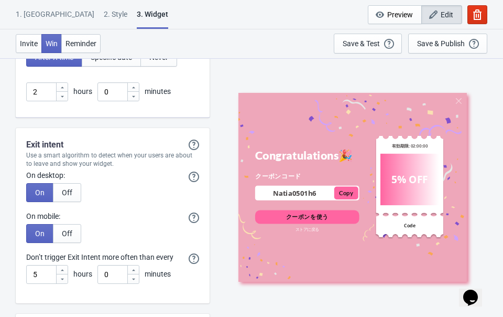
scroll to position [2637, 0]
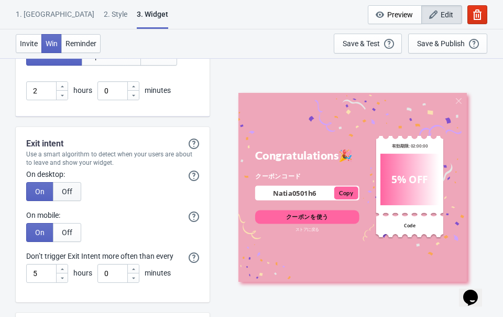
type input "有効期限:"
click at [69, 188] on span "Off" at bounding box center [67, 191] width 10 height 8
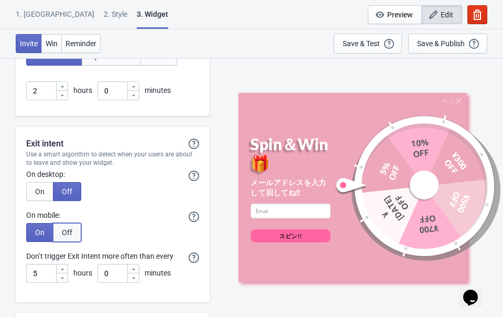
click at [72, 224] on button "Off" at bounding box center [67, 232] width 28 height 19
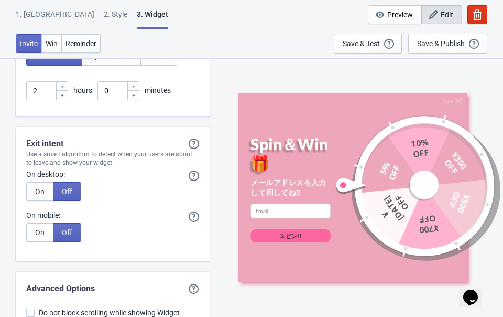
scroll to position [2739, 0]
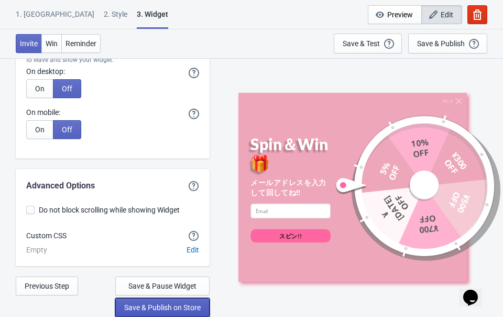
click at [134, 305] on span "Save & Publish on Store" at bounding box center [162, 307] width 77 height 8
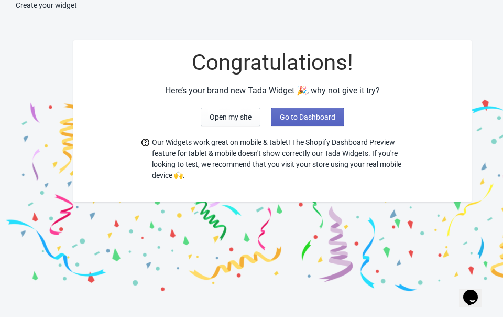
scroll to position [10, 0]
click at [239, 114] on span "Open my site" at bounding box center [231, 117] width 42 height 8
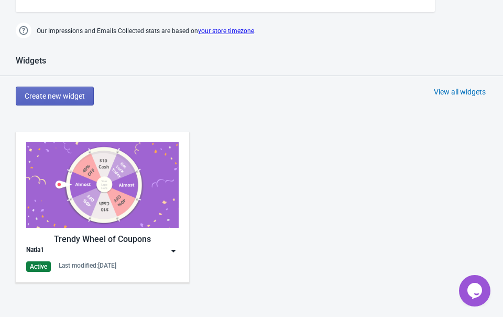
scroll to position [421, 0]
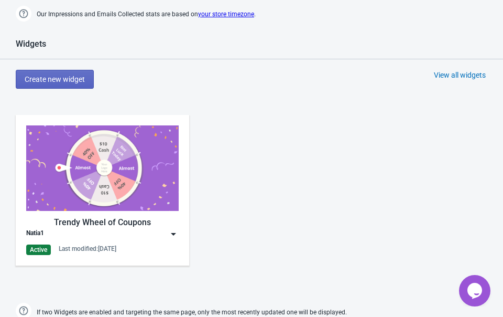
click at [98, 174] on img at bounding box center [102, 167] width 153 height 85
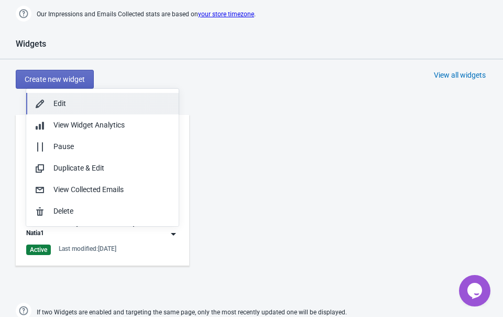
click at [58, 101] on div "Edit" at bounding box center [111, 103] width 117 height 11
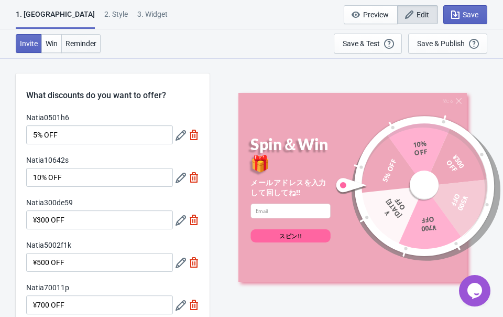
click at [88, 39] on span "Reminder" at bounding box center [81, 43] width 31 height 8
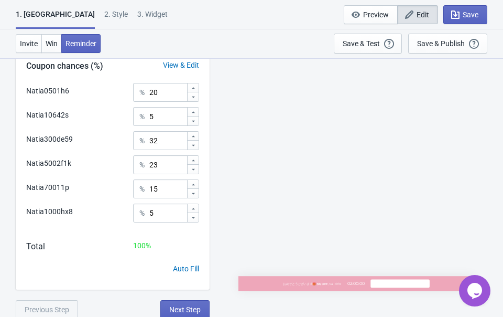
scroll to position [375, 0]
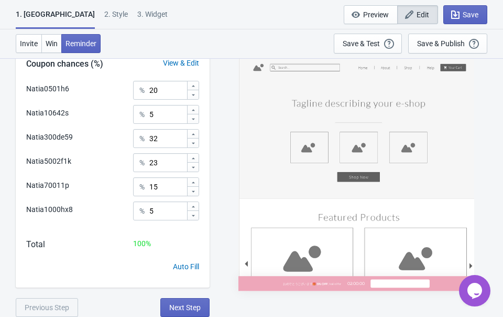
click at [104, 15] on div "2 . Style" at bounding box center [116, 18] width 24 height 18
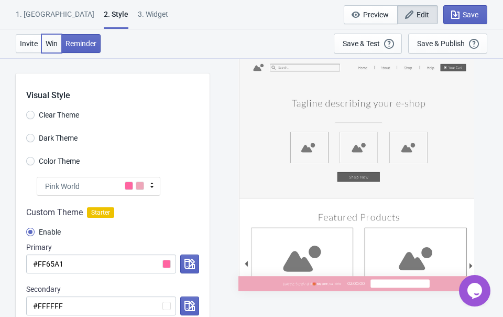
click at [50, 39] on span "Win" at bounding box center [52, 43] width 12 height 8
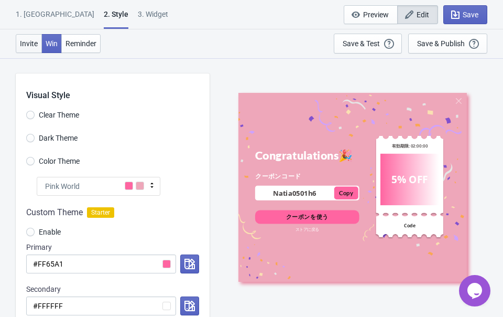
click at [24, 46] on span "Invite" at bounding box center [29, 43] width 18 height 8
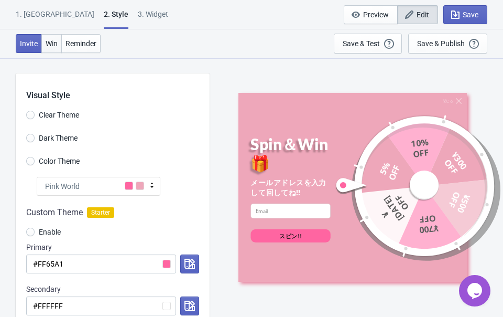
click at [45, 46] on button "Win" at bounding box center [51, 43] width 20 height 19
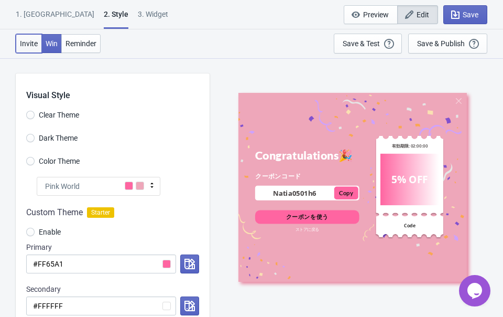
click at [21, 46] on span "Invite" at bounding box center [29, 43] width 18 height 8
radio input "true"
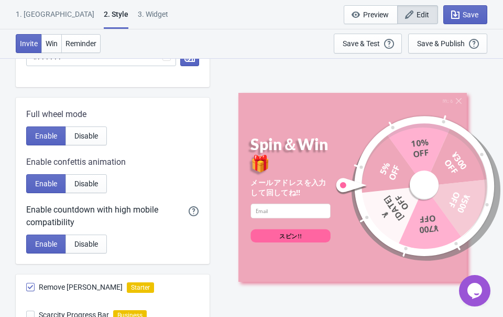
scroll to position [577, 0]
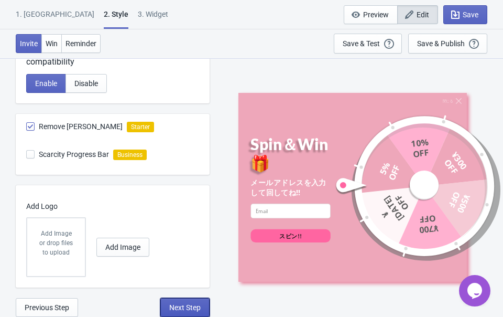
click at [188, 307] on span "Next Step" at bounding box center [184, 307] width 31 height 8
select select "once"
select select "1"
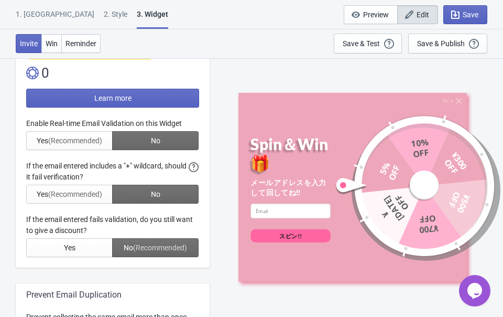
scroll to position [252, 0]
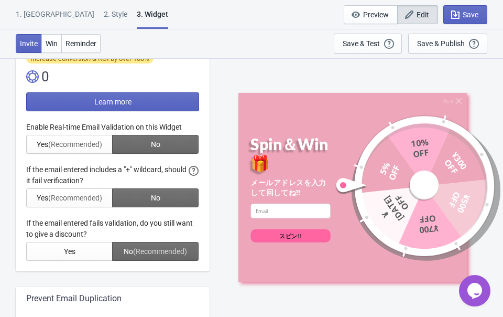
click at [74, 148] on div at bounding box center [112, 191] width 173 height 139
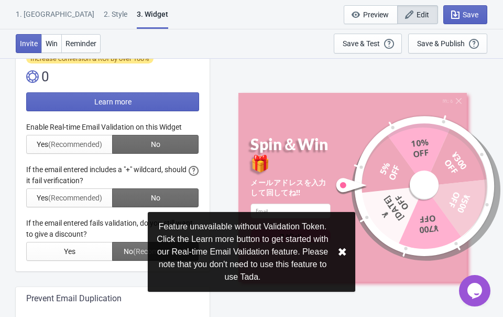
click at [72, 144] on div at bounding box center [112, 191] width 173 height 139
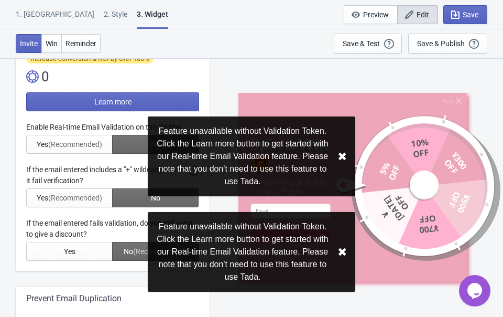
click at [334, 131] on div "Feature unavailable without Validation Token. Click the Learn more button to ge…" at bounding box center [252, 156] width 208 height 80
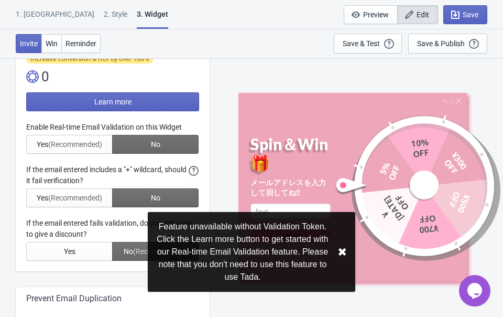
click at [344, 247] on button "✖︎" at bounding box center [342, 251] width 9 height 13
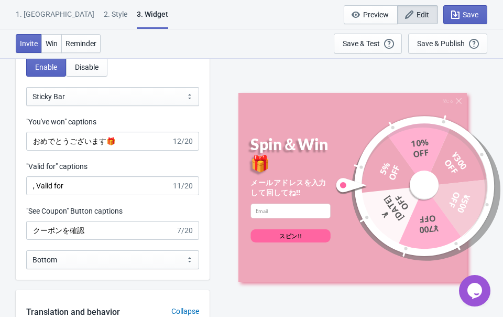
scroll to position [1092, 0]
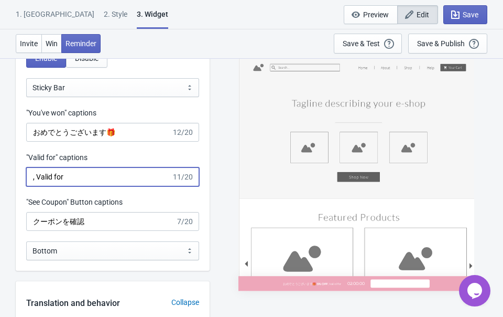
drag, startPoint x: 82, startPoint y: 175, endPoint x: -20, endPoint y: 174, distance: 102.2
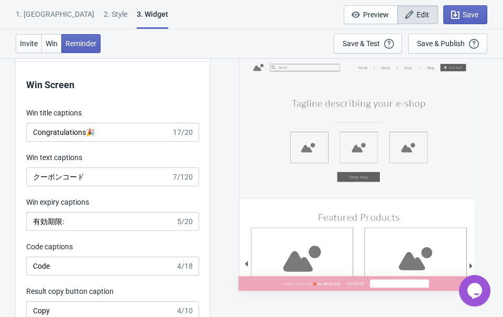
scroll to position [2154, 0]
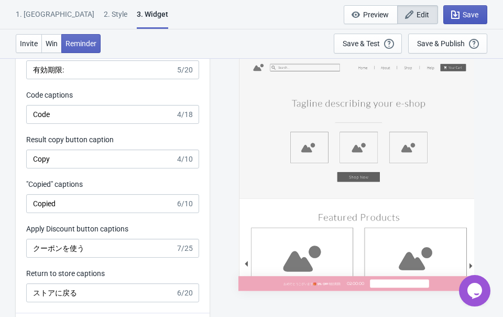
type input "有効期限:"
click at [462, 12] on span "Save" at bounding box center [465, 14] width 26 height 10
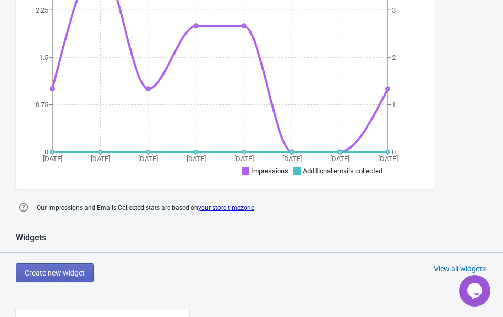
scroll to position [353, 0]
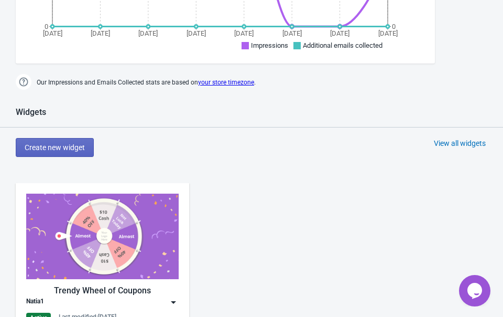
click at [145, 228] on img at bounding box center [102, 235] width 153 height 85
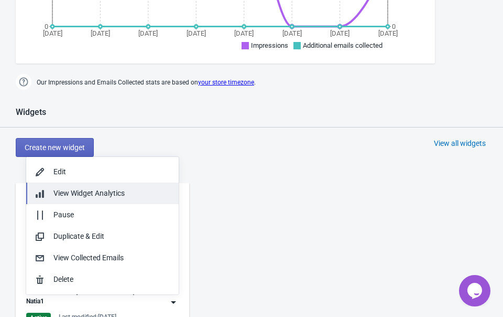
click at [98, 195] on span "View Widget Analytics" at bounding box center [88, 193] width 71 height 8
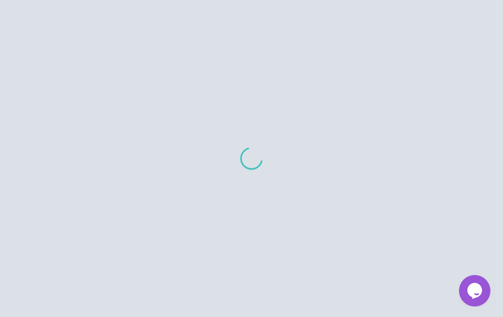
click at [97, 220] on div at bounding box center [251, 158] width 503 height 317
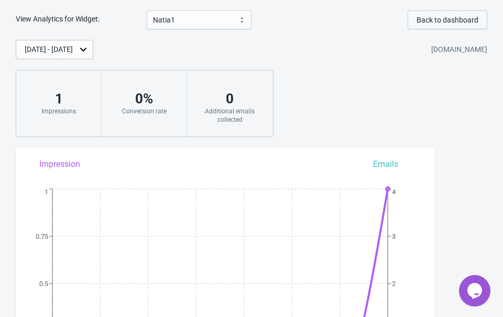
click at [454, 19] on span "Back to dashboard" at bounding box center [448, 20] width 62 height 8
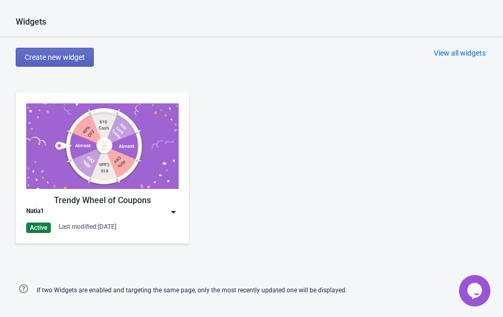
scroll to position [479, 0]
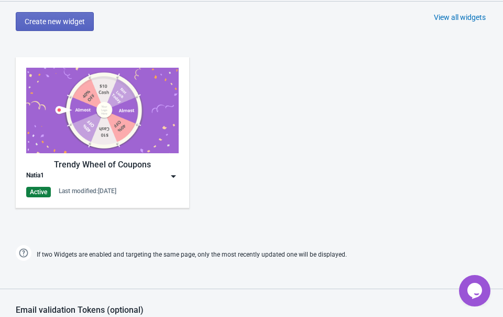
click at [148, 178] on div "Natia1" at bounding box center [102, 176] width 153 height 10
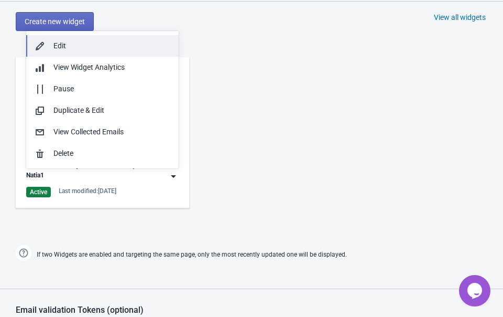
click at [62, 45] on div "Edit" at bounding box center [111, 45] width 117 height 11
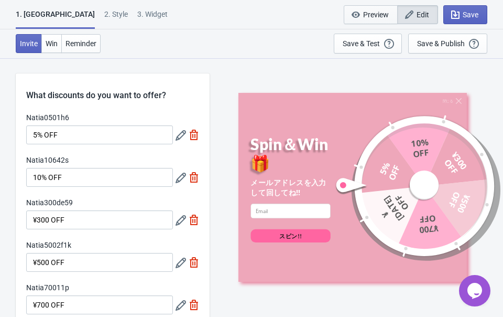
click at [373, 9] on button "Preview" at bounding box center [371, 14] width 54 height 19
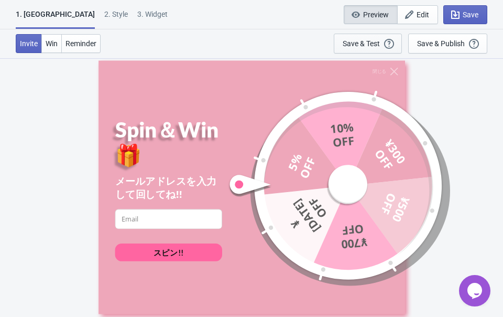
click at [365, 48] on div "Save & Test Open a Widget Preview of your site so that you can try it out. It w…" at bounding box center [368, 44] width 50 height 12
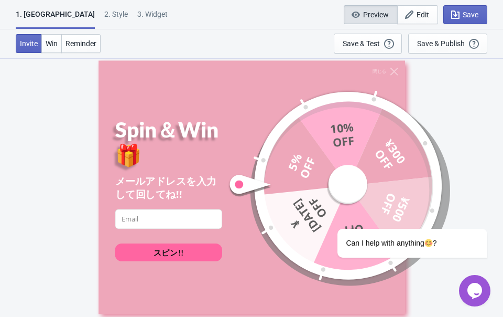
click at [160, 174] on div "メールアドレスを入力して回してね!!" at bounding box center [168, 187] width 107 height 27
click at [424, 14] on span "Edit" at bounding box center [423, 14] width 13 height 8
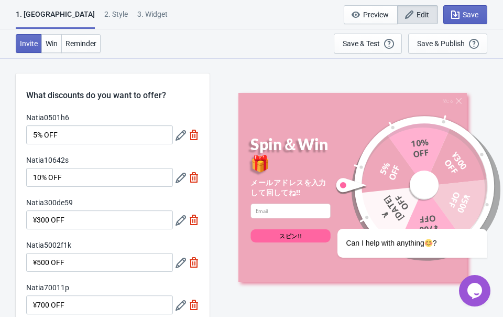
click at [424, 14] on span "Edit" at bounding box center [423, 14] width 13 height 8
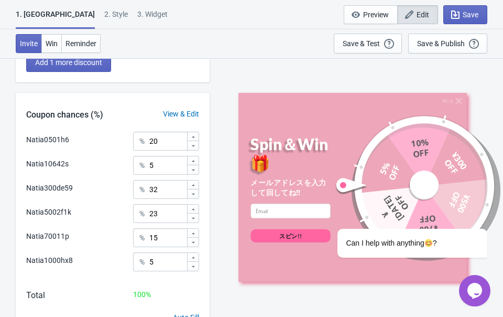
scroll to position [354, 0]
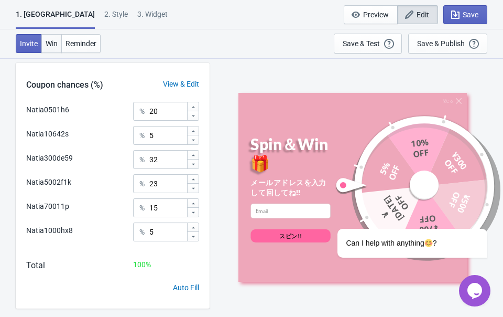
click at [58, 50] on button "Win" at bounding box center [51, 43] width 20 height 19
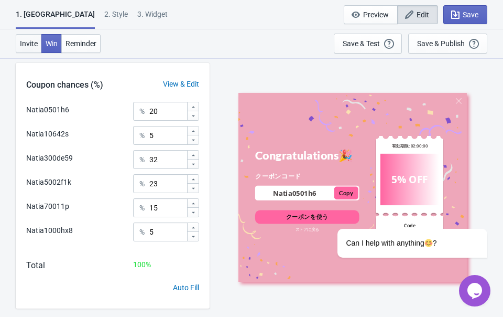
click at [32, 37] on button "Invite" at bounding box center [29, 43] width 26 height 19
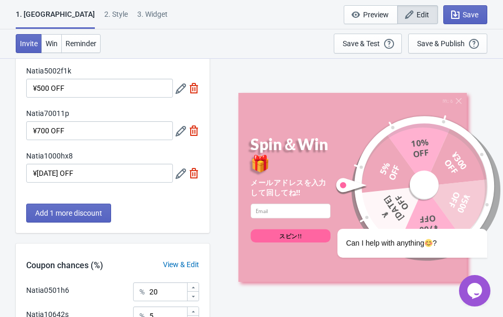
scroll to position [375, 0]
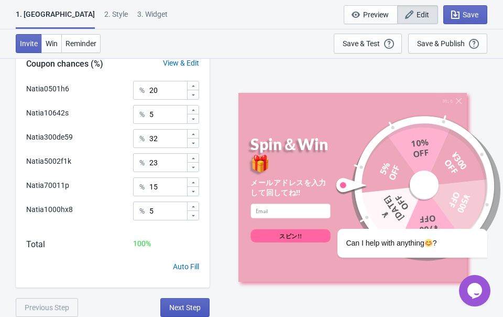
click at [177, 311] on span "Next Step" at bounding box center [184, 307] width 31 height 8
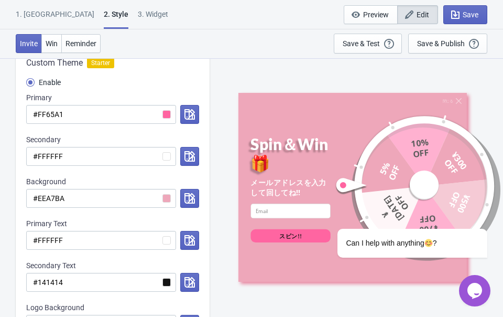
scroll to position [577, 0]
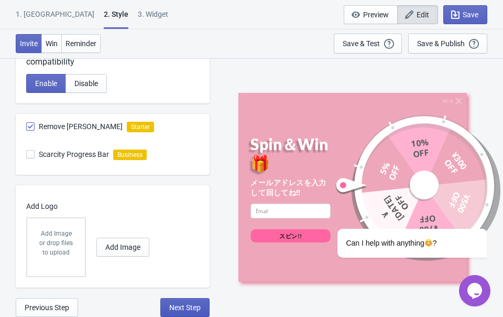
click at [188, 306] on span "Next Step" at bounding box center [184, 307] width 31 height 8
select select "once"
select select "1"
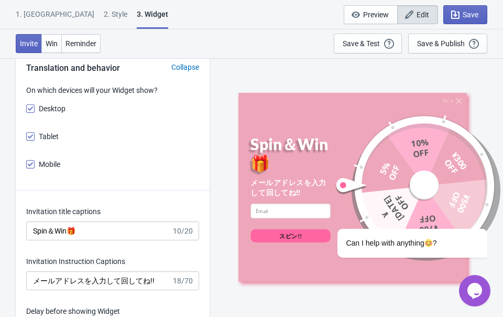
scroll to position [1469, 0]
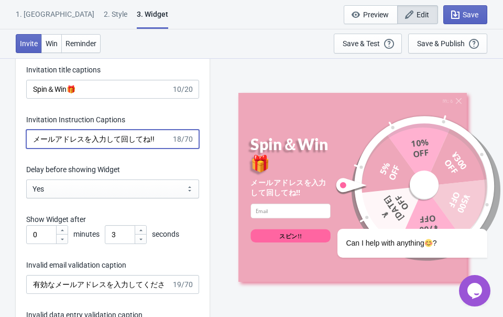
drag, startPoint x: 118, startPoint y: 138, endPoint x: 8, endPoint y: 129, distance: 110.5
click at [8, 129] on div "What information do you want to collect? Ask visitors for to fill in our questi…" at bounding box center [251, 88] width 503 height 2998
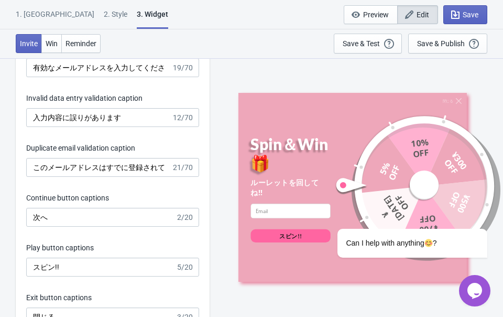
scroll to position [1693, 0]
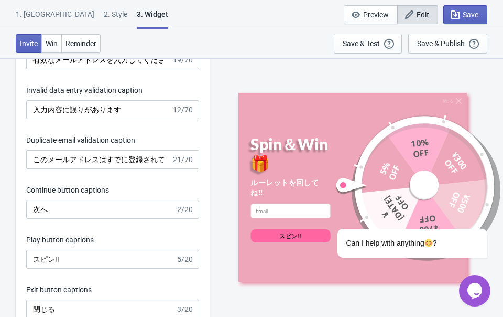
type input "ルーレットを回してね!!"
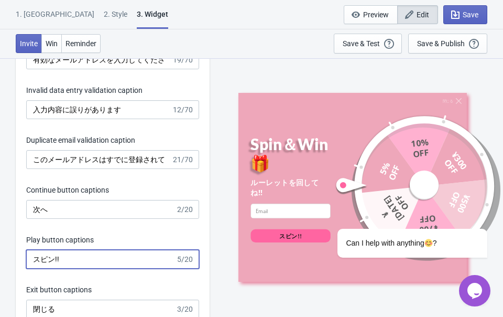
drag, startPoint x: 72, startPoint y: 260, endPoint x: 14, endPoint y: 251, distance: 58.3
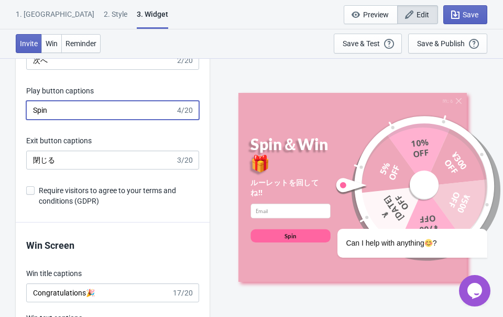
scroll to position [1869, 0]
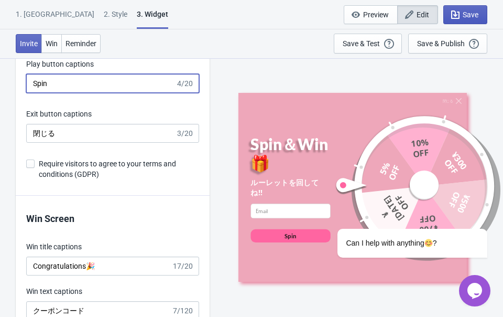
type input "Spin"
click at [458, 15] on icon "button" at bounding box center [455, 14] width 8 height 8
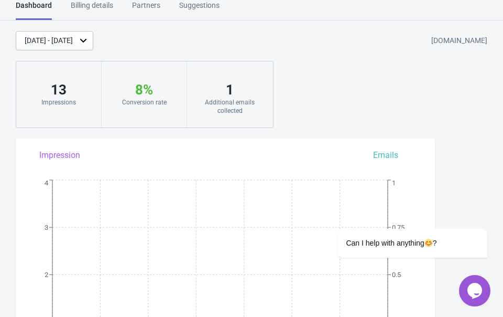
scroll to position [837, 0]
